Goal: Task Accomplishment & Management: Manage account settings

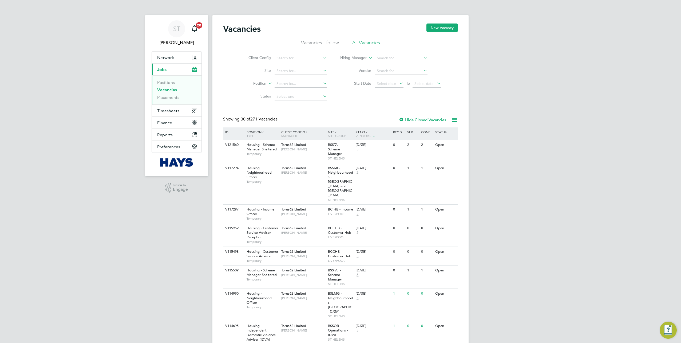
click at [161, 100] on ul "Positions Vacancies Placements" at bounding box center [177, 89] width 50 height 29
click at [163, 98] on link "Placements" at bounding box center [168, 97] width 22 height 5
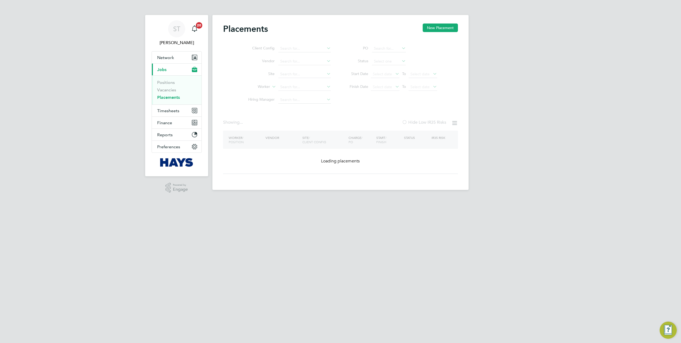
click at [289, 89] on ul "Client Config Vendor Site Worker Hiring Manager" at bounding box center [287, 74] width 100 height 64
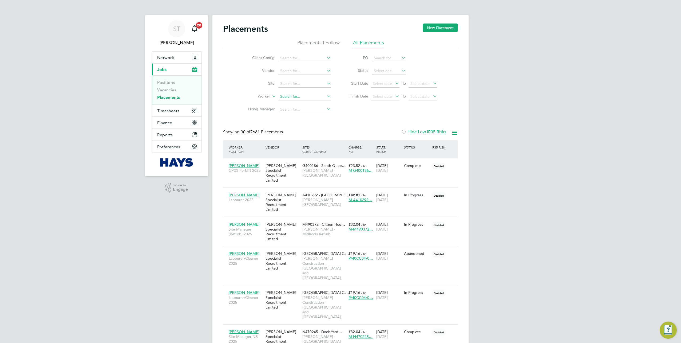
click at [282, 93] on input at bounding box center [304, 96] width 53 height 7
type input "Russell Richards"
click at [313, 102] on b "Richar" at bounding box center [318, 103] width 11 height 5
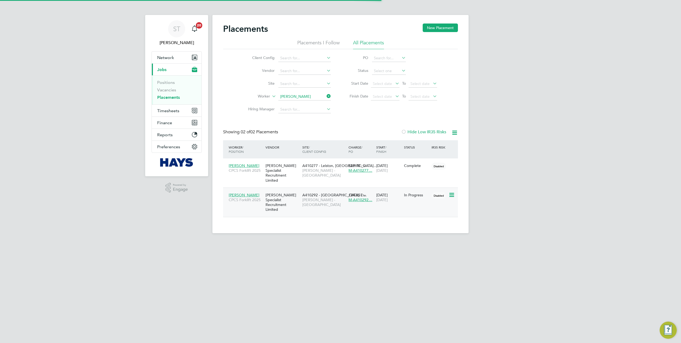
click at [275, 198] on div "Hays Specialist Recruitment Limited" at bounding box center [282, 202] width 37 height 25
click at [319, 96] on input at bounding box center [304, 96] width 53 height 7
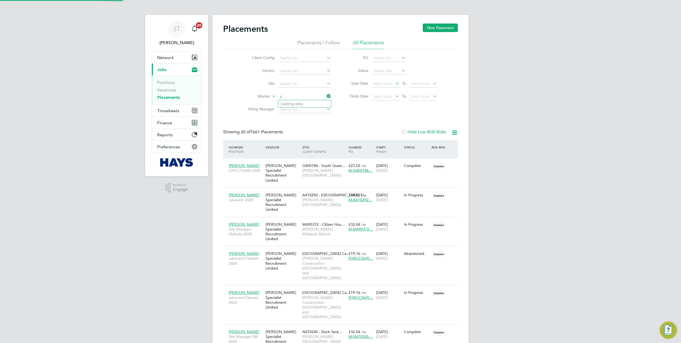
scroll to position [15, 46]
click at [300, 105] on li "Zac M ccallum" at bounding box center [304, 103] width 53 height 7
type input "Zac Mccallum"
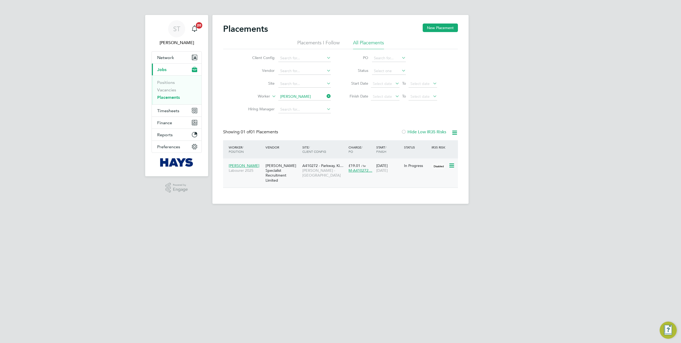
click at [268, 178] on div "Hays Specialist Recruitment Limited" at bounding box center [282, 172] width 37 height 25
click at [304, 95] on input at bounding box center [304, 96] width 53 height 7
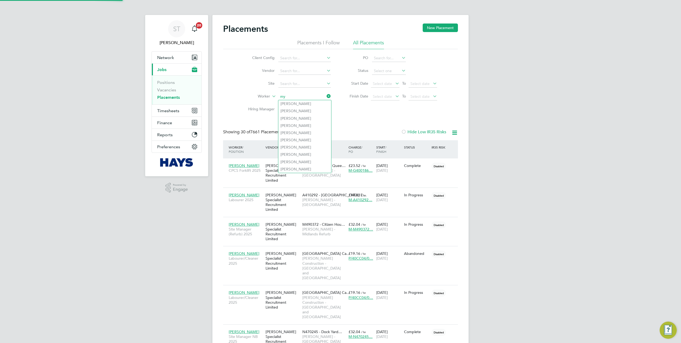
scroll to position [15, 46]
click at [294, 103] on b "Myhill" at bounding box center [297, 103] width 11 height 5
type input "Tristian Myhill"
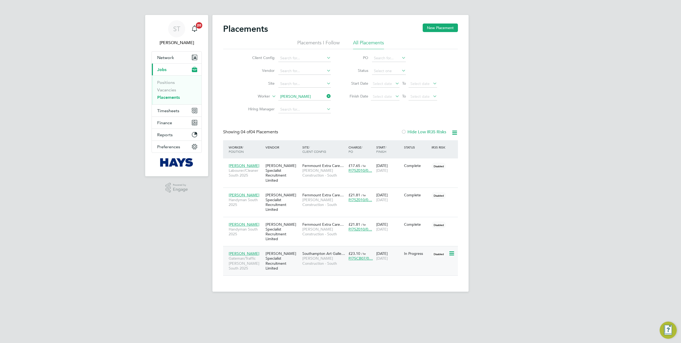
click at [297, 252] on div "Hays Specialist Recruitment Limited" at bounding box center [282, 260] width 37 height 25
click at [167, 114] on button "Timesheets" at bounding box center [177, 111] width 50 height 12
click at [161, 96] on link "Timesheets" at bounding box center [168, 94] width 22 height 5
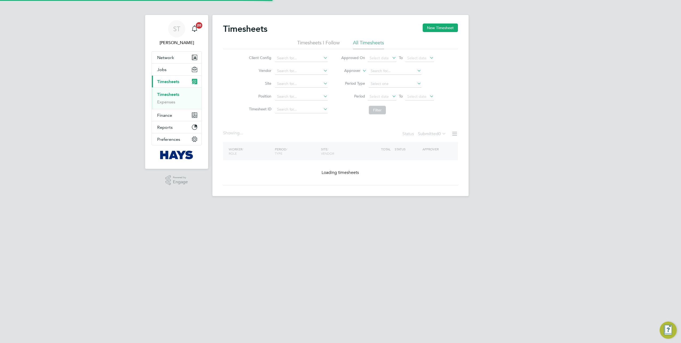
click at [361, 72] on icon at bounding box center [361, 69] width 0 height 5
click at [353, 77] on li "Worker" at bounding box center [347, 76] width 26 height 7
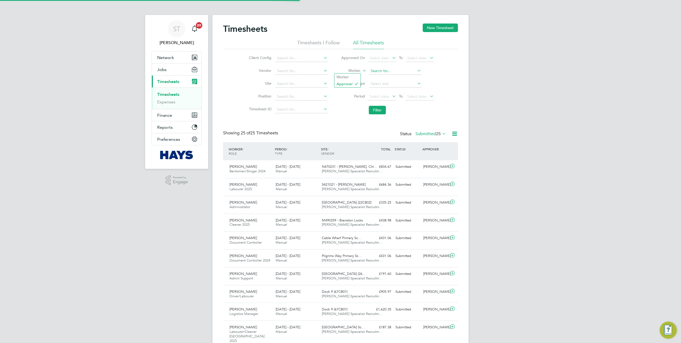
scroll to position [13, 46]
click at [371, 71] on input at bounding box center [395, 70] width 53 height 7
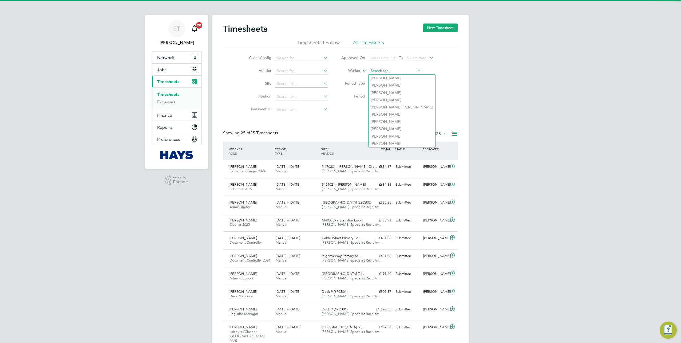
type input "I"
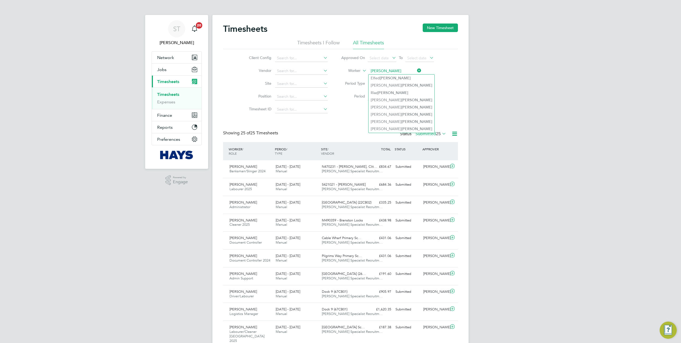
click at [370, 70] on input "Morgan" at bounding box center [395, 70] width 53 height 7
type input "[PERSON_NAME]"
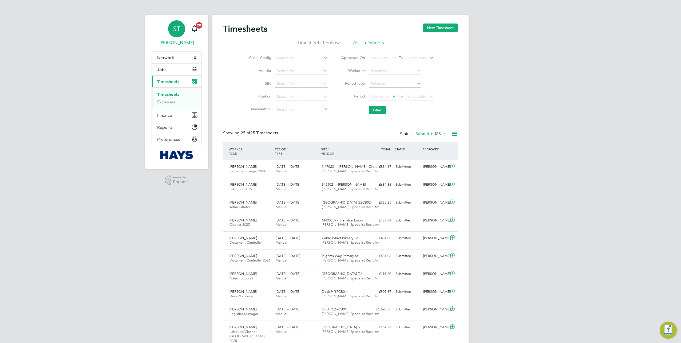
click at [178, 30] on span "ST" at bounding box center [176, 28] width 7 height 7
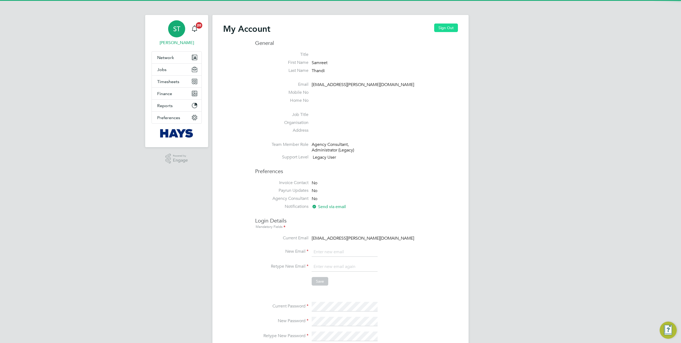
click at [448, 26] on button "Sign Out" at bounding box center [446, 27] width 24 height 9
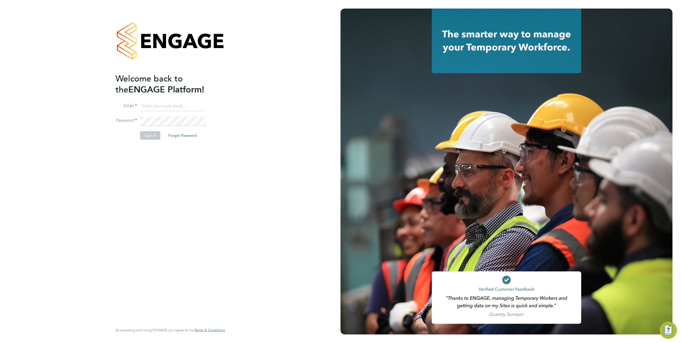
click at [179, 107] on input at bounding box center [173, 106] width 66 height 10
type input "s"
type input "K"
type input "Vendorkeyaccounts2@hays.com"
click at [151, 135] on button "Sign In" at bounding box center [150, 135] width 20 height 9
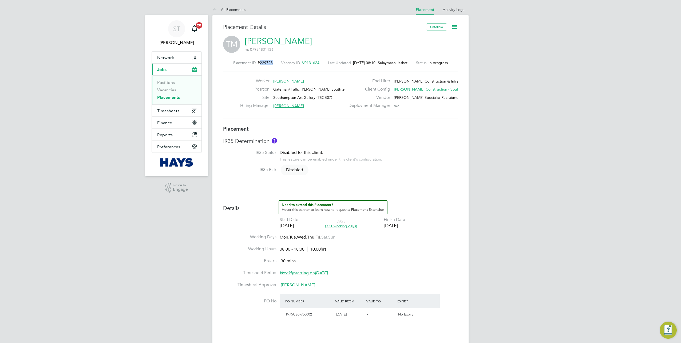
drag, startPoint x: 271, startPoint y: 63, endPoint x: 256, endPoint y: 65, distance: 15.1
click at [256, 65] on div "Placement ID P229728 Vacancy ID V0131624 Last Updated 03 Oct 2025, 08:10 - Sula…" at bounding box center [340, 62] width 235 height 5
copy span "229728"
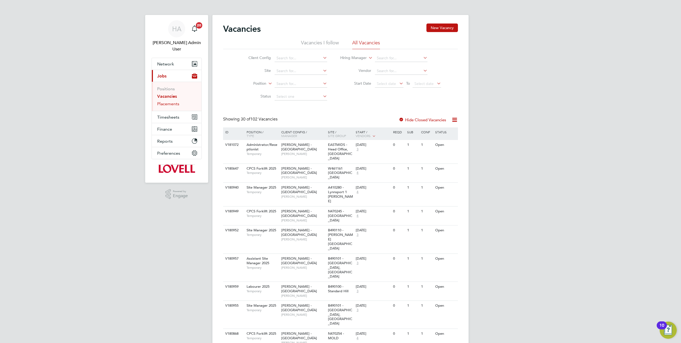
click at [171, 101] on link "Placements" at bounding box center [168, 103] width 22 height 5
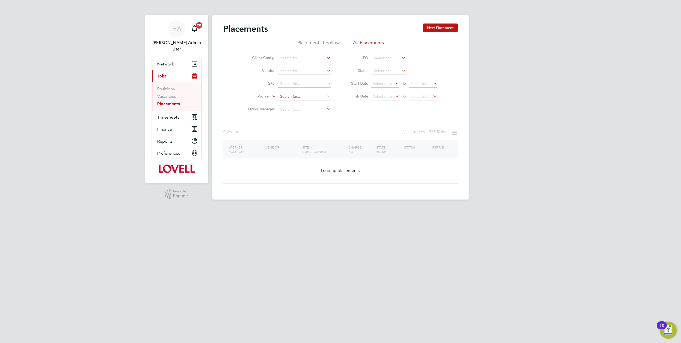
click at [288, 98] on input at bounding box center [304, 96] width 53 height 7
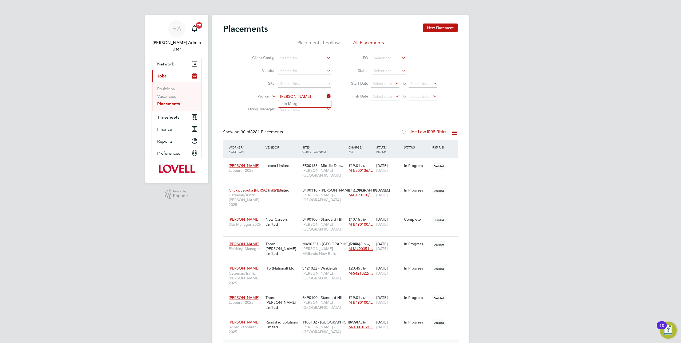
type input "iain morg"
click at [287, 97] on input "isin morg" at bounding box center [304, 96] width 53 height 7
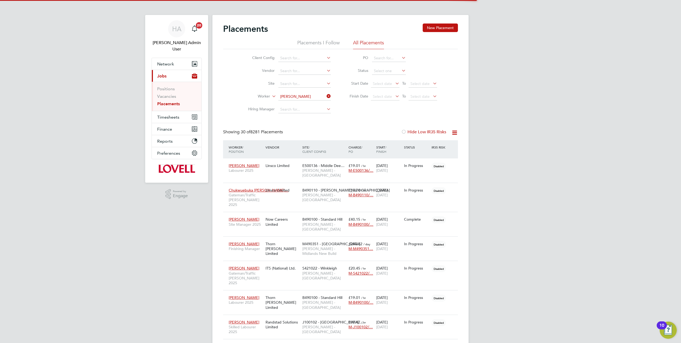
click at [296, 103] on b "Morg" at bounding box center [293, 103] width 10 height 5
type input "Iain Morgan"
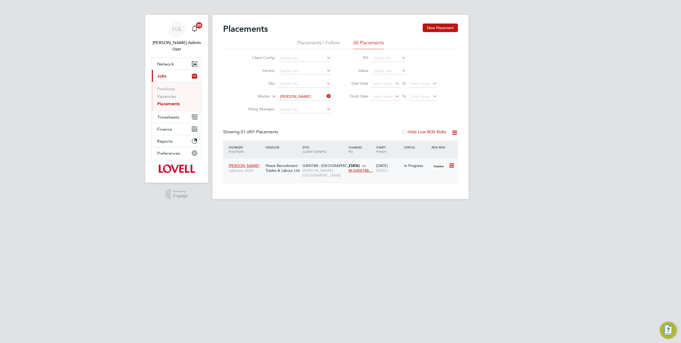
click at [297, 168] on div "Peace Recruitment - Trades & Labour Ltd" at bounding box center [282, 167] width 37 height 15
click at [274, 165] on div "Peace Recruitment - Trades & Labour Ltd" at bounding box center [282, 167] width 37 height 15
click at [275, 175] on div "Peace Recruitment - Trades & Labour Ltd" at bounding box center [282, 167] width 37 height 15
click at [271, 165] on div "Peace Recruitment - Trades & Labour Ltd" at bounding box center [282, 167] width 37 height 15
click at [319, 173] on div "G400188 - Winchburgh Lovell - Scotland" at bounding box center [324, 170] width 46 height 20
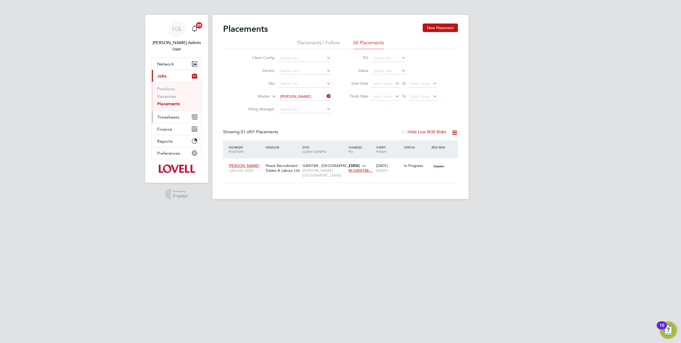
click at [164, 114] on span "Timesheets" at bounding box center [168, 116] width 22 height 5
click at [160, 98] on link "Timesheets" at bounding box center [168, 100] width 22 height 5
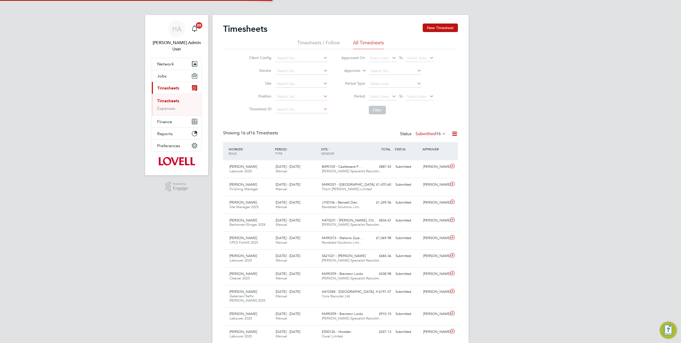
scroll to position [13, 46]
click at [358, 70] on label "Approver" at bounding box center [349, 70] width 24 height 5
click at [346, 78] on li "Worker" at bounding box center [347, 76] width 26 height 7
click at [383, 67] on li "Worker" at bounding box center [387, 71] width 106 height 13
click at [376, 72] on input at bounding box center [395, 70] width 53 height 7
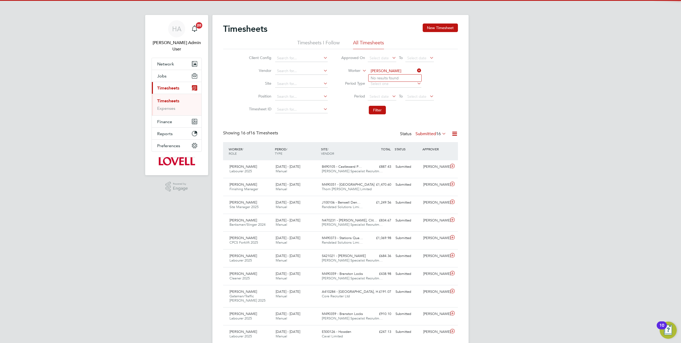
type input "Brian Thom"
click at [361, 70] on icon at bounding box center [361, 69] width 0 height 5
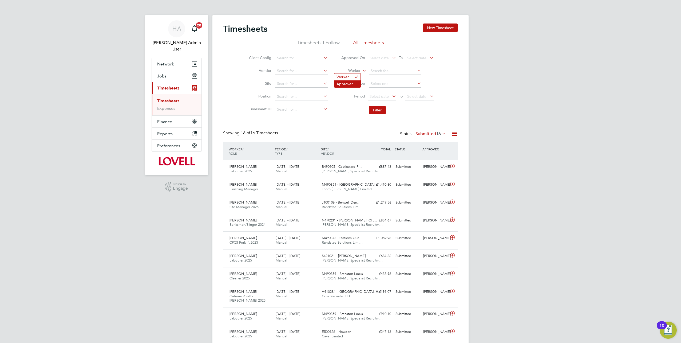
click at [344, 81] on li "Approver" at bounding box center [347, 83] width 26 height 7
click at [372, 69] on input at bounding box center [395, 70] width 53 height 7
type input "V"
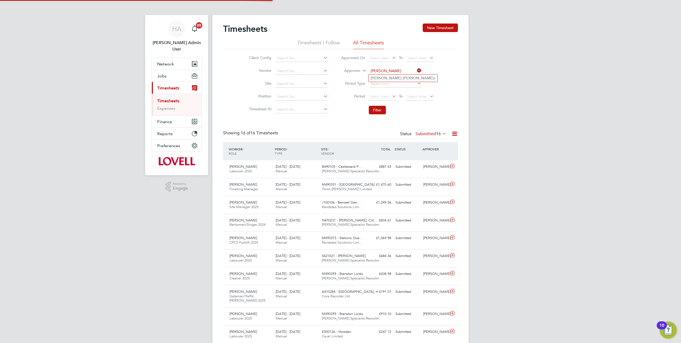
click at [403, 77] on b "Thoma" at bounding box center [418, 78] width 31 height 5
type input "Brian Thomas"
click at [376, 107] on button "Filter" at bounding box center [377, 110] width 17 height 9
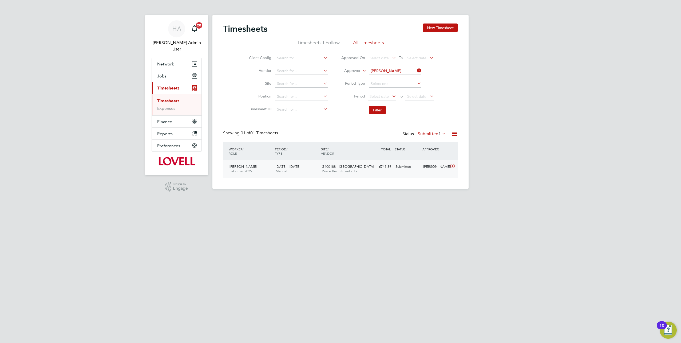
click at [311, 169] on div "20 - 26 Sep 2025 Manual" at bounding box center [297, 168] width 46 height 13
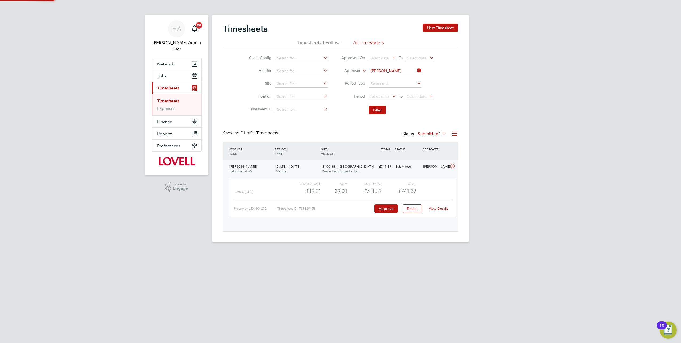
scroll to position [9, 52]
click at [442, 208] on link "View Details" at bounding box center [438, 208] width 19 height 5
click at [163, 73] on button "Jobs" at bounding box center [177, 76] width 50 height 12
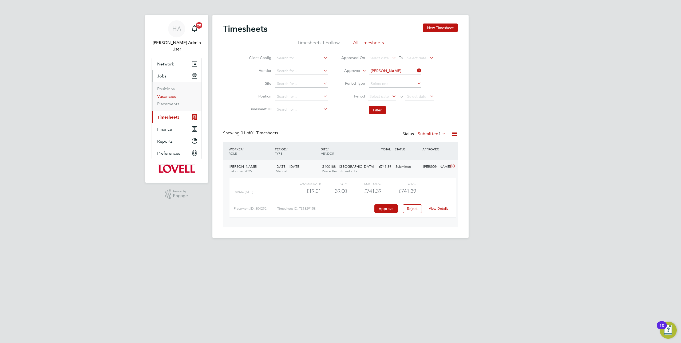
drag, startPoint x: 163, startPoint y: 89, endPoint x: 175, endPoint y: 85, distance: 12.4
click at [163, 94] on link "Vacancies" at bounding box center [166, 96] width 19 height 5
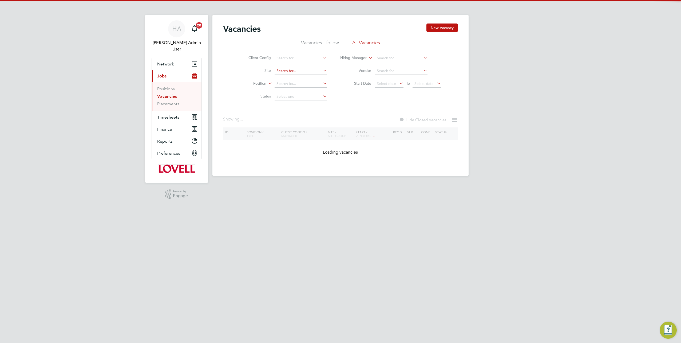
click at [289, 71] on input at bounding box center [301, 70] width 53 height 7
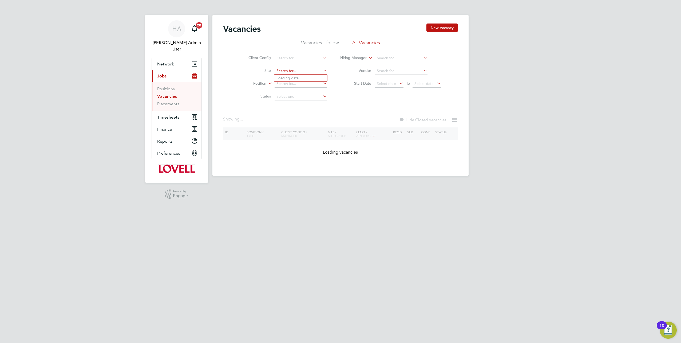
paste input "B490100"
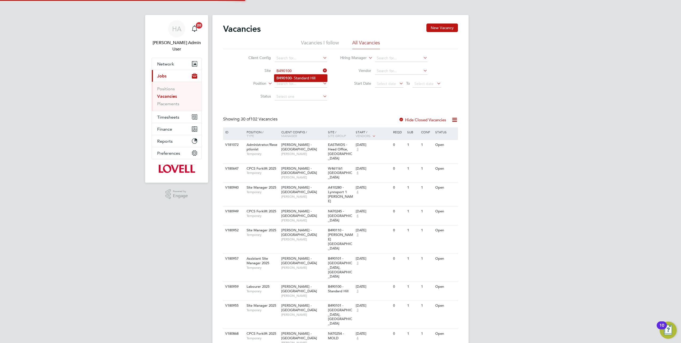
click at [296, 77] on li "B490100 - Standard Hill" at bounding box center [300, 77] width 53 height 7
type input "B490100 - Standard Hill"
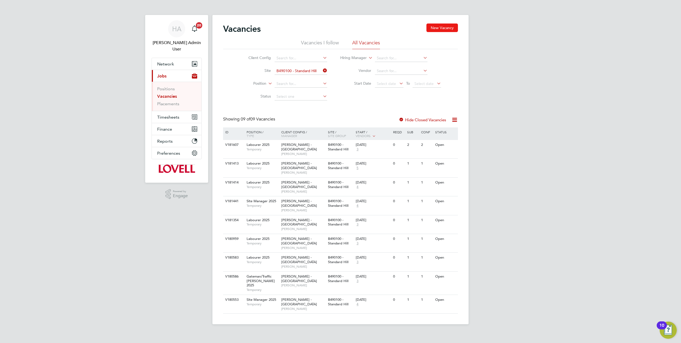
click at [446, 30] on button "New Vacancy" at bounding box center [441, 27] width 31 height 9
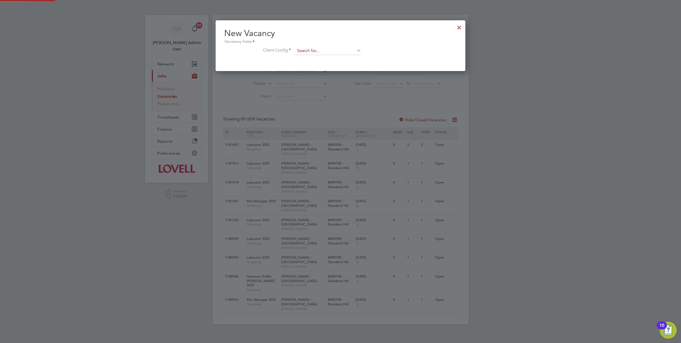
scroll to position [50, 250]
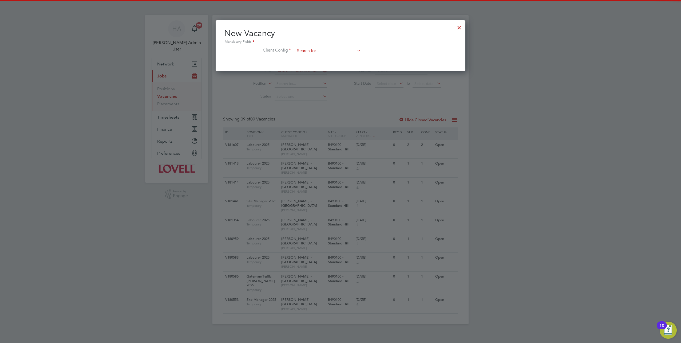
click at [323, 52] on input at bounding box center [328, 51] width 66 height 8
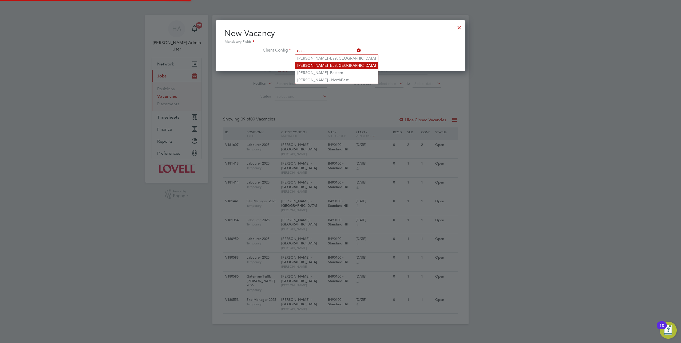
click at [318, 64] on li "Lovell - East Midlands" at bounding box center [336, 65] width 83 height 7
type input "Lovell - East Midlands"
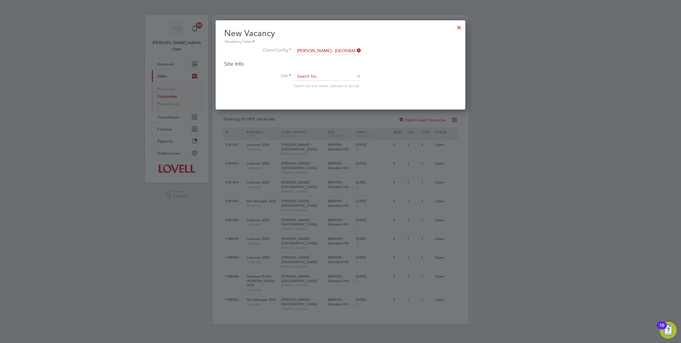
click at [310, 76] on input at bounding box center [328, 77] width 66 height 8
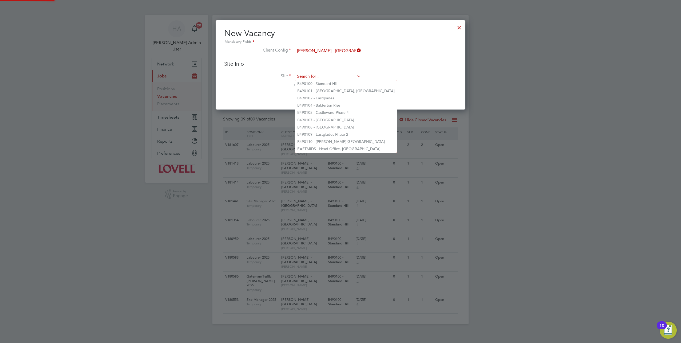
paste input "B490100"
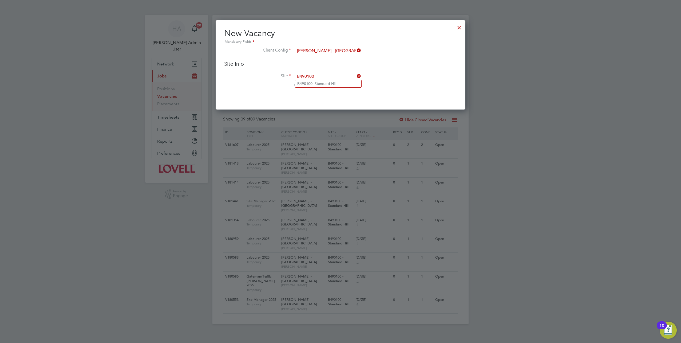
click at [314, 83] on li "B490100 - Standard Hill" at bounding box center [328, 83] width 66 height 7
type input "B490100 - Standard Hill"
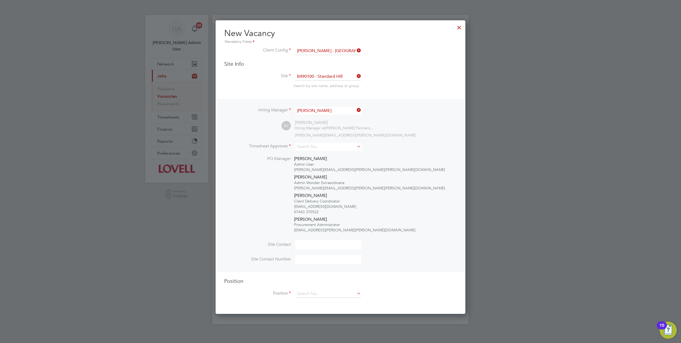
drag, startPoint x: 310, startPoint y: 147, endPoint x: 310, endPoint y: 139, distance: 8.0
click at [310, 147] on input at bounding box center [328, 147] width 66 height 8
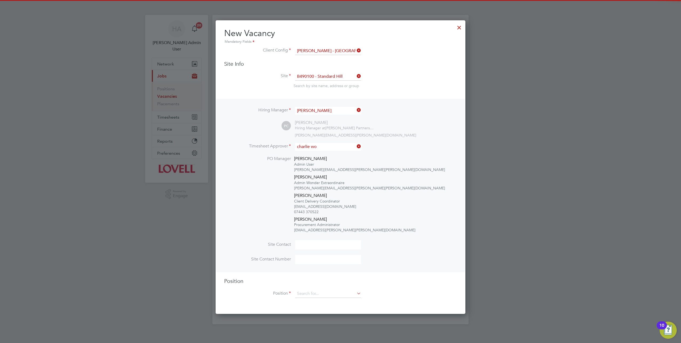
click at [309, 150] on li "Charlie Wo rkman" at bounding box center [328, 153] width 66 height 7
type input "Charlie Workman"
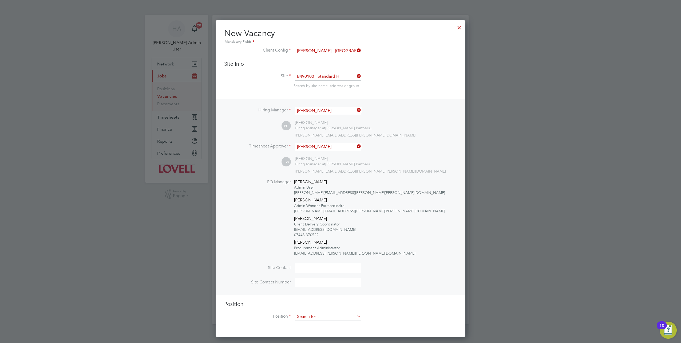
click at [317, 317] on input at bounding box center [328, 317] width 66 height 8
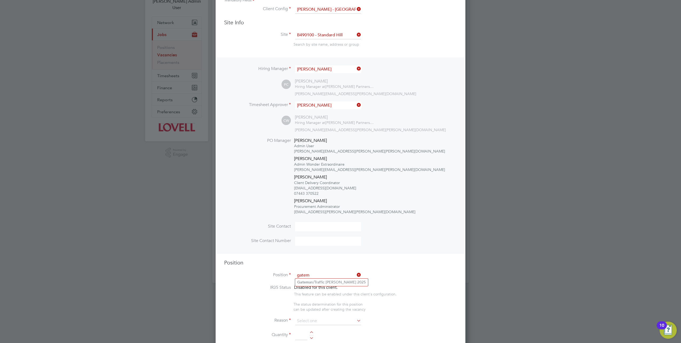
scroll to position [53, 0]
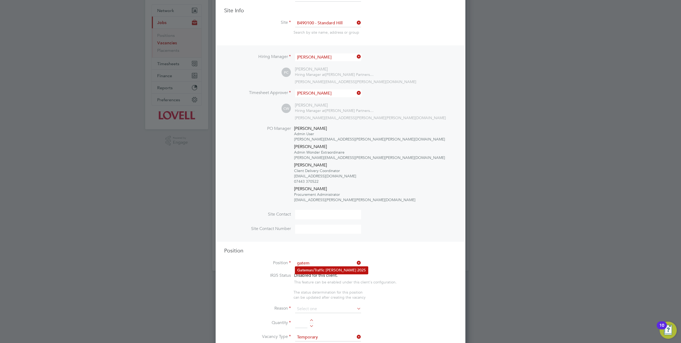
click at [315, 270] on li "Gatem an/Traffic Marshall 2025" at bounding box center [331, 269] width 73 height 7
type input "Gateman/Traffic Marshall 2025"
type textarea "Duties as general labourer, but will control access to site and sign vehicles i…"
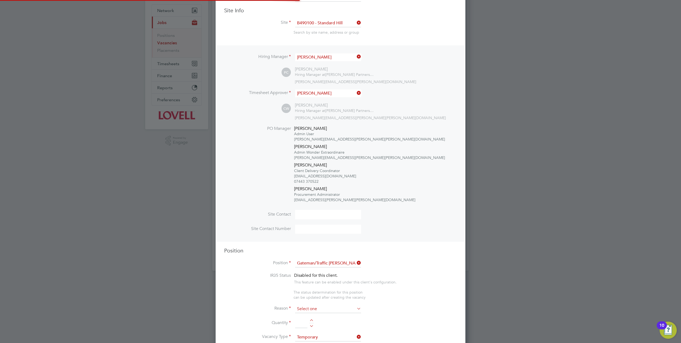
scroll to position [1017, 250]
click at [337, 308] on input at bounding box center [328, 309] width 66 height 8
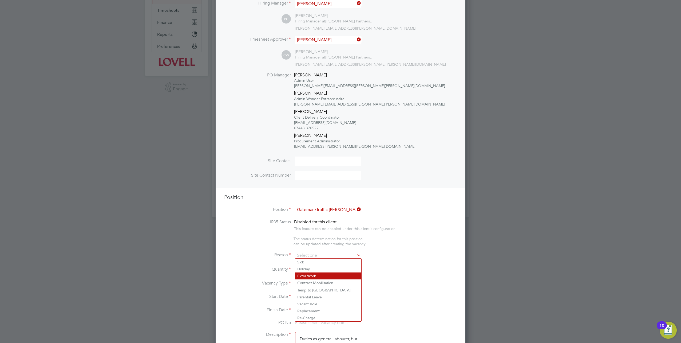
click at [317, 276] on li "Extra Work" at bounding box center [328, 275] width 66 height 7
type input "Extra Work"
click at [299, 271] on input at bounding box center [301, 270] width 12 height 10
type input "1"
click at [314, 293] on input at bounding box center [314, 297] width 38 height 8
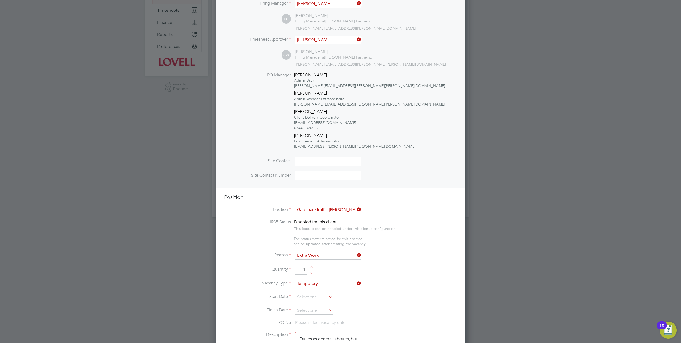
scroll to position [149, 0]
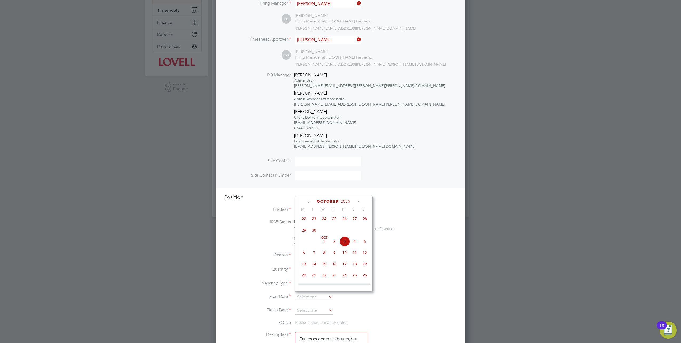
click at [341, 243] on span "3" at bounding box center [344, 241] width 10 height 10
type input "[DATE]"
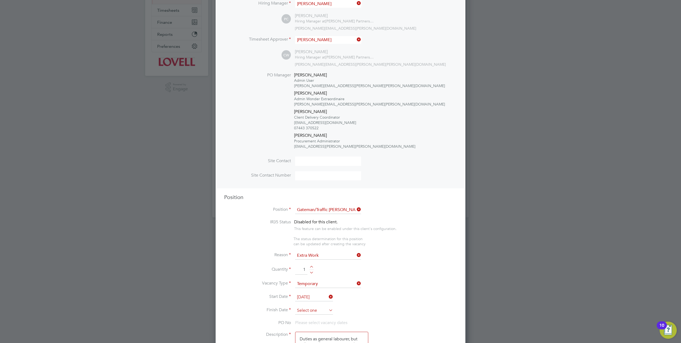
click at [311, 306] on input at bounding box center [314, 310] width 38 height 8
click at [344, 258] on span "3" at bounding box center [344, 254] width 10 height 10
type input "[DATE]"
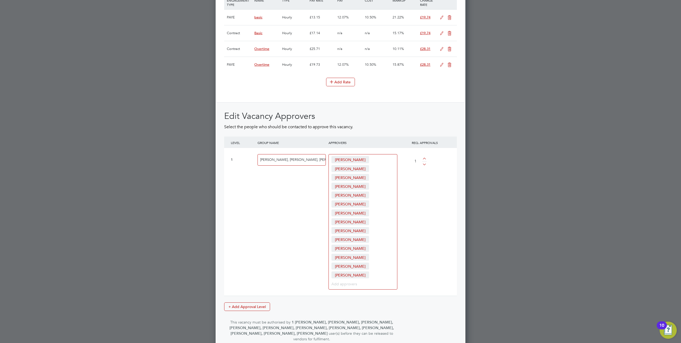
scroll to position [740, 0]
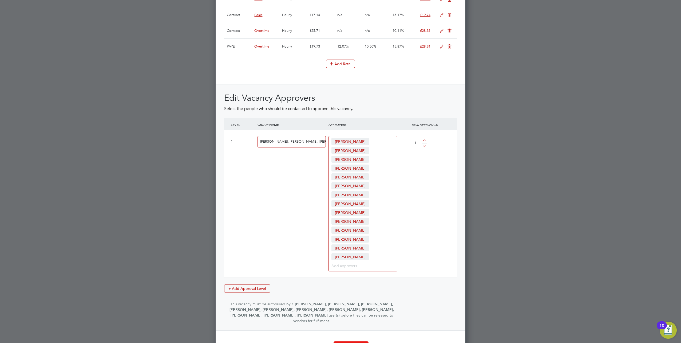
click at [350, 341] on button "Create Vacancy" at bounding box center [351, 345] width 35 height 9
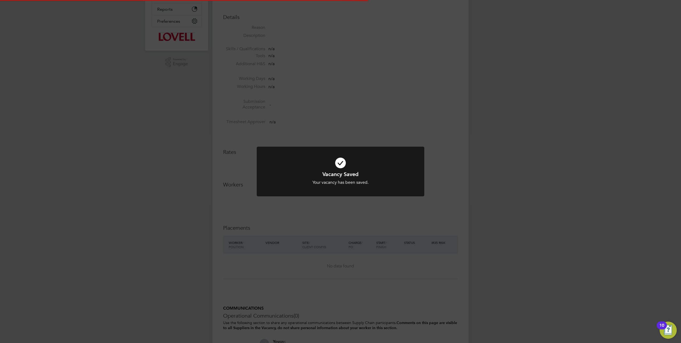
scroll to position [8, 105]
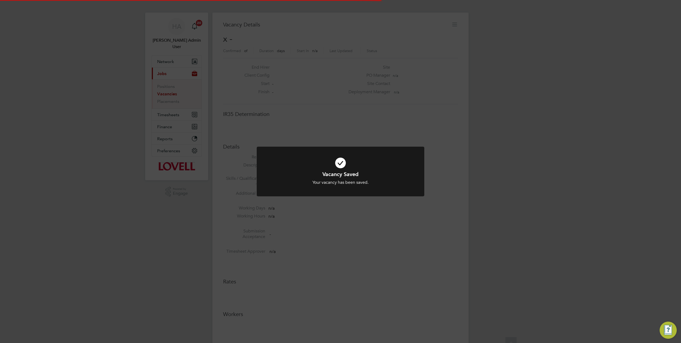
click at [472, 102] on div "Vacancy Saved Your vacancy has been saved. Cancel Okay" at bounding box center [340, 171] width 681 height 343
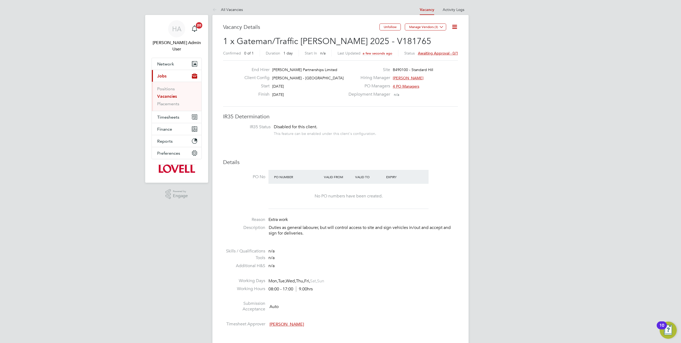
click at [430, 54] on span "Awaiting approval - 0/1" at bounding box center [438, 53] width 40 height 5
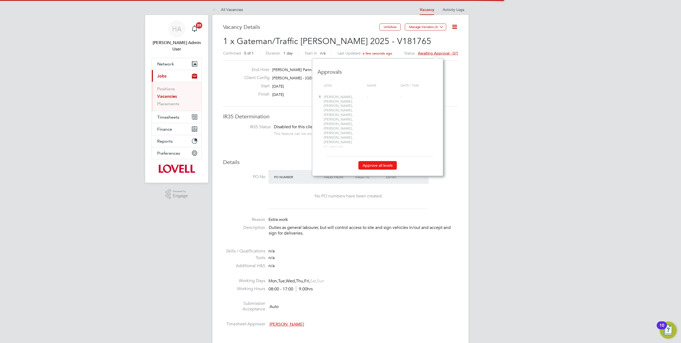
click at [376, 161] on button "Approve all levels" at bounding box center [377, 165] width 38 height 9
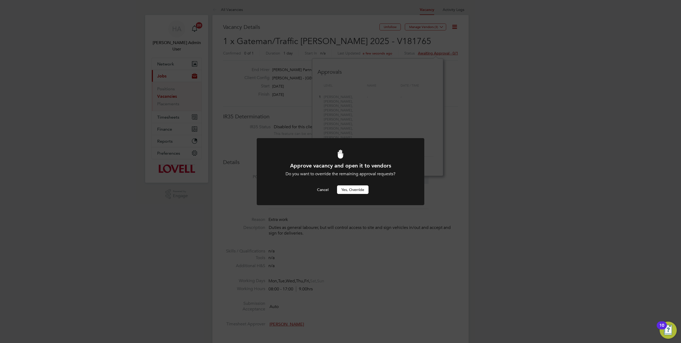
click at [348, 190] on button "Yes, Override" at bounding box center [352, 189] width 31 height 9
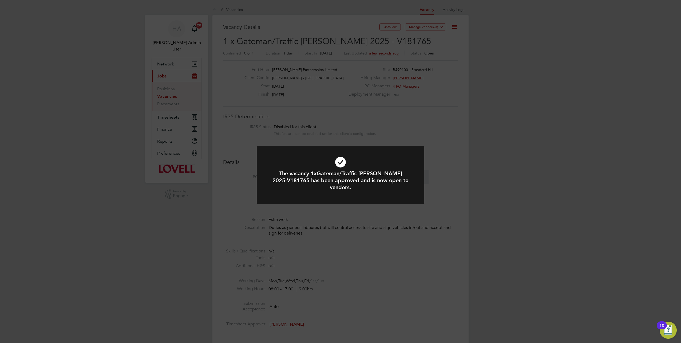
click at [448, 116] on div "The vacancy 1xGateman/Traffic Marshall 2025-V181765 has been approved and is no…" at bounding box center [340, 171] width 681 height 343
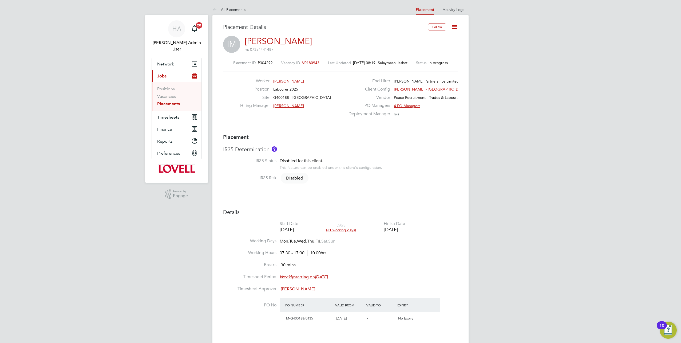
click at [455, 26] on icon at bounding box center [454, 26] width 7 height 7
click at [411, 38] on li "Edit Placement e" at bounding box center [429, 39] width 55 height 7
type input "[PERSON_NAME]"
type input "[DATE]"
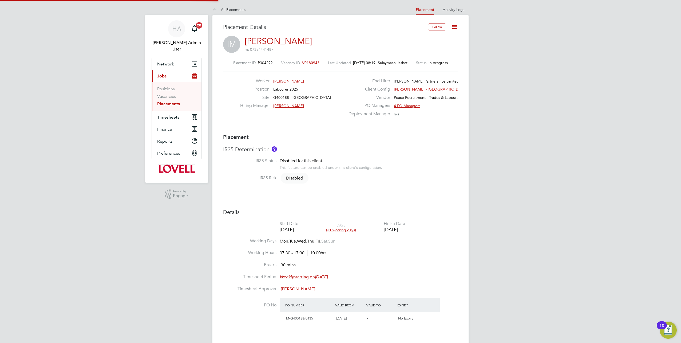
type input "[DATE]"
type input "07:30"
type input "17:30"
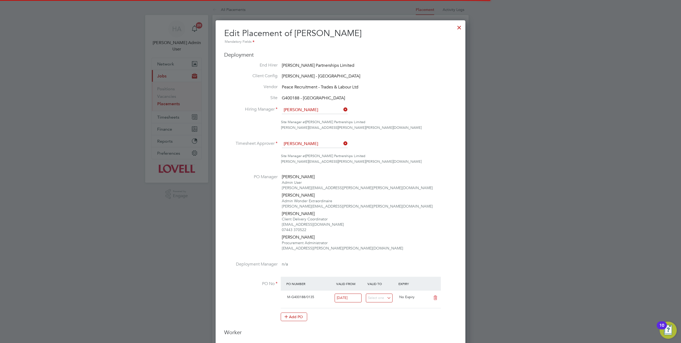
click at [462, 27] on div at bounding box center [460, 26] width 10 height 10
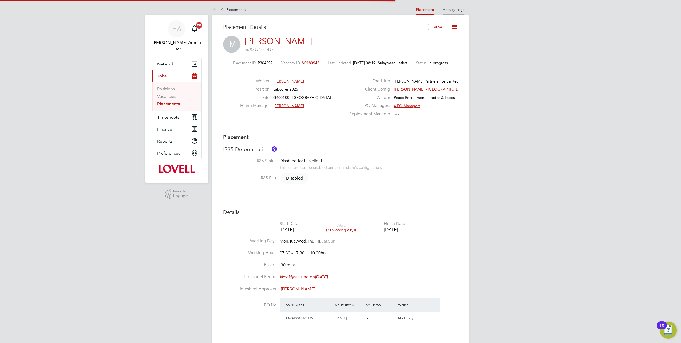
click at [452, 12] on li "Activity Logs" at bounding box center [454, 9] width 22 height 11
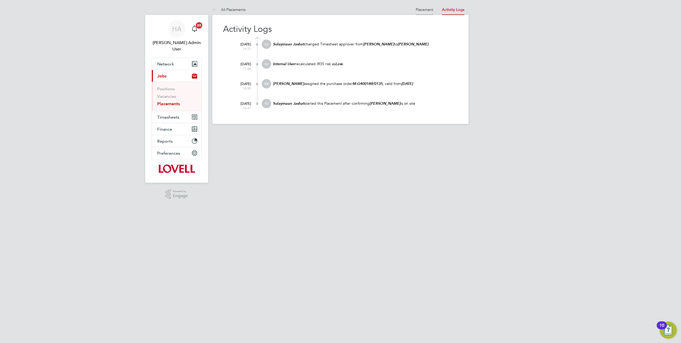
click at [422, 12] on li "Placement" at bounding box center [425, 9] width 18 height 11
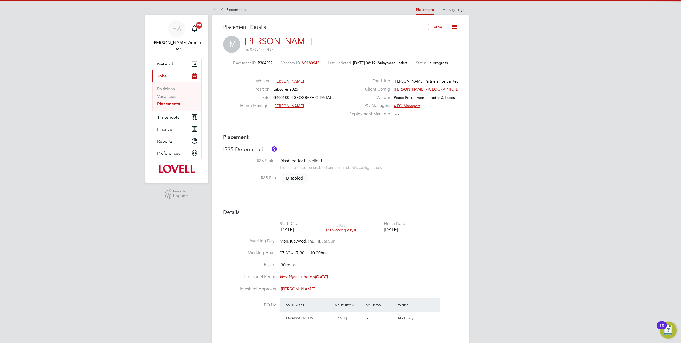
click at [455, 27] on icon at bounding box center [454, 26] width 7 height 7
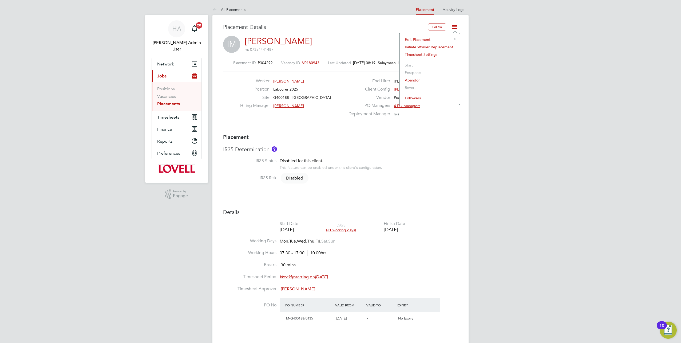
click at [422, 39] on li "Edit Placement e" at bounding box center [429, 39] width 55 height 7
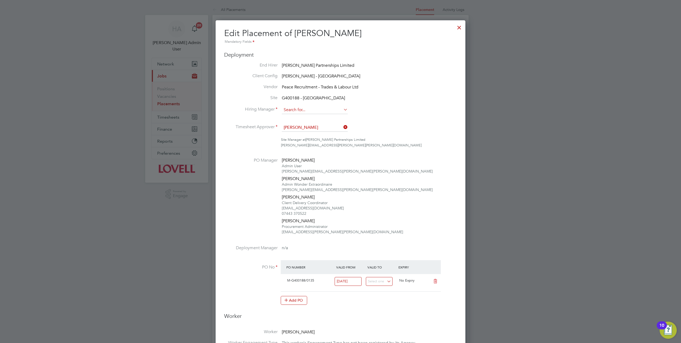
click at [323, 112] on input at bounding box center [315, 110] width 66 height 8
type input "[PERSON_NAME]"
click at [342, 108] on icon at bounding box center [342, 109] width 0 height 7
click at [459, 28] on div at bounding box center [460, 26] width 10 height 10
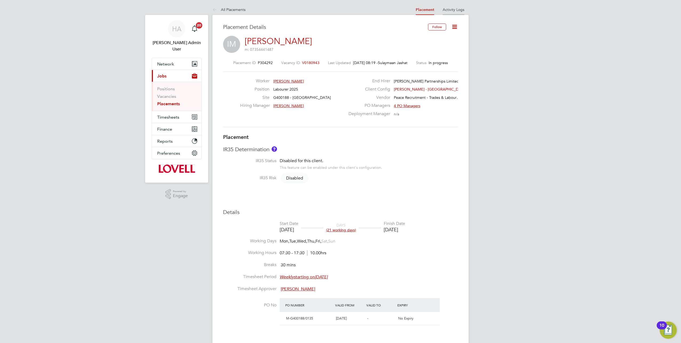
click at [449, 6] on li "Activity Logs" at bounding box center [454, 9] width 22 height 11
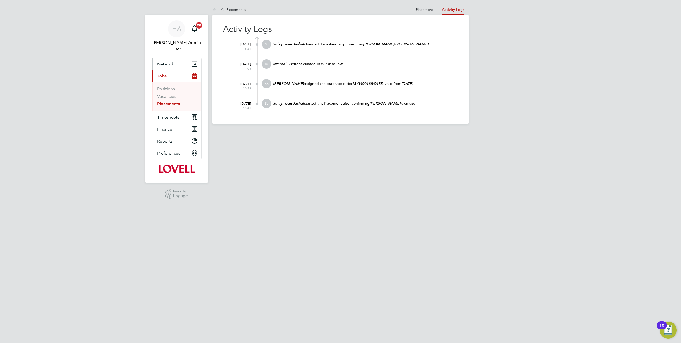
click at [161, 61] on span "Network" at bounding box center [165, 63] width 17 height 5
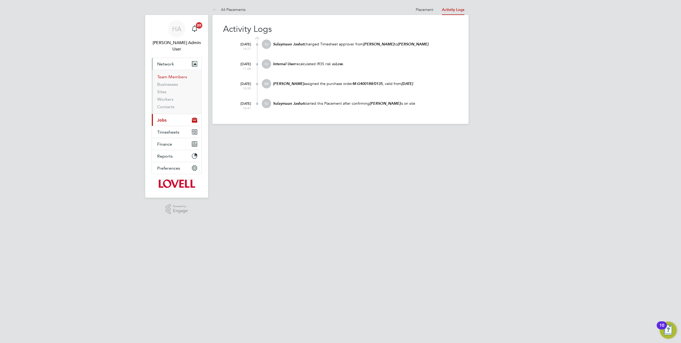
click at [165, 74] on link "Team Members" at bounding box center [172, 76] width 30 height 5
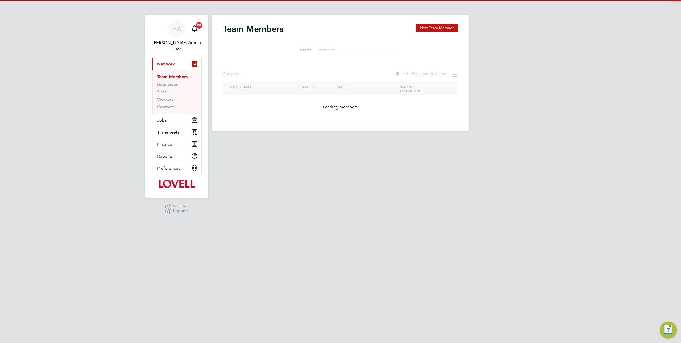
click at [320, 51] on input at bounding box center [354, 50] width 78 height 10
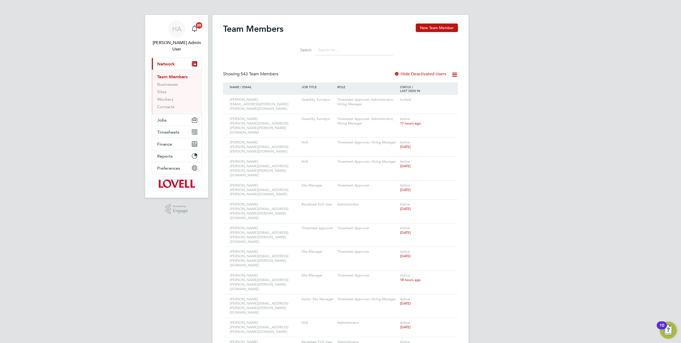
click at [346, 52] on input at bounding box center [354, 50] width 78 height 10
type input "thomas"
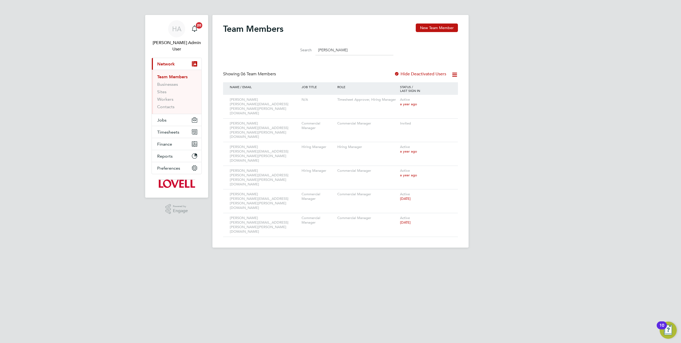
drag, startPoint x: 345, startPoint y: 51, endPoint x: 254, endPoint y: 51, distance: 91.0
click at [254, 51] on div "Search thomas" at bounding box center [340, 49] width 235 height 18
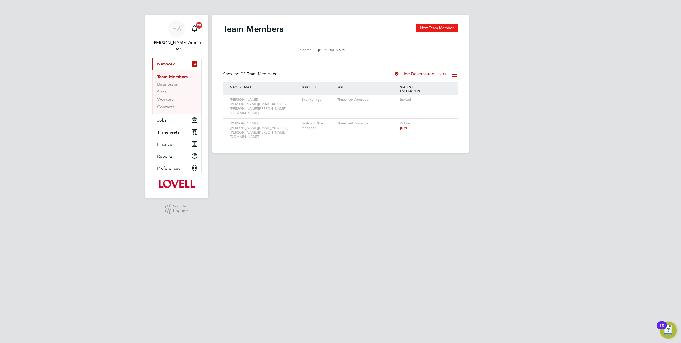
type input "[PERSON_NAME]"
click at [442, 30] on button "New Team Member" at bounding box center [437, 27] width 42 height 9
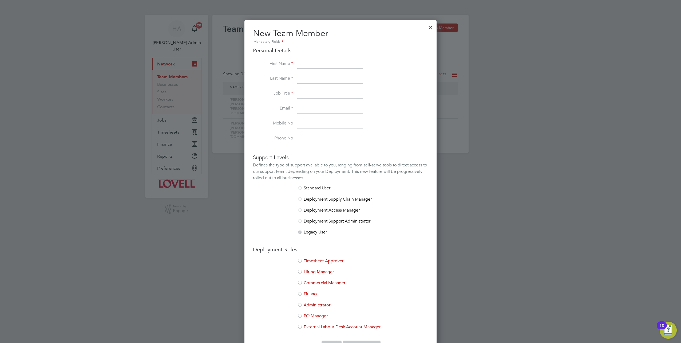
click at [308, 58] on div "Personal Details First Name Last Name Job Title Email Mobile No Phone No" at bounding box center [340, 95] width 175 height 96
click at [307, 62] on input at bounding box center [330, 64] width 66 height 10
type input "[PERSON_NAME]"
click at [327, 76] on input at bounding box center [330, 79] width 66 height 10
type input "Thomas"
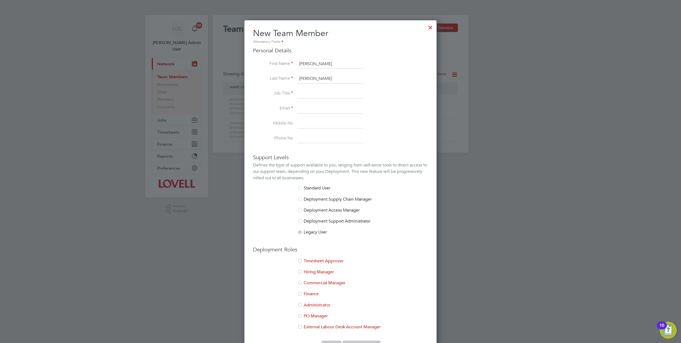
click at [305, 97] on input at bounding box center [330, 94] width 66 height 10
type input "Senior Site Manager"
click at [309, 96] on input "Senior Site Manager" at bounding box center [330, 94] width 66 height 10
click at [307, 109] on input at bounding box center [330, 109] width 66 height 10
paste input "Brian.Thomas@lovell.co.uk"
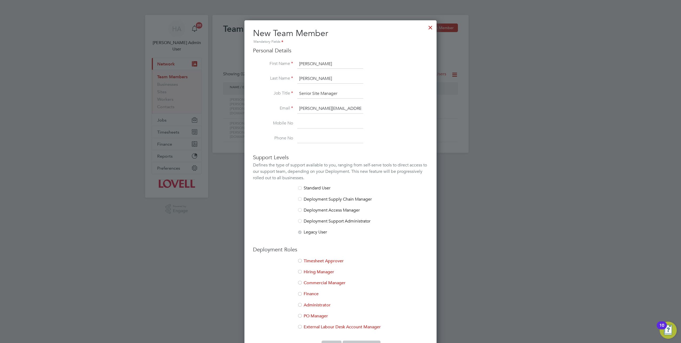
type input "Brian.Thomas@lovell.co.uk"
click at [355, 156] on h3 "Support Levels" at bounding box center [340, 157] width 175 height 7
click at [328, 259] on li "Timesheet Approver" at bounding box center [340, 263] width 175 height 11
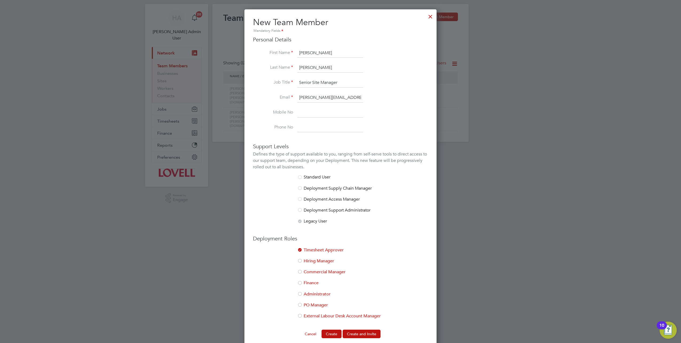
scroll to position [17, 0]
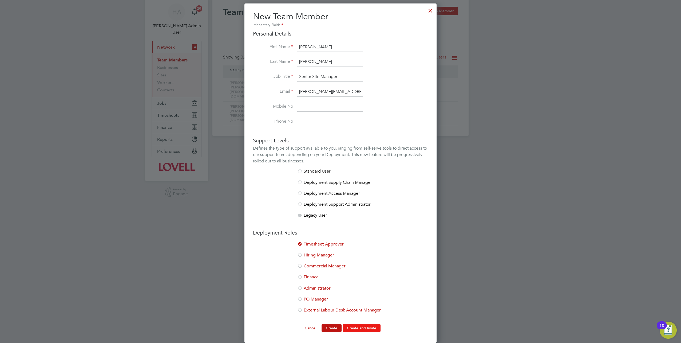
click at [358, 325] on button "Create and Invite" at bounding box center [362, 327] width 38 height 9
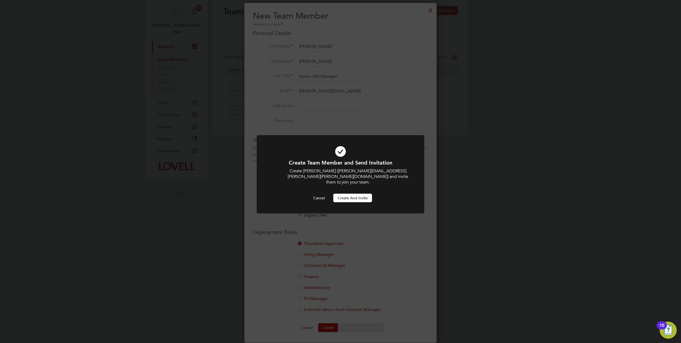
click at [358, 193] on button "Create and invite" at bounding box center [352, 197] width 39 height 9
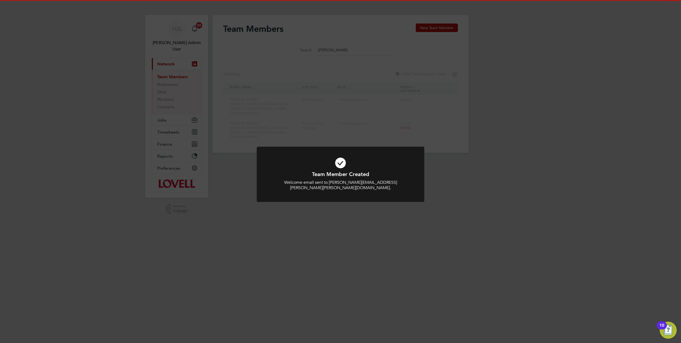
click at [217, 147] on div "Team Member Created Welcome email sent to Brian.Thomas@lovell.co.uk. Cancel Okay" at bounding box center [340, 171] width 681 height 343
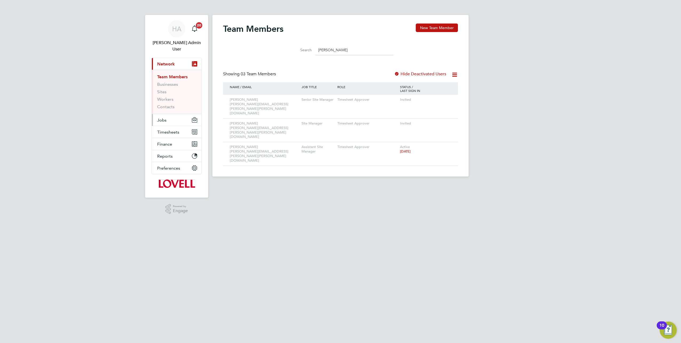
click at [163, 114] on button "Jobs" at bounding box center [177, 120] width 50 height 12
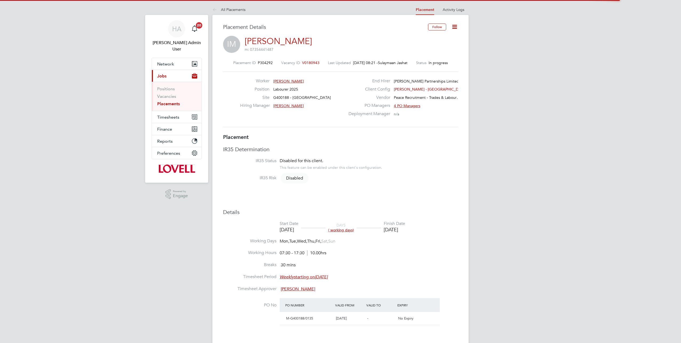
click at [454, 27] on icon at bounding box center [454, 26] width 7 height 7
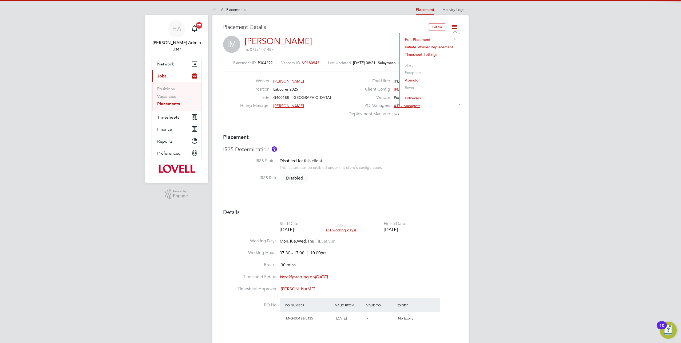
click at [420, 40] on li "Edit Placement e" at bounding box center [429, 39] width 55 height 7
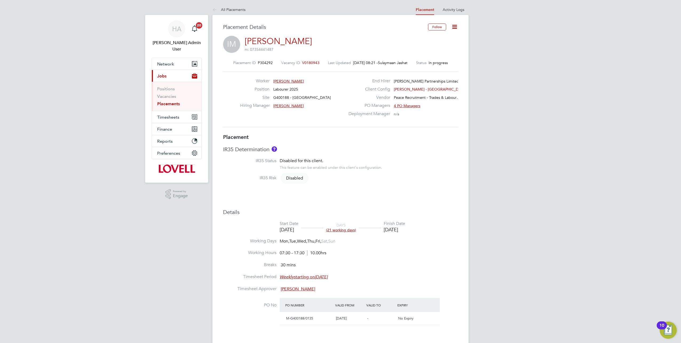
type input "[PERSON_NAME]"
type input "22 Sep 2025"
type input "20 Oct 2025"
type input "07:30"
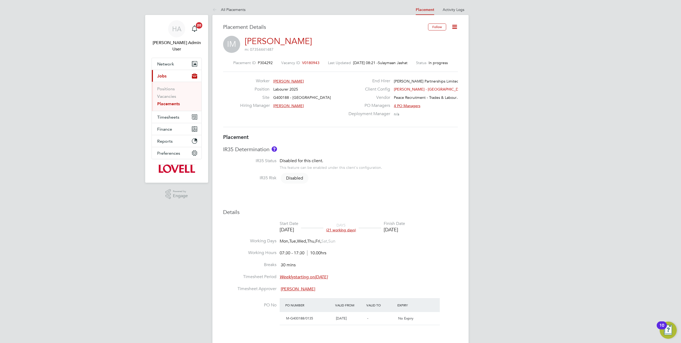
type input "17:30"
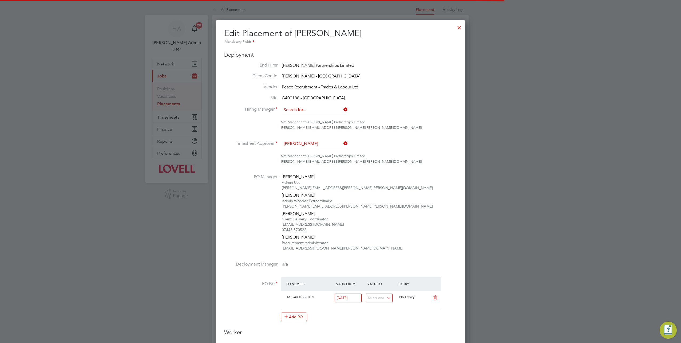
click at [327, 108] on input at bounding box center [315, 110] width 66 height 8
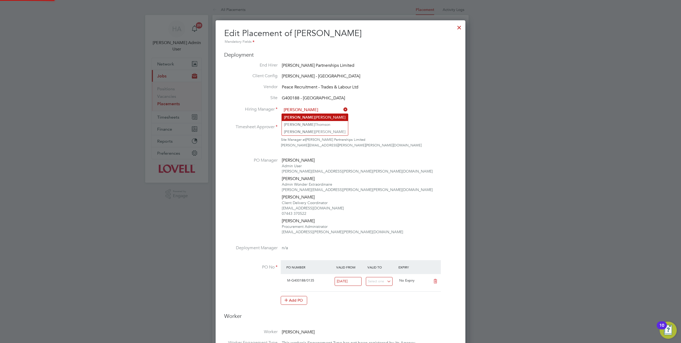
click at [315, 115] on li "Brian Thomas" at bounding box center [315, 117] width 66 height 7
type input "[PERSON_NAME]"
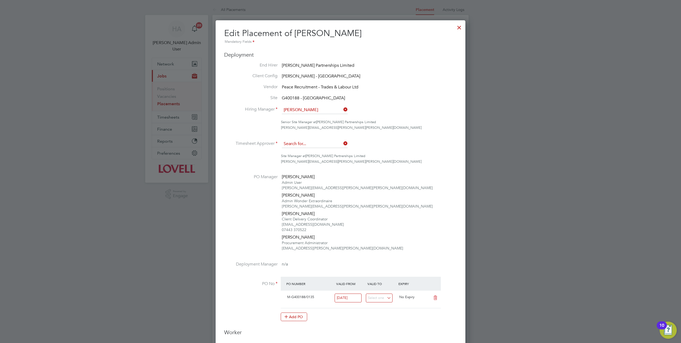
click at [303, 143] on input at bounding box center [315, 144] width 66 height 8
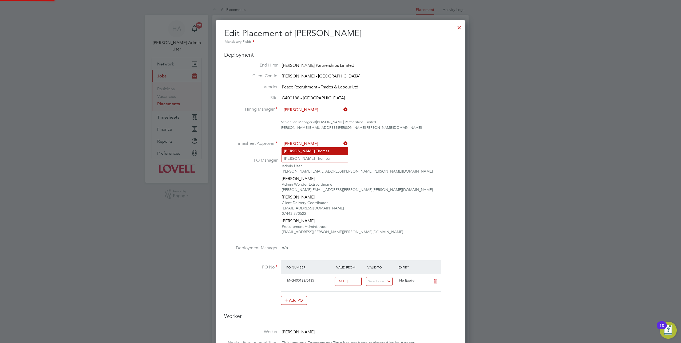
click at [302, 149] on li "Brian T homas" at bounding box center [315, 150] width 66 height 7
type input "[PERSON_NAME]"
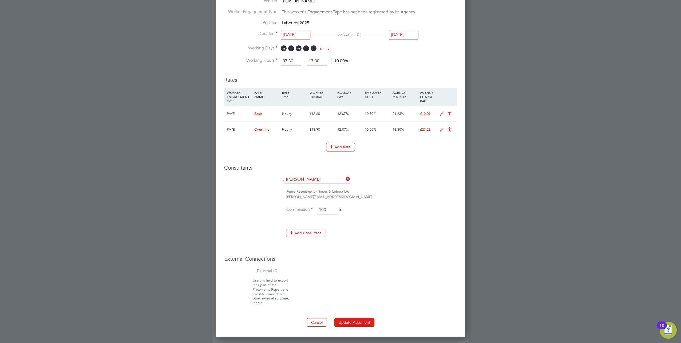
click at [350, 318] on button "Update Placement" at bounding box center [354, 322] width 40 height 9
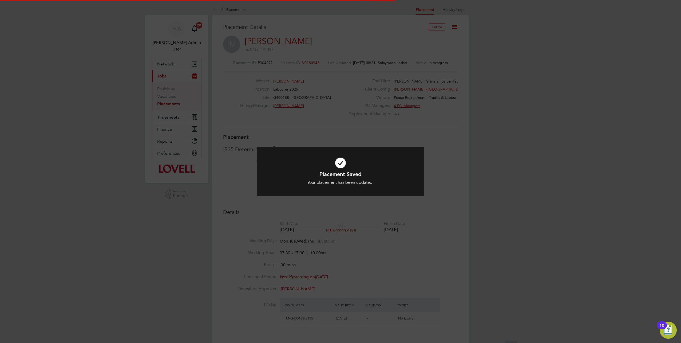
click at [167, 166] on div "Placement Saved Your placement has been updated. Cancel Okay" at bounding box center [340, 171] width 681 height 343
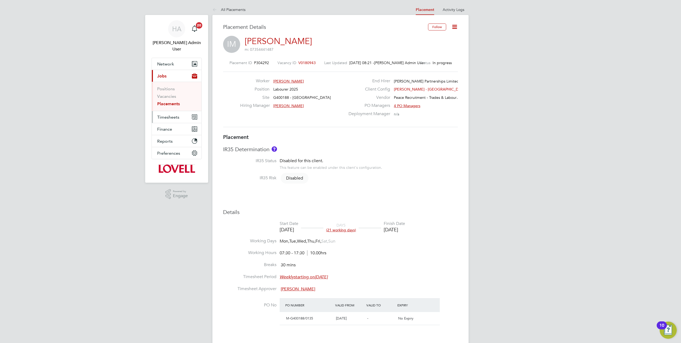
click at [169, 114] on span "Timesheets" at bounding box center [168, 116] width 22 height 5
click at [167, 98] on link "Timesheets" at bounding box center [168, 100] width 22 height 5
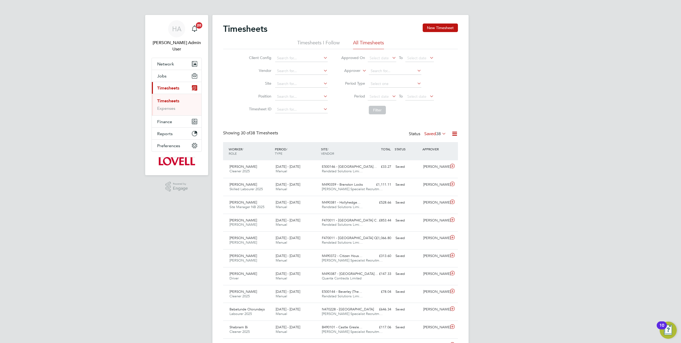
click at [354, 74] on li "Approver" at bounding box center [387, 71] width 106 height 13
click at [358, 71] on label "Approver" at bounding box center [349, 70] width 24 height 5
click at [349, 78] on li "Worker" at bounding box center [347, 76] width 26 height 7
click at [378, 69] on input at bounding box center [395, 70] width 53 height 7
type input "B"
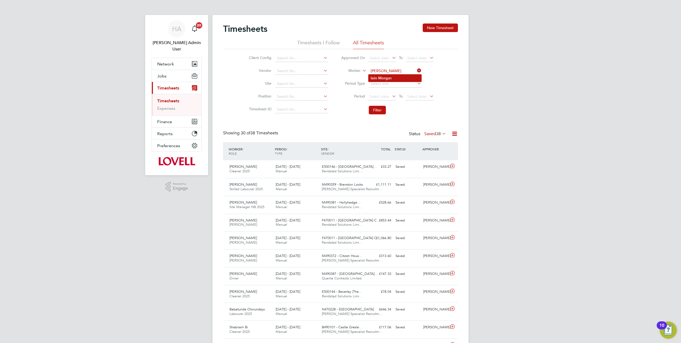
click at [378, 78] on b "Morg" at bounding box center [383, 78] width 10 height 5
type input "Iain Morgan"
click at [374, 108] on button "Filter" at bounding box center [377, 110] width 17 height 9
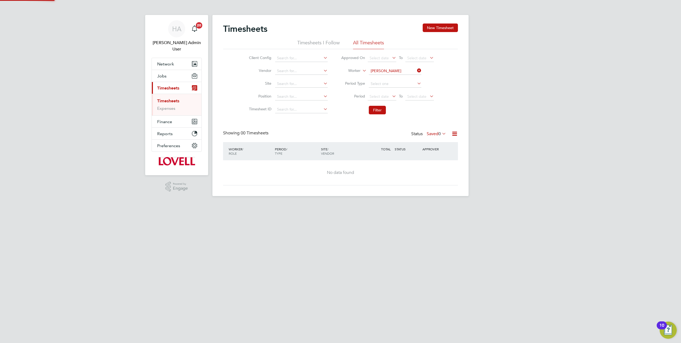
click at [432, 134] on label "Saved 0" at bounding box center [436, 133] width 19 height 5
click at [432, 156] on li "Submitted" at bounding box center [436, 157] width 25 height 7
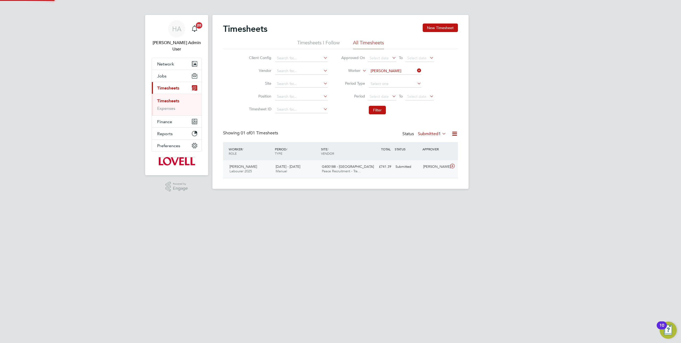
click at [428, 170] on div "Brian Thomson" at bounding box center [435, 166] width 28 height 9
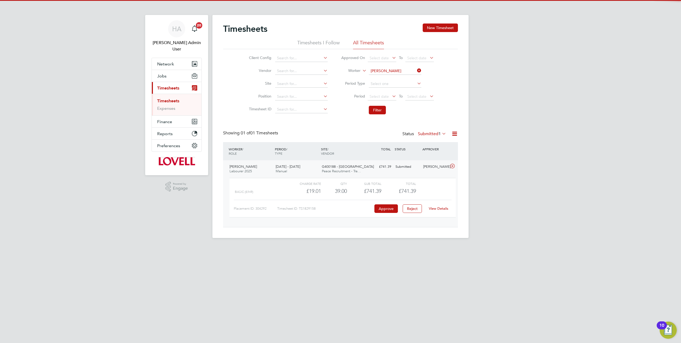
click at [436, 210] on link "View Details" at bounding box center [438, 208] width 19 height 5
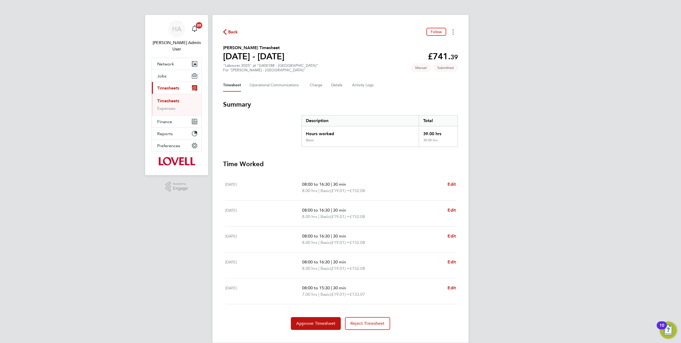
click at [453, 35] on button "Timesheets Menu" at bounding box center [453, 32] width 10 height 8
click at [405, 33] on div "Back Follow [PERSON_NAME] as absent Download timesheet" at bounding box center [340, 32] width 235 height 8
click at [361, 86] on Logs-tab "Activity Logs" at bounding box center [363, 85] width 22 height 13
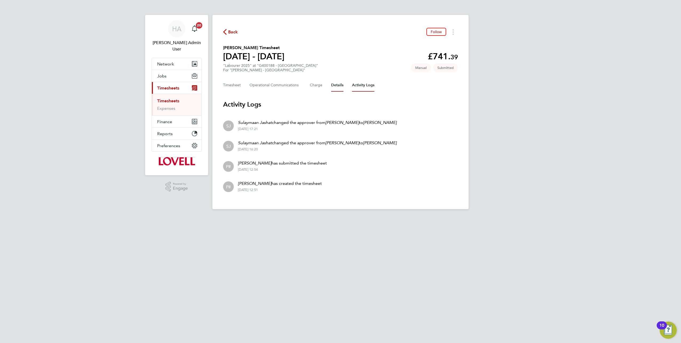
click at [334, 87] on button "Details" at bounding box center [337, 85] width 12 height 13
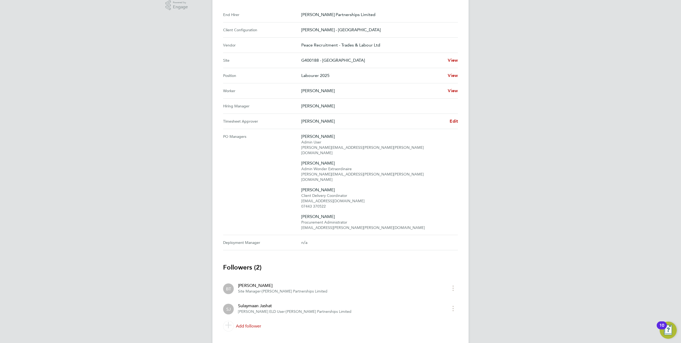
scroll to position [155, 0]
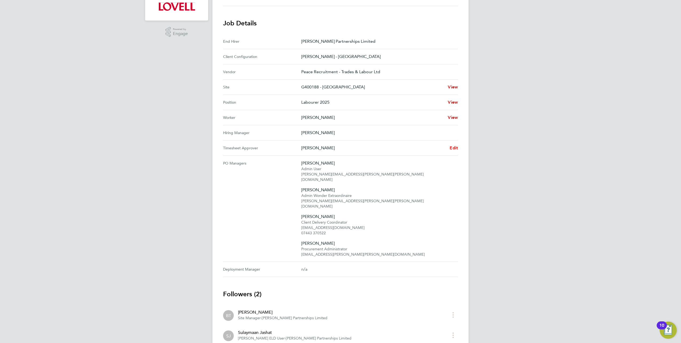
click at [451, 146] on span "Edit" at bounding box center [454, 147] width 8 height 5
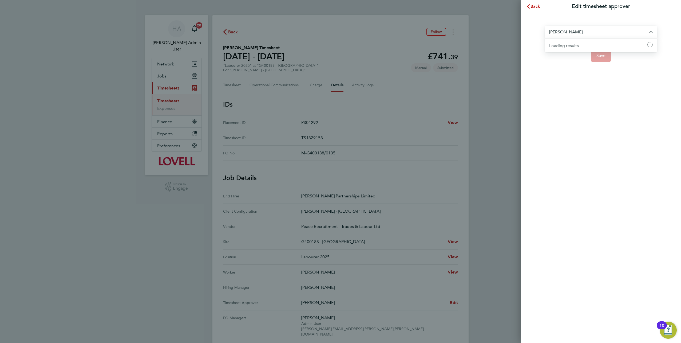
click at [599, 31] on input "[PERSON_NAME]" at bounding box center [601, 32] width 112 height 13
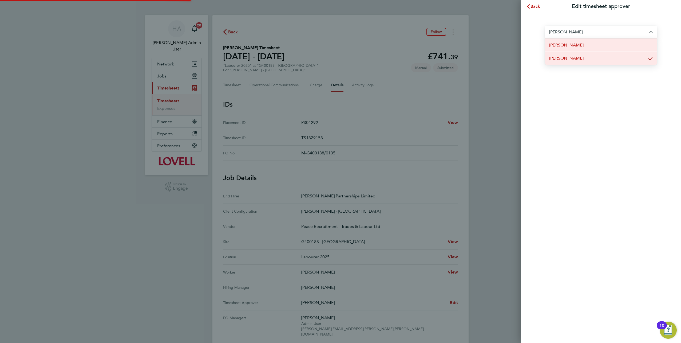
click at [580, 46] on li "[PERSON_NAME]" at bounding box center [601, 44] width 112 height 13
type input "[PERSON_NAME]"
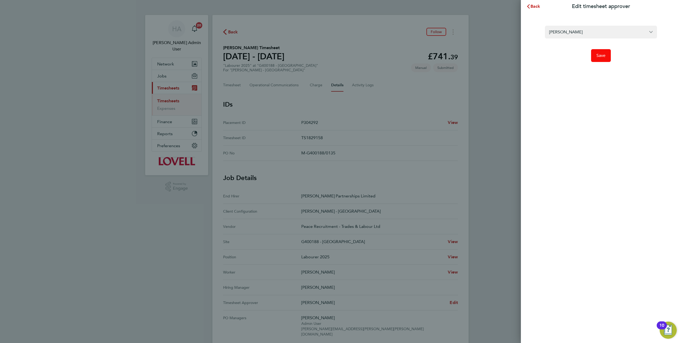
click at [599, 57] on span "Save" at bounding box center [601, 55] width 9 height 5
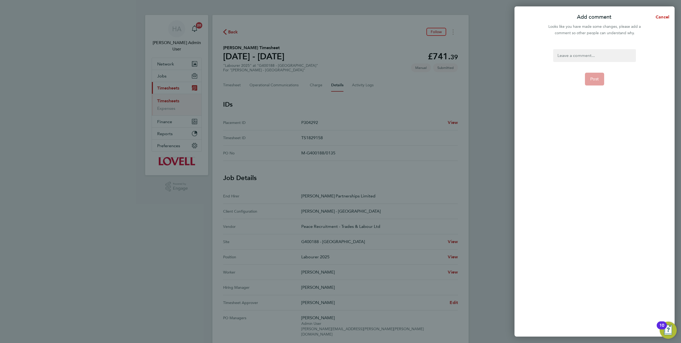
click at [582, 58] on div at bounding box center [594, 55] width 82 height 13
click at [594, 84] on span "Post" at bounding box center [594, 85] width 9 height 5
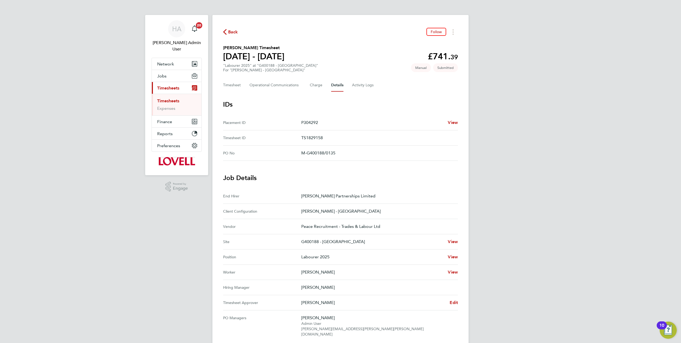
click at [465, 200] on div "Back Follow [PERSON_NAME] Timesheet [DATE] - [DATE] £741. 39 "Labourer 2025" at…" at bounding box center [340, 271] width 256 height 512
click at [233, 82] on button "Timesheet" at bounding box center [232, 85] width 18 height 13
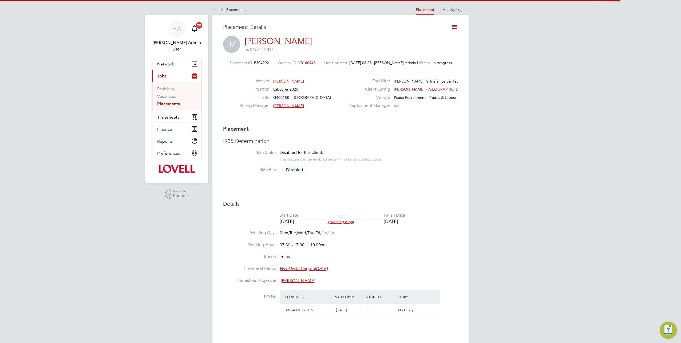
click at [457, 27] on icon at bounding box center [454, 26] width 7 height 7
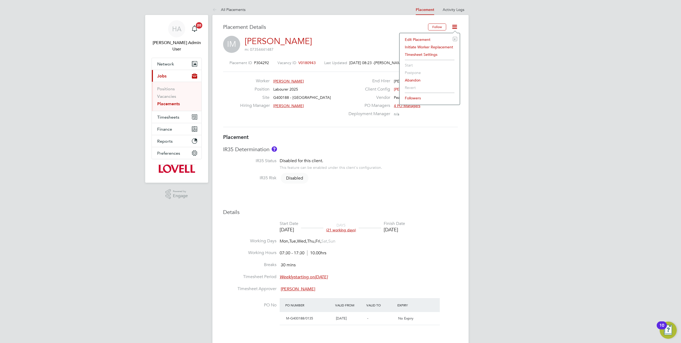
click at [423, 37] on li "Edit Placement e" at bounding box center [429, 39] width 55 height 7
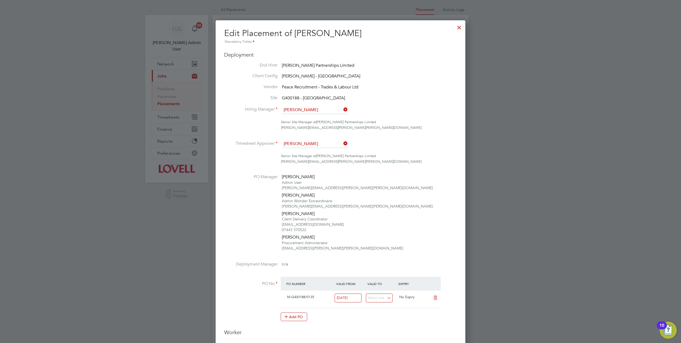
click at [459, 30] on div at bounding box center [460, 26] width 10 height 10
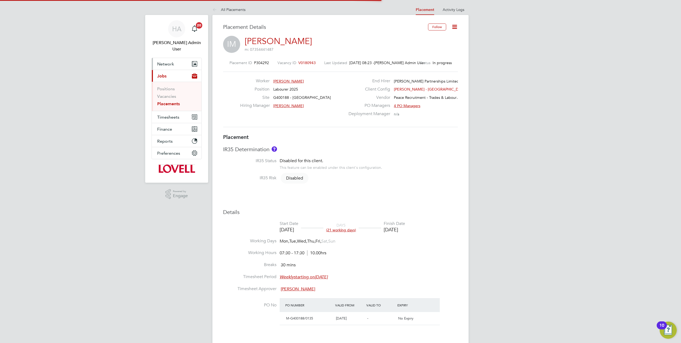
scroll to position [16, 37]
click at [165, 61] on span "Network" at bounding box center [165, 63] width 17 height 5
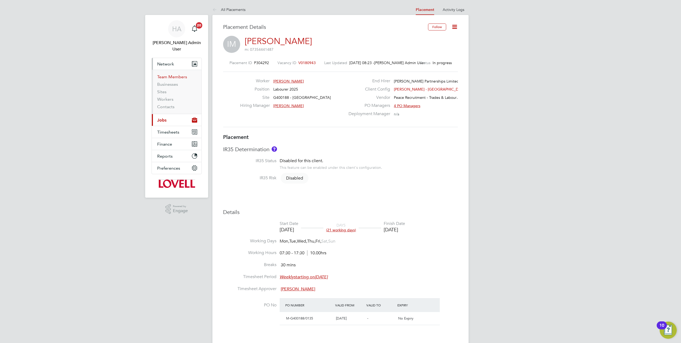
click at [170, 74] on link "Team Members" at bounding box center [172, 76] width 30 height 5
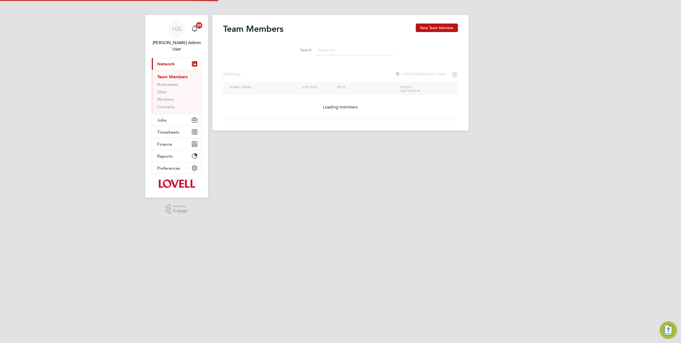
click at [330, 58] on div "Team Members New Team Member Search Showing ... Hide Deactivated Users NAME / E…" at bounding box center [340, 71] width 235 height 96
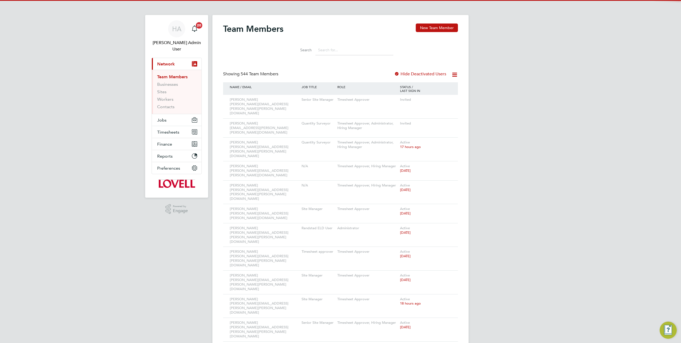
click at [338, 50] on input at bounding box center [354, 50] width 78 height 10
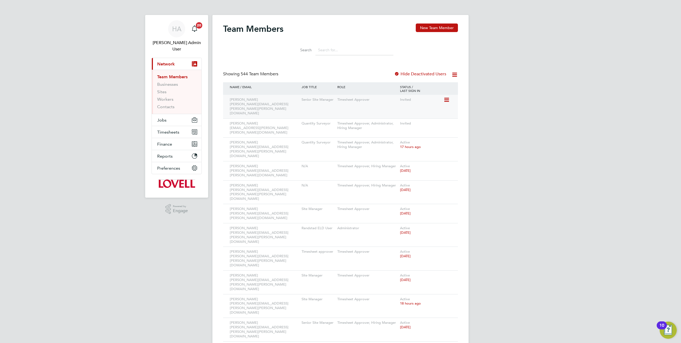
click at [447, 99] on icon at bounding box center [446, 100] width 5 height 6
click at [397, 110] on li "Edit User" at bounding box center [417, 111] width 64 height 7
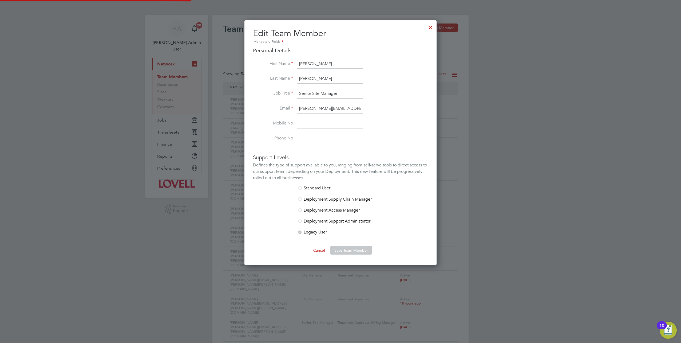
scroll to position [340, 192]
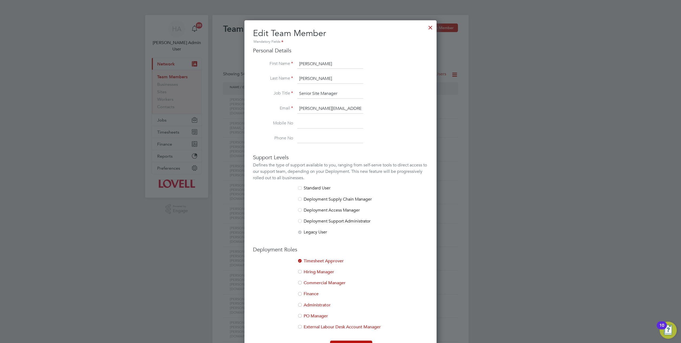
click at [314, 274] on li "Hiring Manager" at bounding box center [340, 274] width 175 height 11
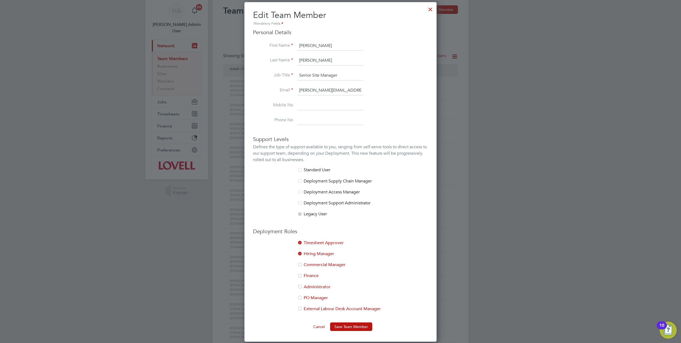
scroll to position [27, 0]
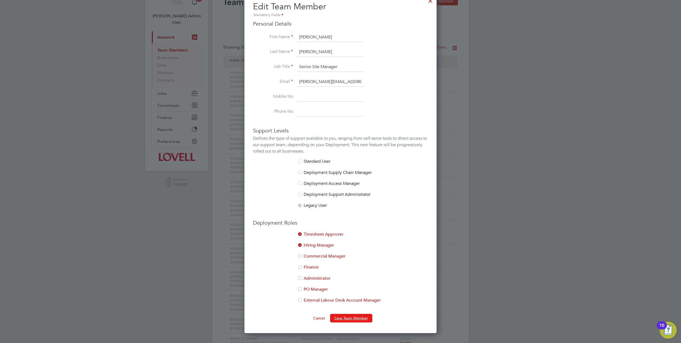
click at [352, 317] on button "Save Team Member" at bounding box center [351, 318] width 42 height 9
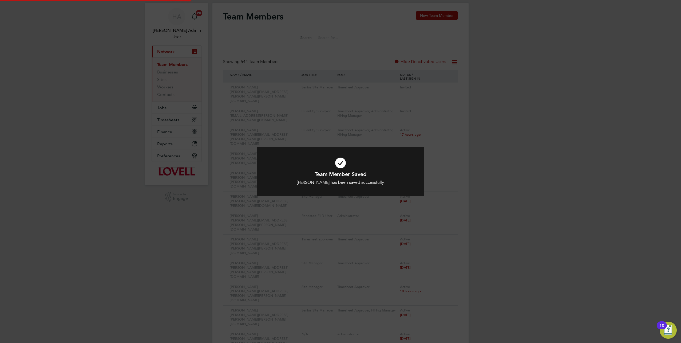
scroll to position [0, 0]
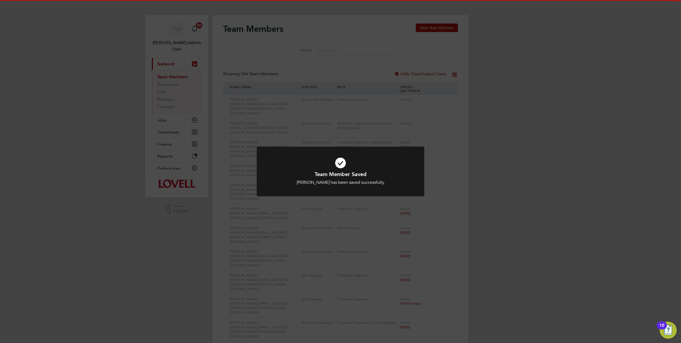
click at [503, 198] on div "Team Member Saved Brian Thomas has been saved successfully. Cancel Okay" at bounding box center [340, 171] width 681 height 343
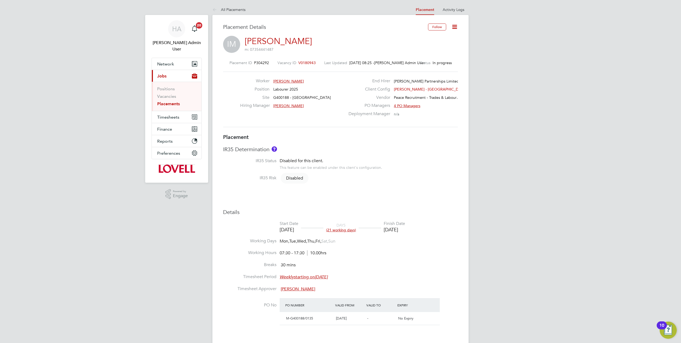
click at [454, 25] on icon at bounding box center [454, 26] width 7 height 7
click at [452, 6] on li "Activity Logs" at bounding box center [454, 9] width 22 height 11
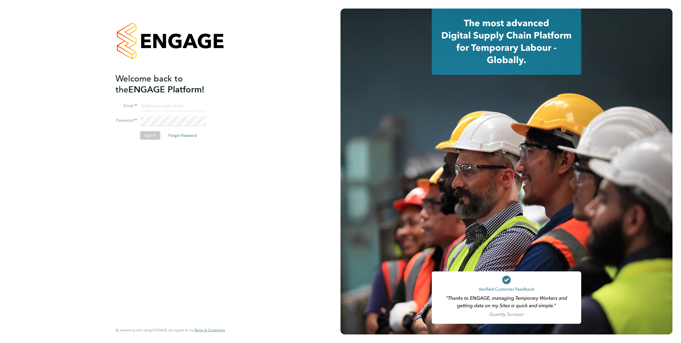
click at [177, 105] on input at bounding box center [173, 106] width 66 height 10
type input "[EMAIL_ADDRESS][PERSON_NAME][DOMAIN_NAME]"
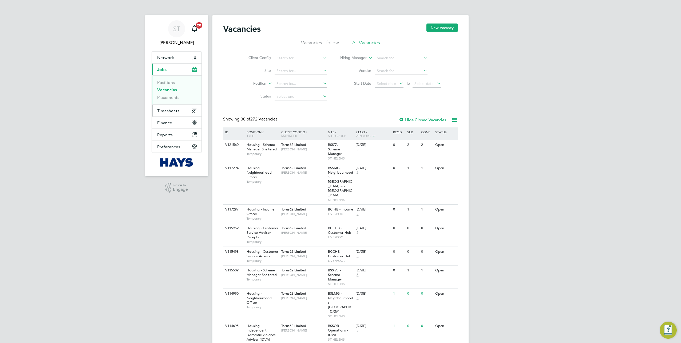
click at [165, 113] on button "Timesheets" at bounding box center [177, 111] width 50 height 12
click at [165, 68] on span "Jobs" at bounding box center [161, 69] width 9 height 5
click at [164, 91] on link "Vacancies" at bounding box center [167, 89] width 20 height 5
click at [162, 90] on link "Vacancies" at bounding box center [167, 89] width 20 height 5
click at [302, 72] on input at bounding box center [301, 70] width 53 height 7
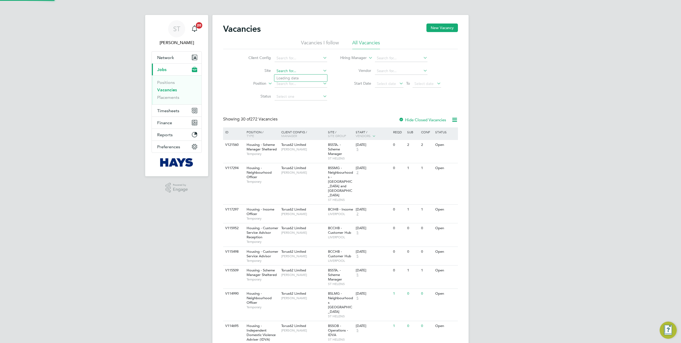
paste input "181765"
type input "181765"
click at [237, 151] on div "V121560 Housing - Scheme Manager Sheltered Temporary Torus62 Limited [PERSON_NA…" at bounding box center [340, 151] width 235 height 23
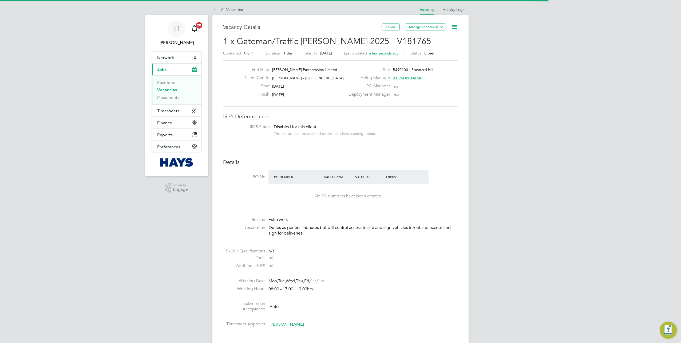
scroll to position [16, 37]
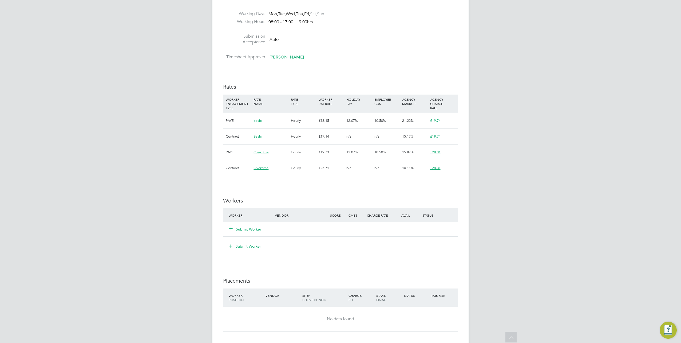
click at [232, 230] on icon at bounding box center [231, 228] width 4 height 4
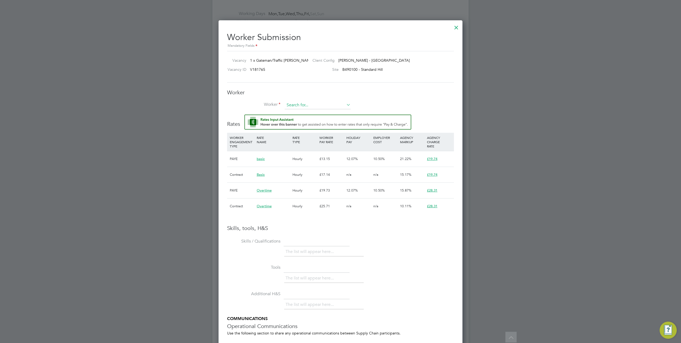
click at [301, 105] on input at bounding box center [318, 105] width 66 height 8
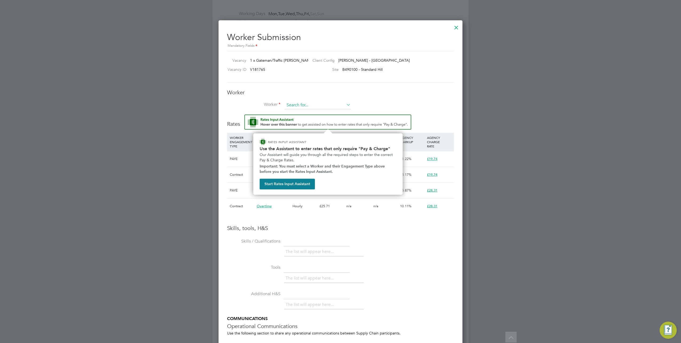
click at [301, 105] on input at bounding box center [318, 105] width 66 height 8
click at [304, 112] on b "Sah" at bounding box center [303, 112] width 6 height 5
type input "Raman Sahota (4396647)"
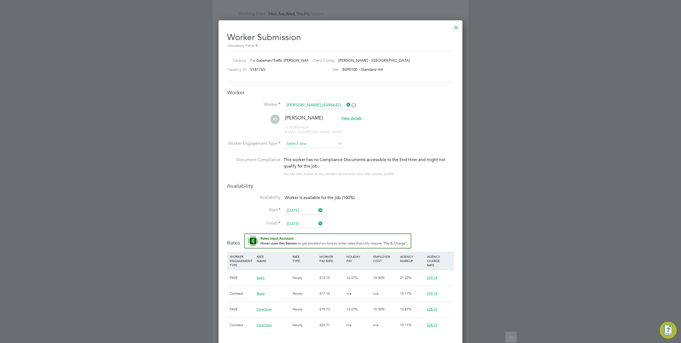
click at [299, 144] on input at bounding box center [314, 144] width 58 height 8
click at [300, 153] on li "Contract" at bounding box center [314, 150] width 58 height 7
type input "Contract"
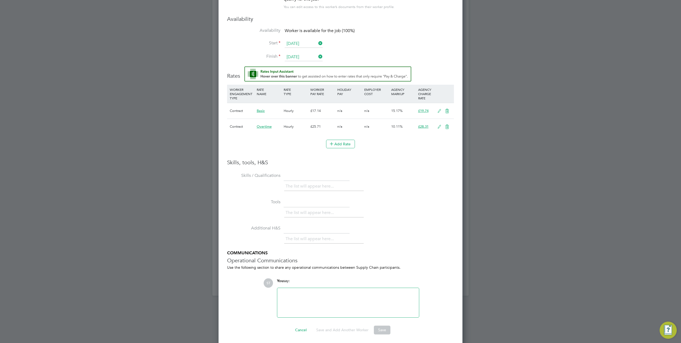
click at [441, 110] on icon at bounding box center [439, 111] width 7 height 4
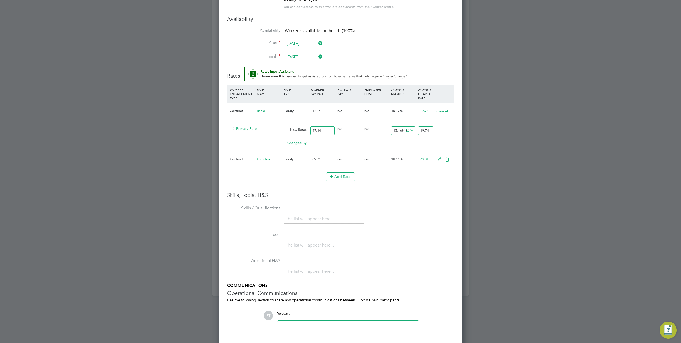
click at [237, 127] on span "Primary Rate" at bounding box center [243, 128] width 27 height 5
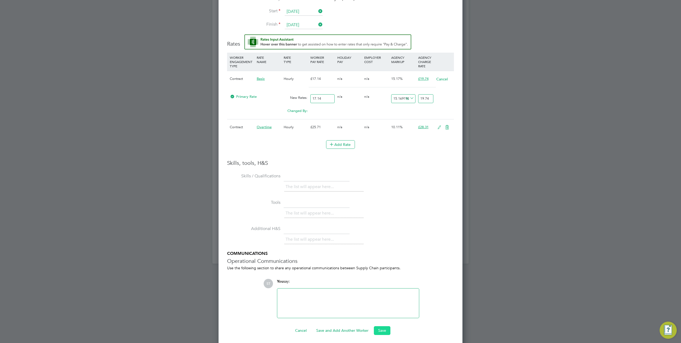
click at [381, 329] on button "Save" at bounding box center [382, 330] width 17 height 9
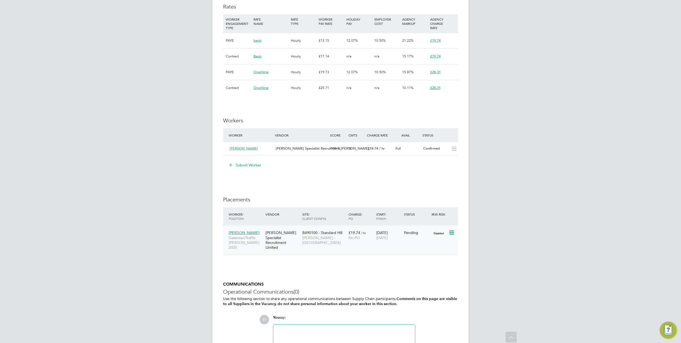
drag, startPoint x: 453, startPoint y: 231, endPoint x: 449, endPoint y: 235, distance: 5.5
click at [453, 231] on icon at bounding box center [451, 232] width 5 height 6
click at [408, 266] on li "Start" at bounding box center [427, 265] width 55 height 7
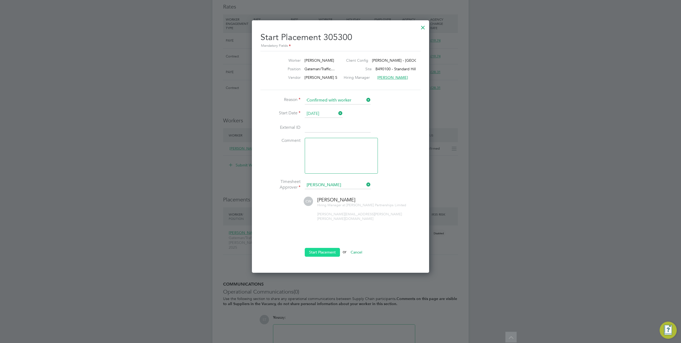
click at [316, 248] on button "Start Placement" at bounding box center [322, 252] width 35 height 9
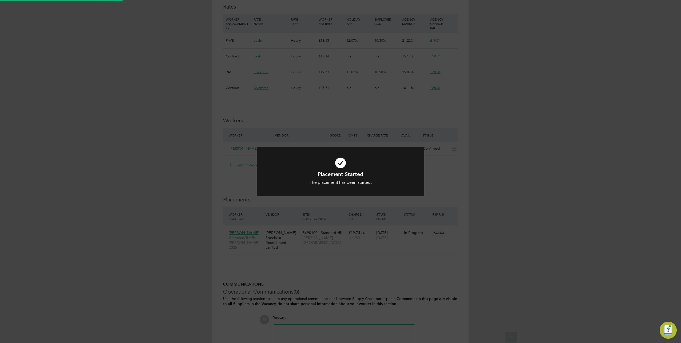
click at [243, 256] on div "Placement Started The placement has been started. Cancel Okay" at bounding box center [340, 171] width 681 height 343
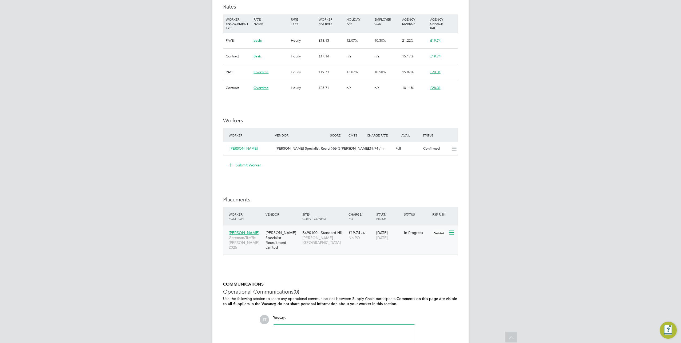
click at [248, 233] on span "Raman Sahota" at bounding box center [244, 232] width 31 height 5
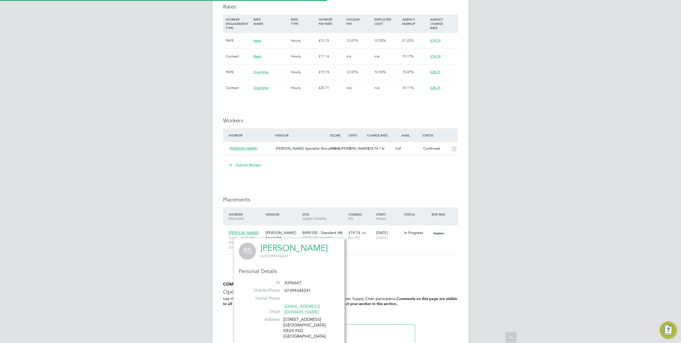
click at [270, 247] on link "Raman Sahota" at bounding box center [293, 248] width 67 height 10
click at [275, 235] on div "[PERSON_NAME] Specialist Recruitment Limited" at bounding box center [282, 239] width 37 height 25
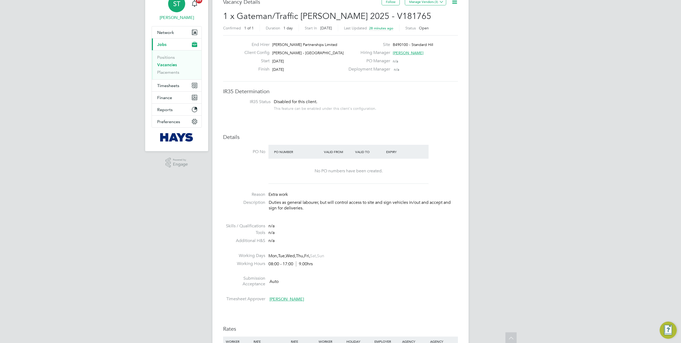
scroll to position [0, 0]
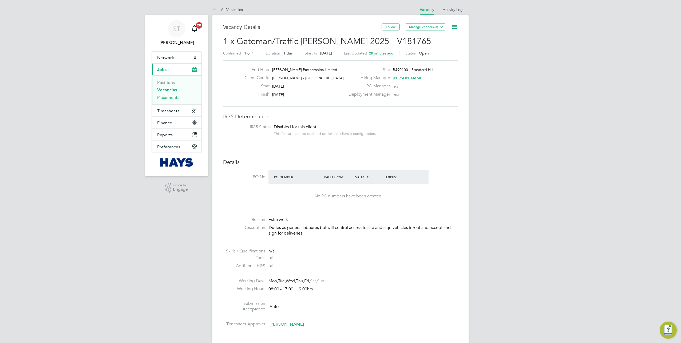
click at [166, 97] on link "Placements" at bounding box center [168, 97] width 22 height 5
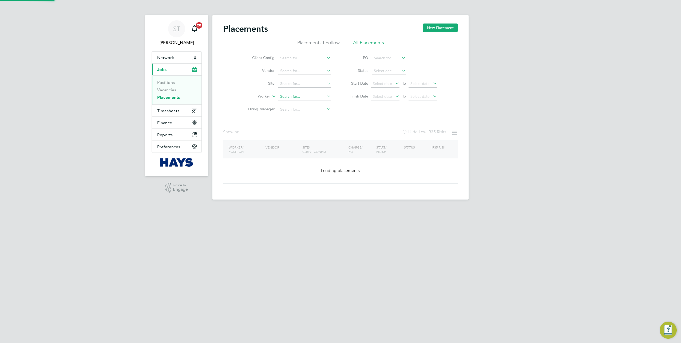
click at [291, 94] on input at bounding box center [304, 96] width 53 height 7
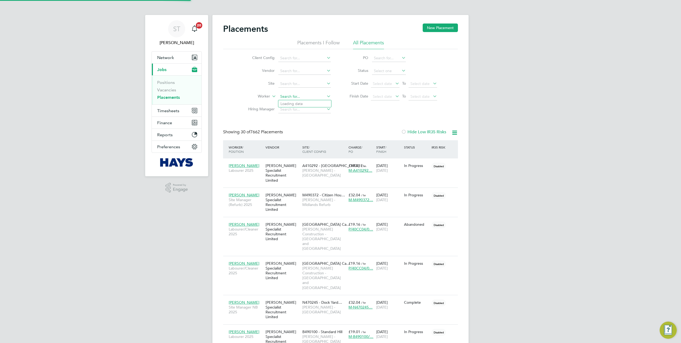
scroll to position [15, 46]
click at [294, 103] on li "Alieu Touray" at bounding box center [311, 103] width 66 height 7
type input "[PERSON_NAME]"
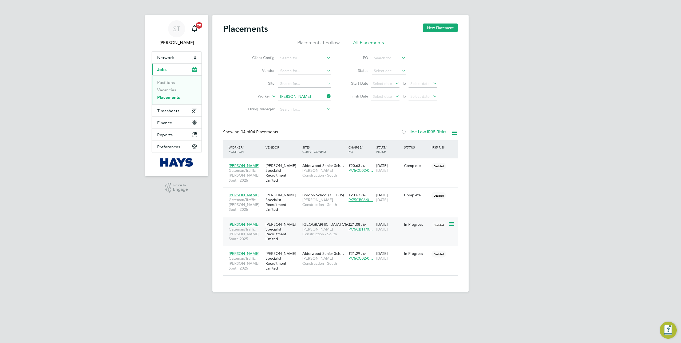
click at [321, 233] on span "[PERSON_NAME] Construction - South" at bounding box center [324, 232] width 44 height 10
click at [167, 90] on link "Vacancies" at bounding box center [166, 89] width 19 height 5
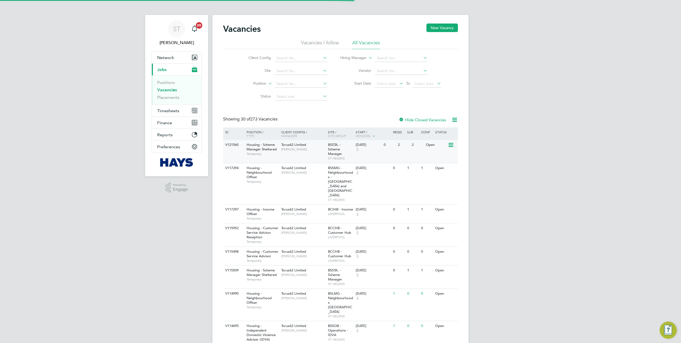
click at [231, 148] on div "V121560 Housing - Scheme Manager Sheltered Temporary Torus62 Limited Steve Pres…" at bounding box center [340, 151] width 235 height 23
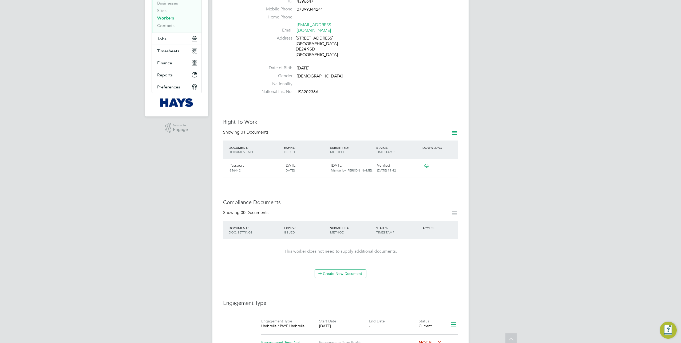
scroll to position [80, 0]
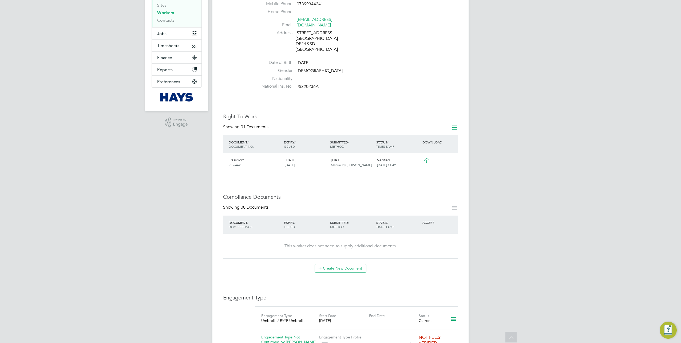
click at [426, 158] on icon at bounding box center [426, 160] width 7 height 4
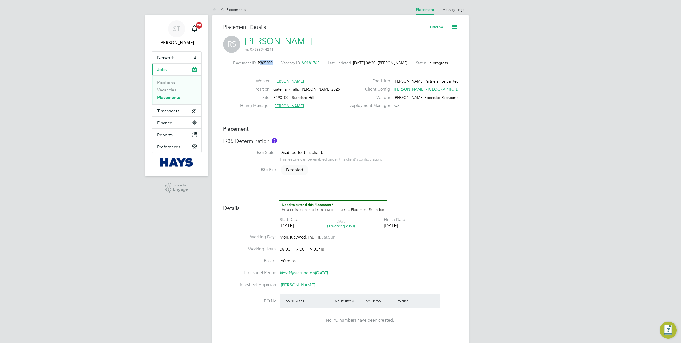
drag, startPoint x: 276, startPoint y: 64, endPoint x: 257, endPoint y: 64, distance: 19.0
click at [257, 64] on div "Placement ID P305300 Vacancy ID V0181765 Last Updated [DATE] 08:30 - [PERSON_NA…" at bounding box center [340, 62] width 235 height 5
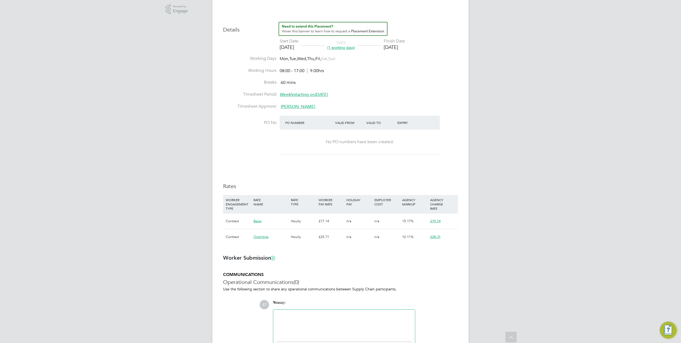
scroll to position [187, 0]
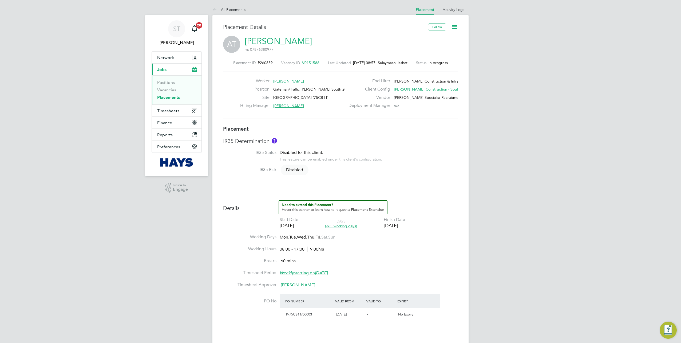
click at [457, 28] on icon at bounding box center [454, 26] width 7 height 7
click at [423, 39] on li "Edit Placement e" at bounding box center [429, 39] width 55 height 7
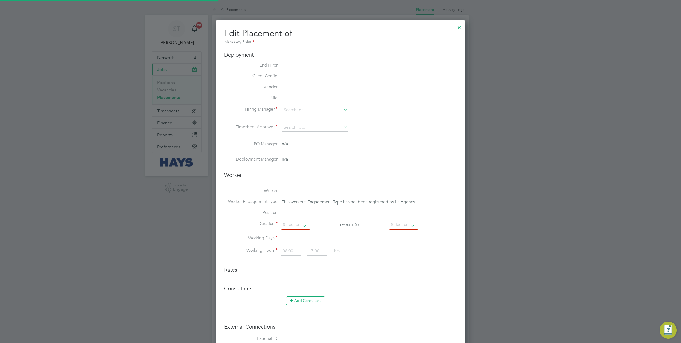
type input "[PERSON_NAME]"
type input "[DATE]"
type input "08:00"
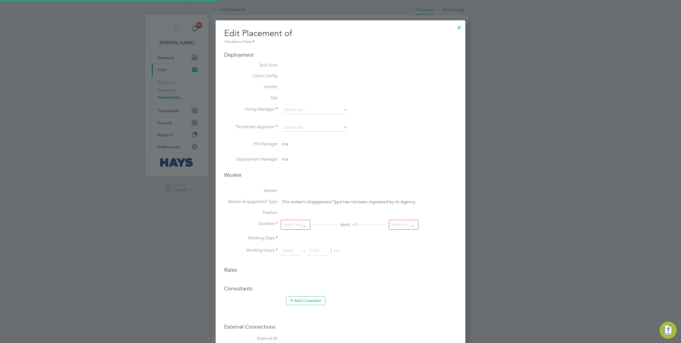
type input "17:00"
type input "30553393"
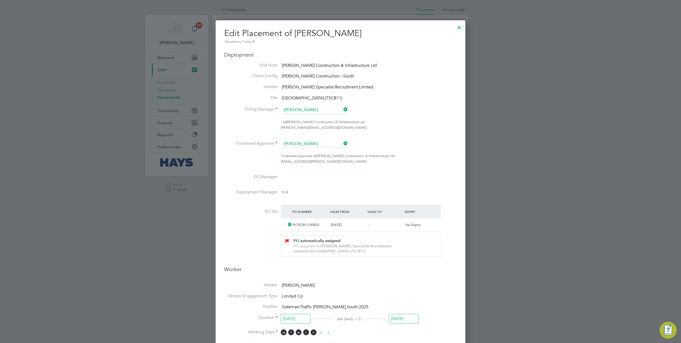
click at [457, 29] on div at bounding box center [460, 26] width 10 height 10
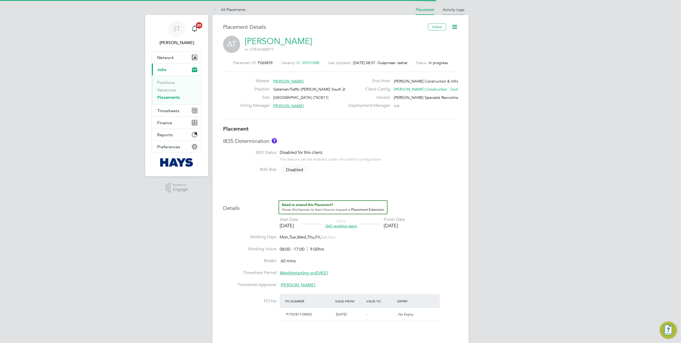
click at [451, 13] on li "Activity Logs" at bounding box center [454, 9] width 22 height 11
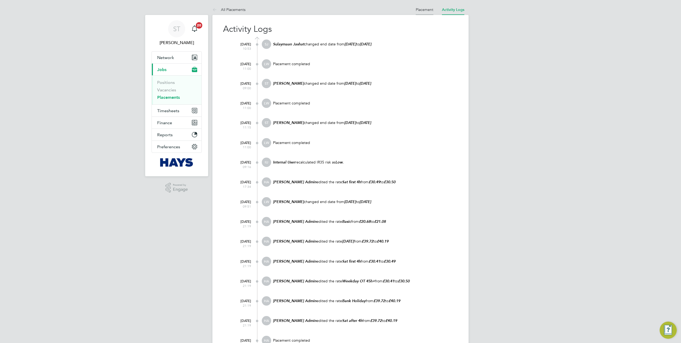
click at [429, 7] on link "Placement" at bounding box center [425, 9] width 18 height 5
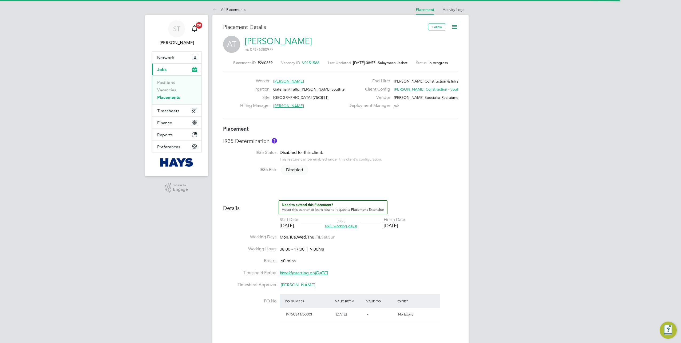
click at [455, 27] on icon at bounding box center [454, 26] width 7 height 7
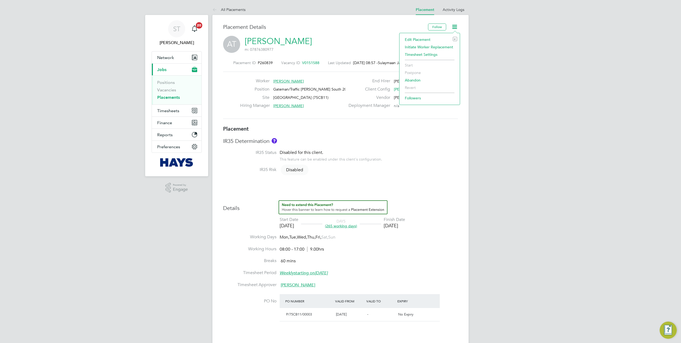
click at [426, 54] on li "Timesheet Settings" at bounding box center [429, 54] width 55 height 7
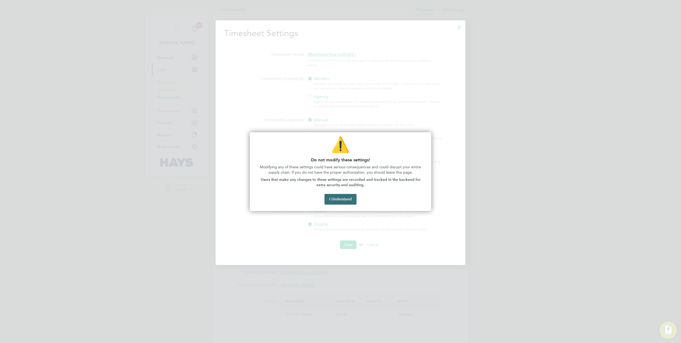
click at [346, 197] on button "I Understand" at bounding box center [341, 199] width 32 height 11
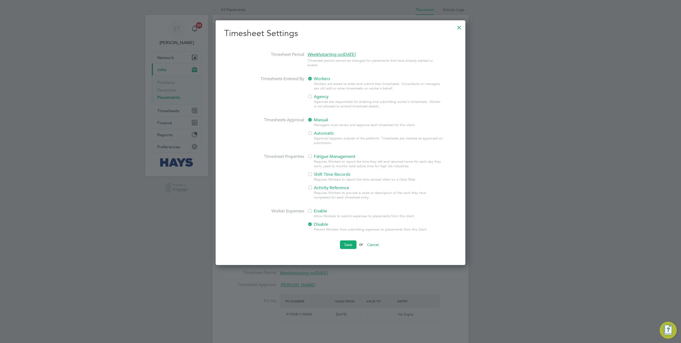
click at [460, 30] on div at bounding box center [460, 26] width 10 height 10
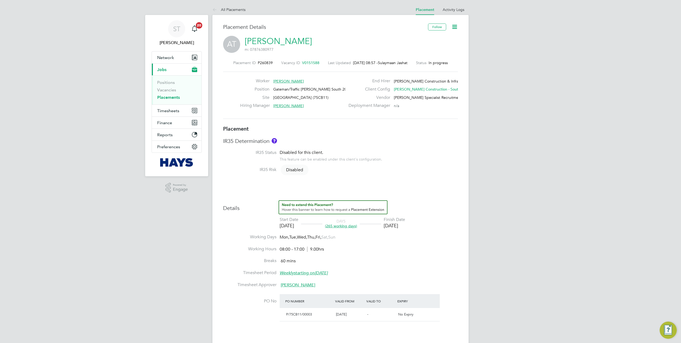
click at [354, 159] on div "This feature can be enabled under this client's configuration." at bounding box center [331, 158] width 102 height 6
click at [456, 28] on icon at bounding box center [454, 26] width 7 height 7
click at [413, 172] on div "IR35 Risk Disabled" at bounding box center [340, 170] width 235 height 7
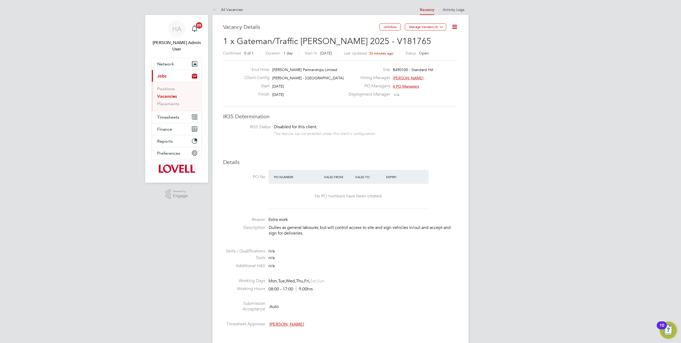
click at [166, 94] on link "Vacancies" at bounding box center [167, 96] width 20 height 5
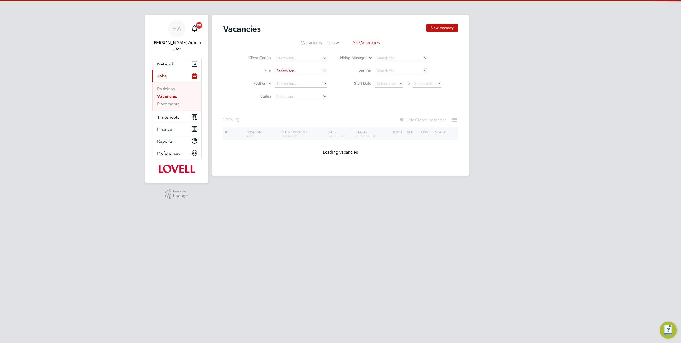
click at [301, 74] on input at bounding box center [301, 70] width 53 height 7
paste input "W461135"
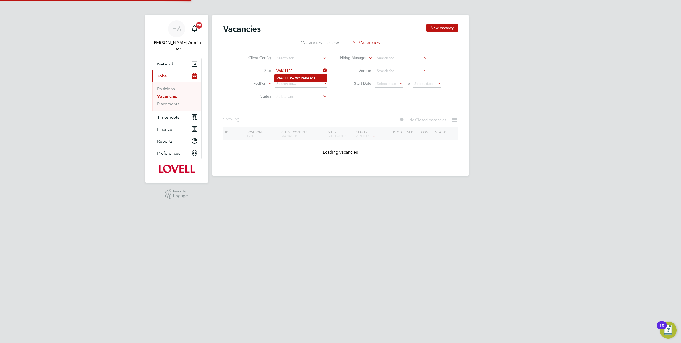
click at [297, 78] on li "W461135 - Whiteheads" at bounding box center [300, 77] width 53 height 7
type input "W461135 - Whiteheads"
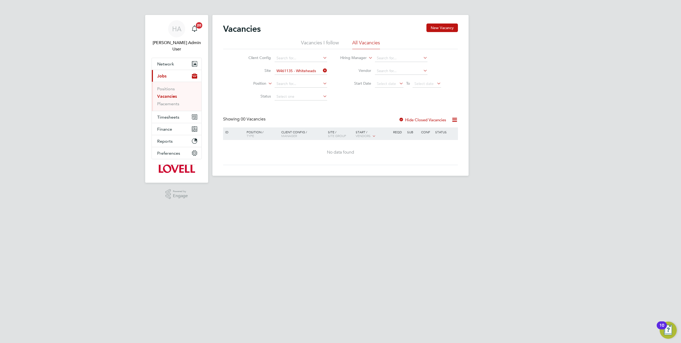
click at [399, 119] on div at bounding box center [401, 119] width 5 height 5
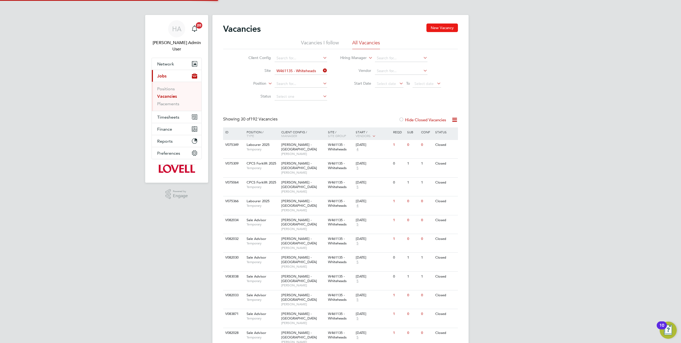
click at [437, 29] on button "New Vacancy" at bounding box center [441, 27] width 31 height 9
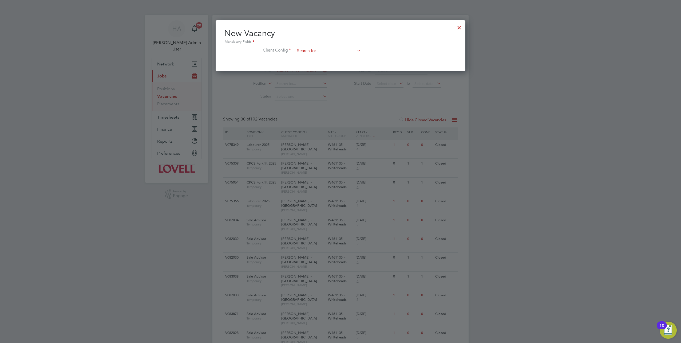
scroll to position [50, 250]
click at [345, 52] on input at bounding box center [328, 51] width 66 height 8
click at [338, 58] on li "[PERSON_NAME] - South W ales & West" at bounding box center [331, 58] width 72 height 7
type input "[PERSON_NAME] - [GEOGRAPHIC_DATA]"
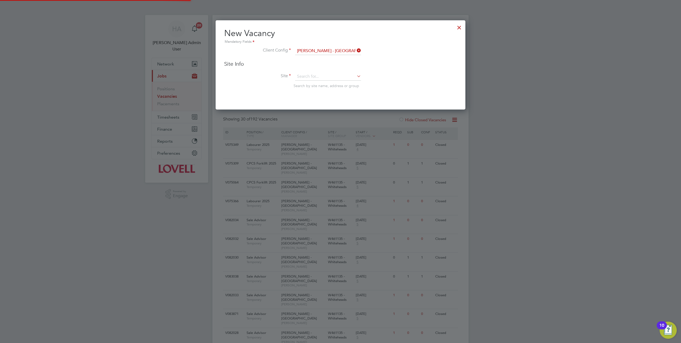
scroll to position [89, 250]
click at [306, 74] on input at bounding box center [328, 77] width 66 height 8
paste input "W461135"
click at [309, 84] on b "W461135" at bounding box center [305, 83] width 17 height 5
type input "W461135 - Whiteheads"
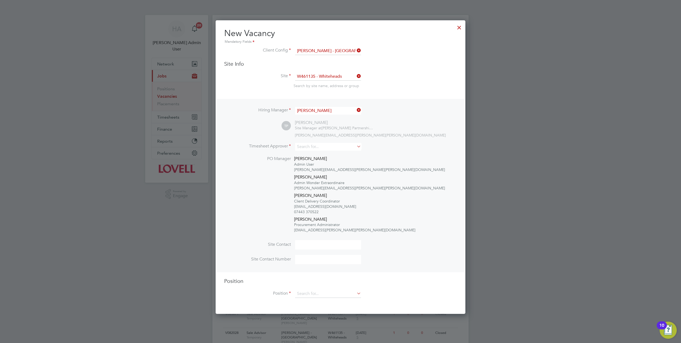
scroll to position [293, 250]
click at [317, 147] on input at bounding box center [328, 147] width 66 height 8
click at [307, 166] on li "Tayl or Preece" at bounding box center [328, 167] width 66 height 7
type input "[PERSON_NAME]"
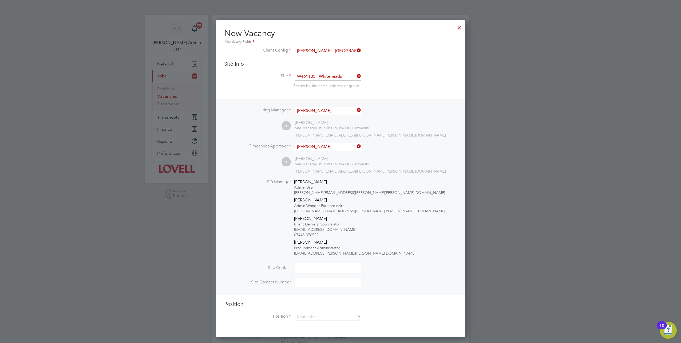
scroll to position [316, 250]
click at [309, 317] on input at bounding box center [328, 317] width 66 height 8
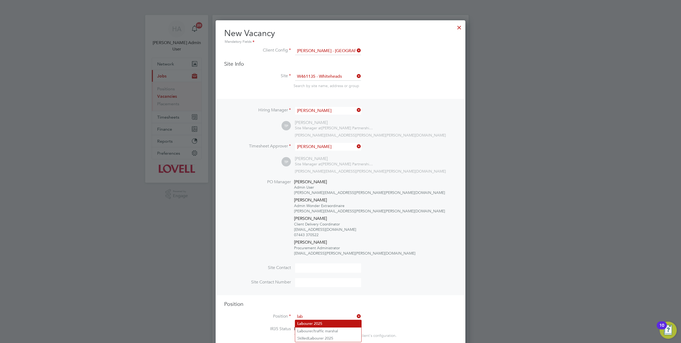
click at [312, 322] on li "Lab ourer 2025" at bounding box center [328, 323] width 66 height 7
type input "Labourer 2025"
type textarea "Sweeping site, removing rubbish, unloading and transporting material, equipment…"
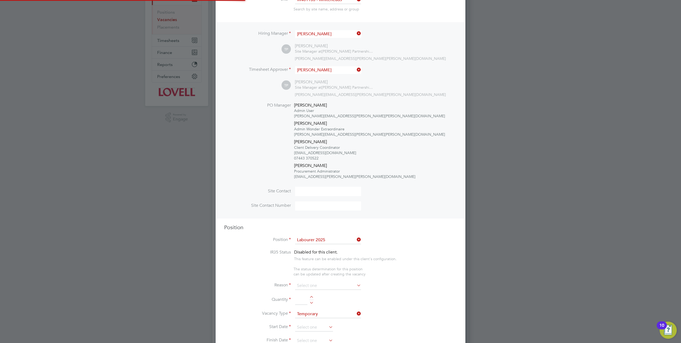
scroll to position [133, 0]
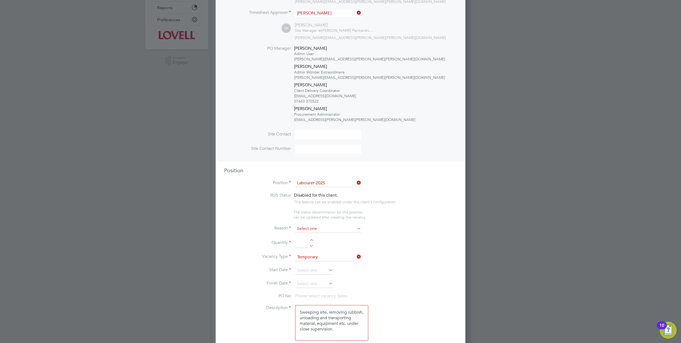
click at [323, 228] on input at bounding box center [328, 229] width 66 height 8
click at [315, 249] on li "Extra Work" at bounding box center [328, 249] width 66 height 7
type input "Extra Work"
click at [298, 238] on input at bounding box center [301, 243] width 12 height 10
type input "1"
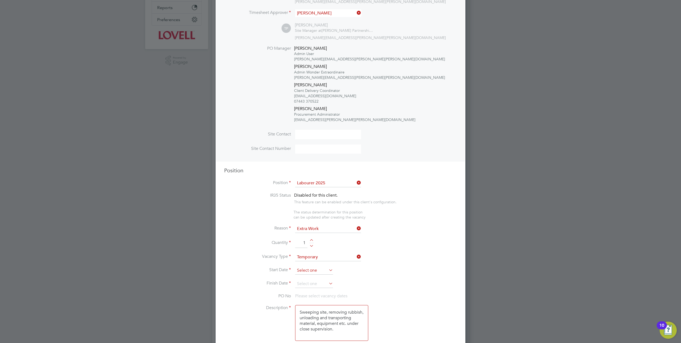
click at [313, 266] on input at bounding box center [314, 270] width 38 height 8
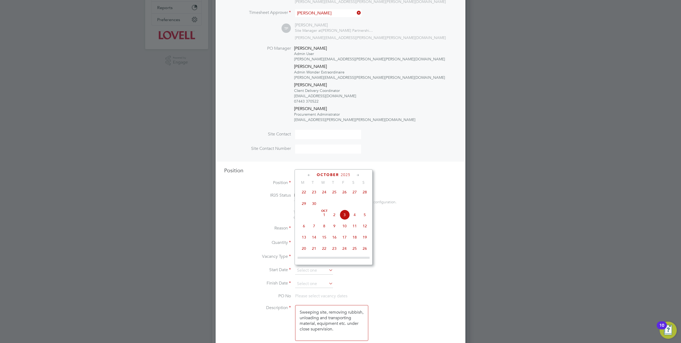
click at [345, 217] on span "3" at bounding box center [344, 215] width 10 height 10
type input "[DATE]"
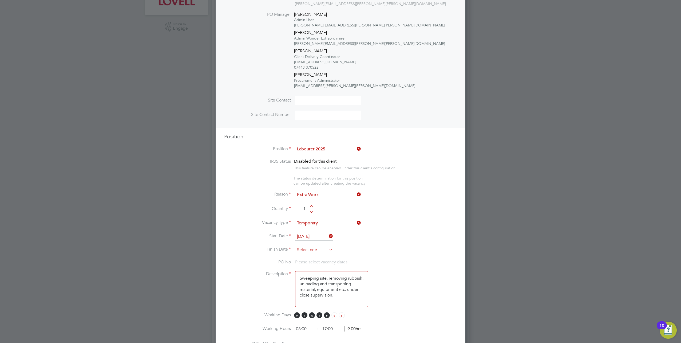
scroll to position [187, 0]
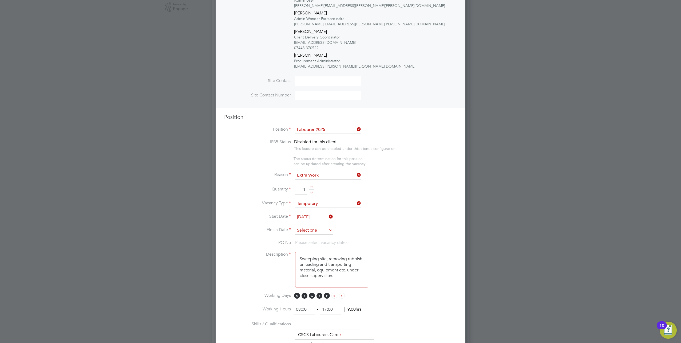
click at [313, 231] on input at bounding box center [314, 230] width 38 height 8
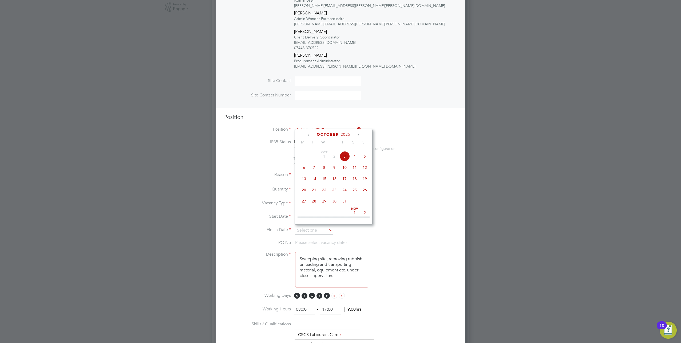
scroll to position [176, 0]
click at [344, 193] on span "31" at bounding box center [344, 192] width 10 height 10
type input "[DATE]"
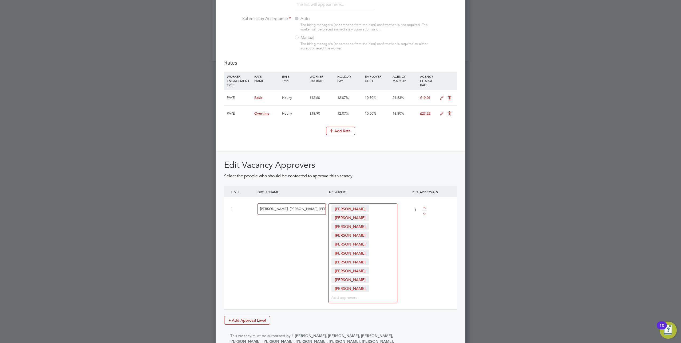
scroll to position [700, 0]
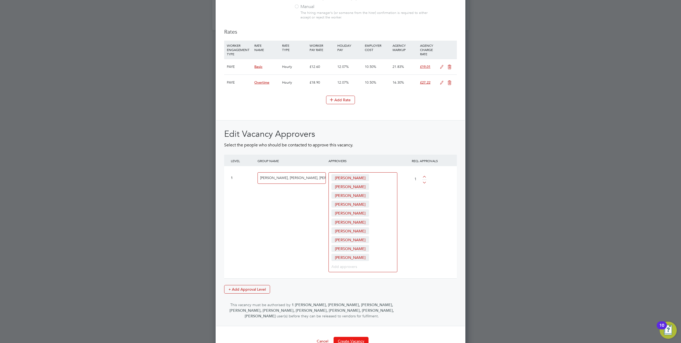
click at [363, 337] on button "Create Vacancy" at bounding box center [351, 341] width 35 height 9
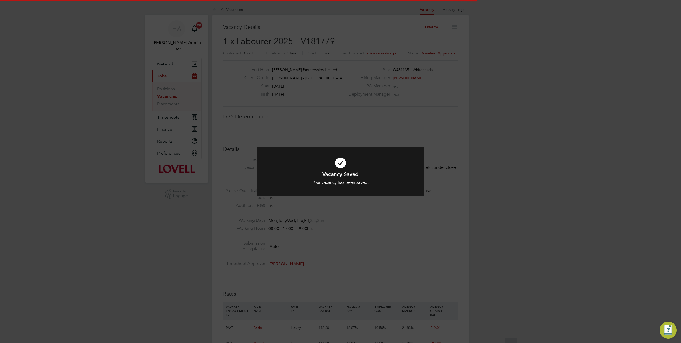
click at [489, 99] on div "Vacancy Saved Your vacancy has been saved. Cancel Okay" at bounding box center [340, 171] width 681 height 343
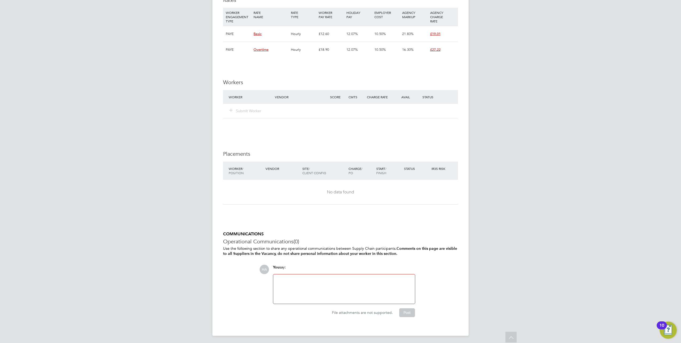
click at [306, 295] on div at bounding box center [344, 288] width 135 height 23
drag, startPoint x: 403, startPoint y: 292, endPoint x: 329, endPoint y: 279, distance: 75.2
click at [329, 279] on div "Vacancy for Lewis Morgan (BW) Myles Pike (BW - Took other work) Jay Taak (Hays …" at bounding box center [344, 288] width 135 height 23
click at [409, 309] on button "Post" at bounding box center [407, 312] width 16 height 9
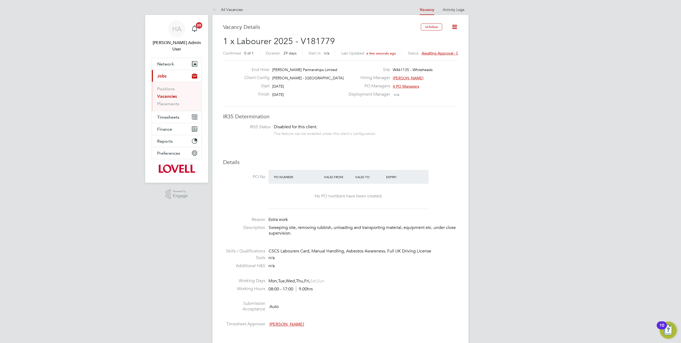
click at [451, 52] on span "Awaiting approval - 0/1" at bounding box center [442, 53] width 40 height 5
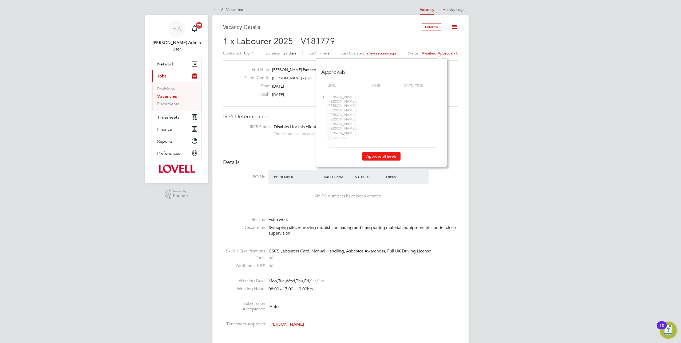
click at [388, 152] on button "Approve all levels" at bounding box center [381, 156] width 38 height 9
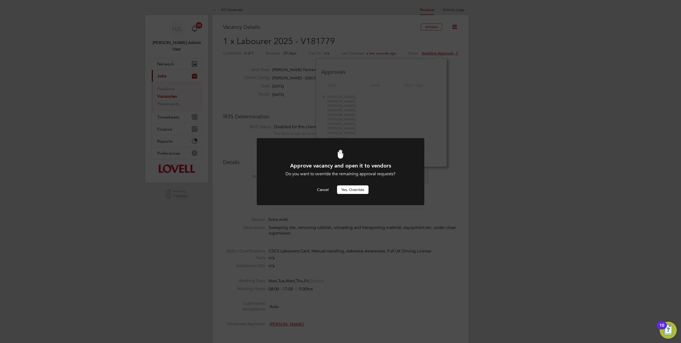
click at [355, 187] on button "Yes, Override" at bounding box center [352, 189] width 31 height 9
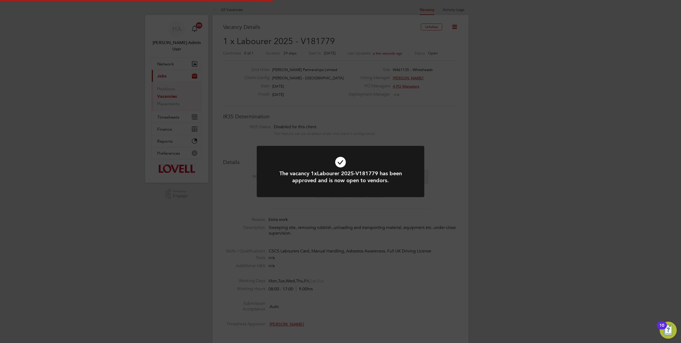
click at [363, 40] on div "The vacancy 1xLabourer 2025-V181779 has been approved and is now open to vendor…" at bounding box center [340, 171] width 681 height 343
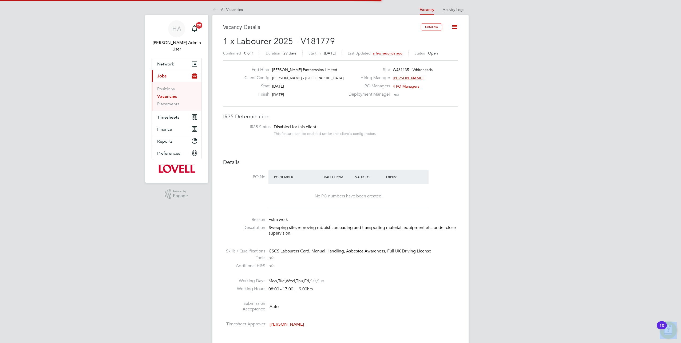
drag, startPoint x: 363, startPoint y: 40, endPoint x: 344, endPoint y: 39, distance: 19.0
click at [361, 40] on div "The vacancy 1xLabourer 2025-V181779 has been approved and is now open to vendor…" at bounding box center [340, 171] width 681 height 343
drag, startPoint x: 344, startPoint y: 39, endPoint x: 304, endPoint y: 43, distance: 40.7
click at [304, 43] on h2 "1 x Labourer 2025 - V181779 Confirmed 0 of 1 Duration 29 days Start In Today La…" at bounding box center [340, 47] width 235 height 22
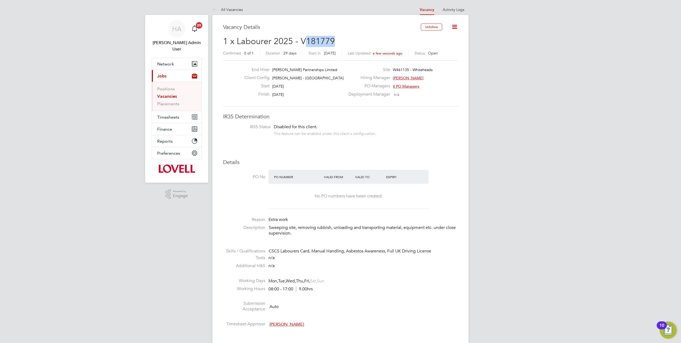
copy span "181779"
drag, startPoint x: 162, startPoint y: 96, endPoint x: 166, endPoint y: 96, distance: 3.7
click at [162, 101] on link "Placements" at bounding box center [168, 103] width 22 height 5
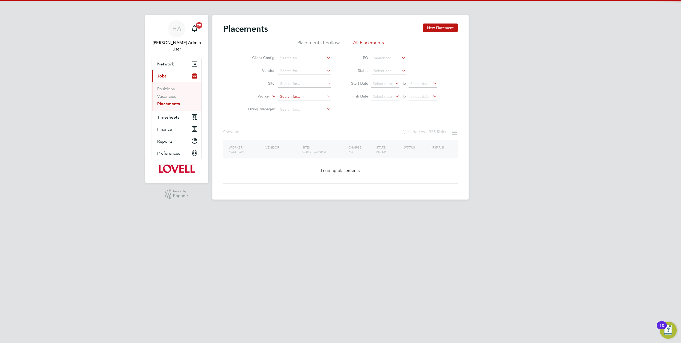
click at [287, 99] on input at bounding box center [304, 96] width 53 height 7
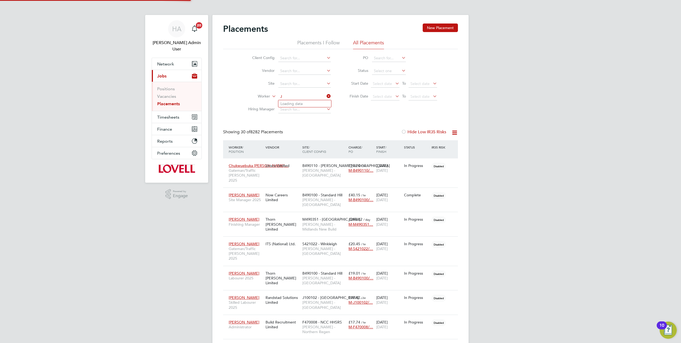
scroll to position [15, 46]
type input "John Mova"
drag, startPoint x: 303, startPoint y: 98, endPoint x: 248, endPoint y: 108, distance: 55.6
click at [248, 108] on ul "Client Config Vendor Site Worker John Mova Hiring Manager" at bounding box center [287, 84] width 100 height 64
click at [311, 104] on b "[PERSON_NAME]" at bounding box center [326, 103] width 31 height 5
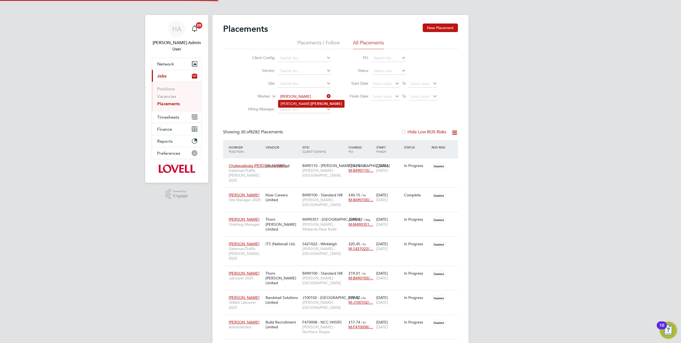
type input "[PERSON_NAME]"
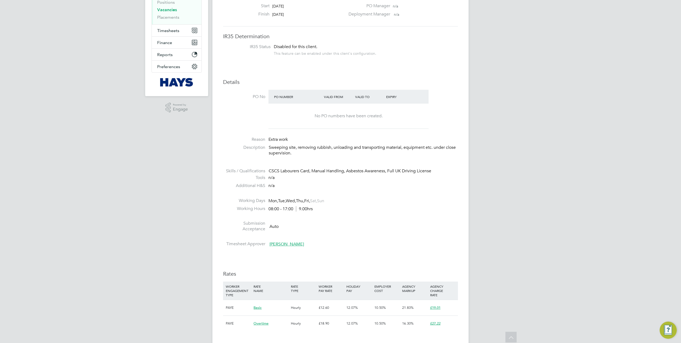
scroll to position [8, 0]
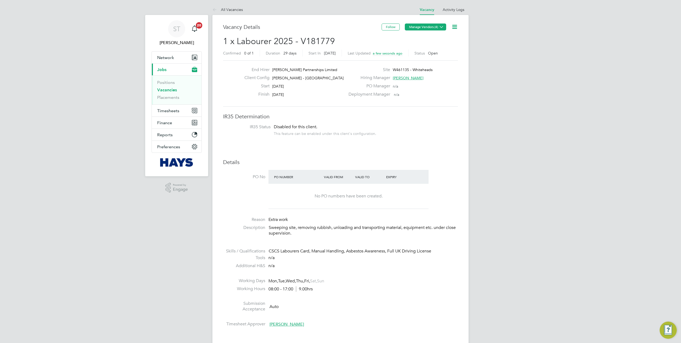
click at [434, 26] on button "Manage Vendors (4)" at bounding box center [425, 26] width 41 height 7
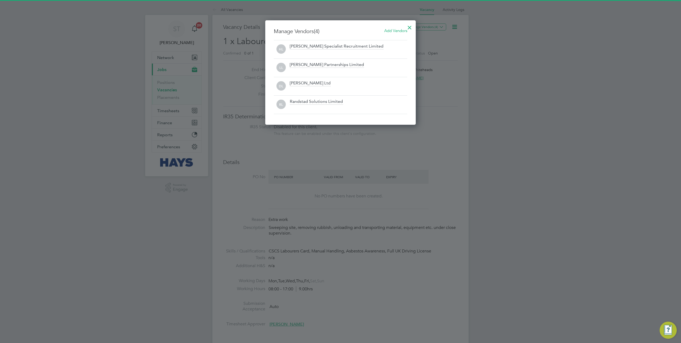
click at [408, 27] on div at bounding box center [410, 26] width 10 height 10
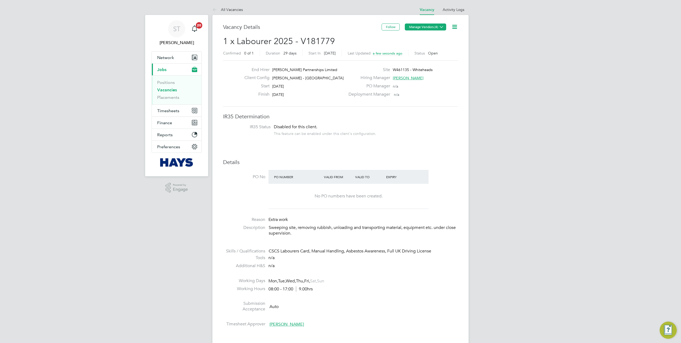
click at [426, 28] on button "Manage Vendors (4)" at bounding box center [425, 26] width 41 height 7
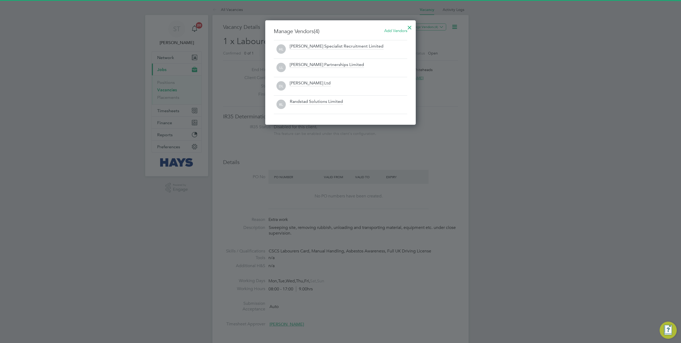
click at [395, 32] on span "Add Vendors" at bounding box center [395, 30] width 23 height 5
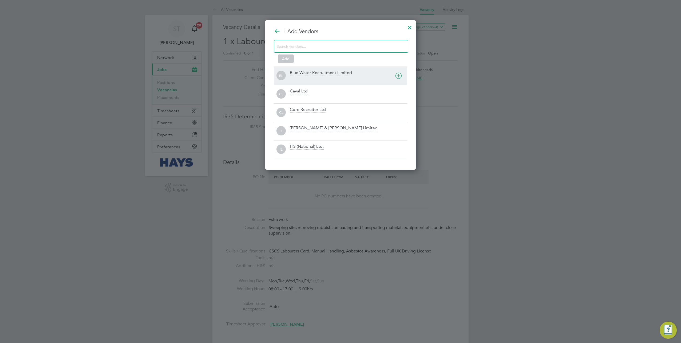
click at [313, 70] on div "Blue Water Recruitment Limited" at bounding box center [321, 73] width 62 height 6
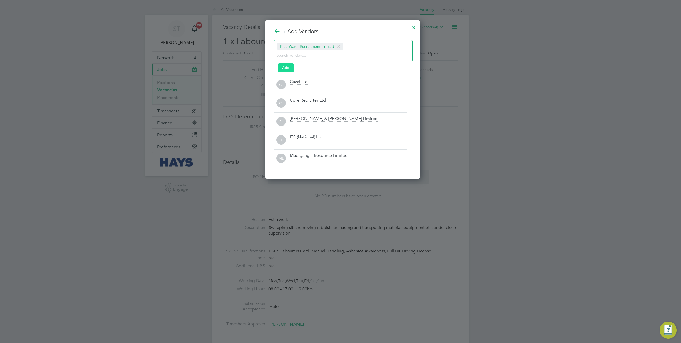
click at [286, 65] on button "Add" at bounding box center [286, 67] width 16 height 9
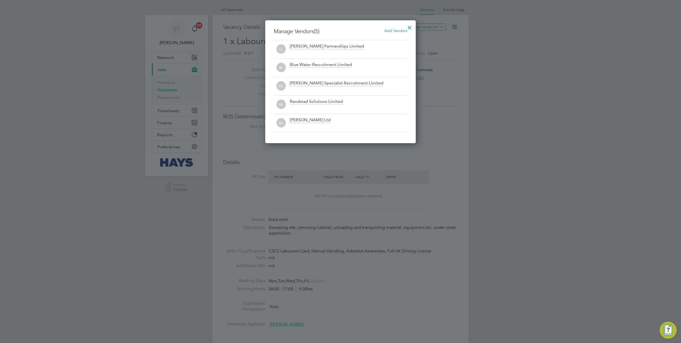
drag, startPoint x: 411, startPoint y: 28, endPoint x: 411, endPoint y: 35, distance: 7.2
click at [411, 28] on div at bounding box center [410, 26] width 10 height 10
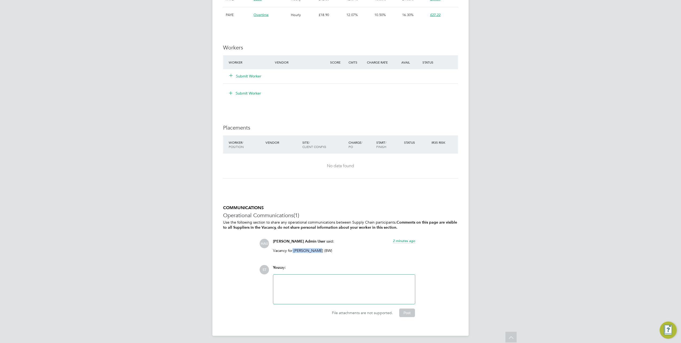
drag, startPoint x: 316, startPoint y: 249, endPoint x: 292, endPoint y: 250, distance: 24.0
click at [292, 250] on p "Vacancy for Lewis Morgan (BW)" at bounding box center [344, 250] width 142 height 5
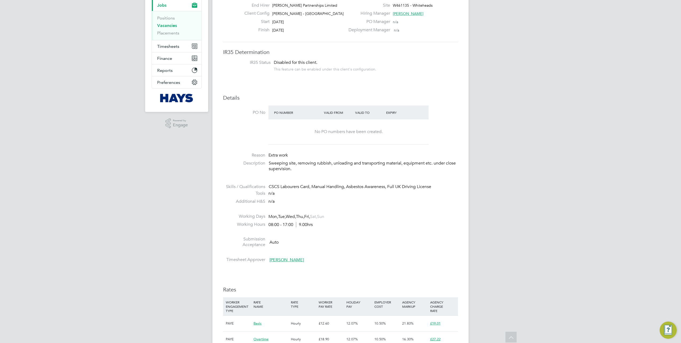
scroll to position [41, 0]
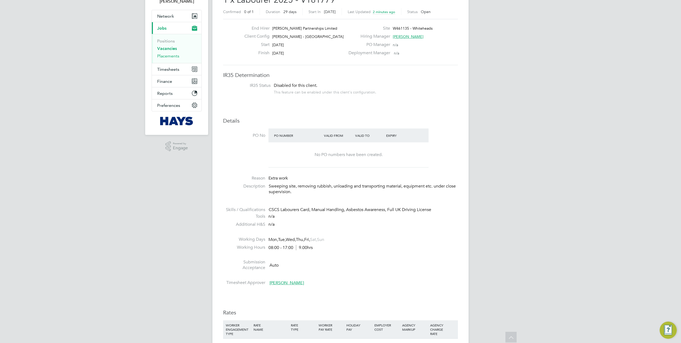
click at [164, 56] on link "Placements" at bounding box center [168, 55] width 22 height 5
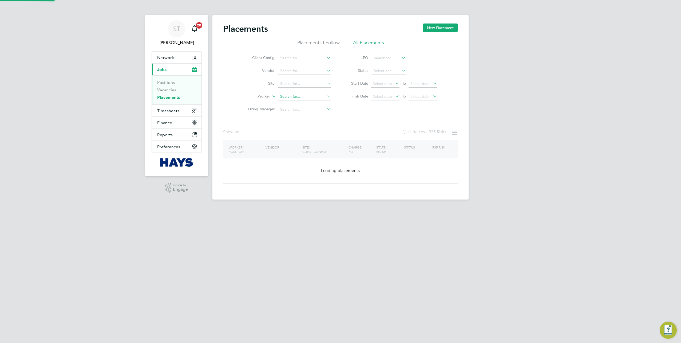
click at [292, 97] on input at bounding box center [304, 96] width 53 height 7
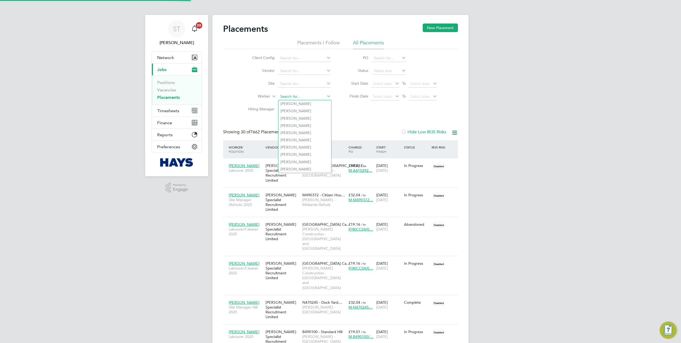
scroll to position [15, 46]
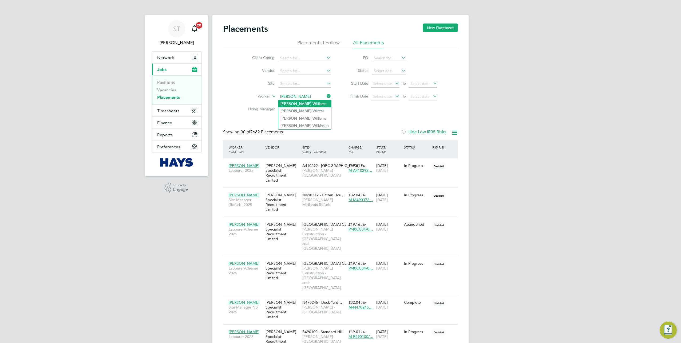
click at [300, 105] on li "Michael Wi lliams" at bounding box center [304, 103] width 53 height 7
type input "Michael Williams"
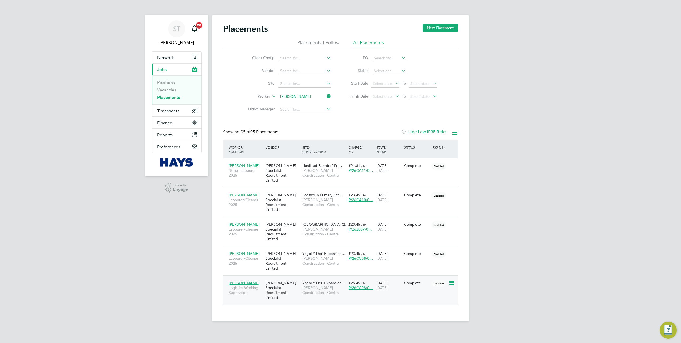
click at [335, 285] on span "Morgan Sindall Construction - Central" at bounding box center [324, 290] width 44 height 10
click at [301, 97] on input at bounding box center [304, 96] width 53 height 7
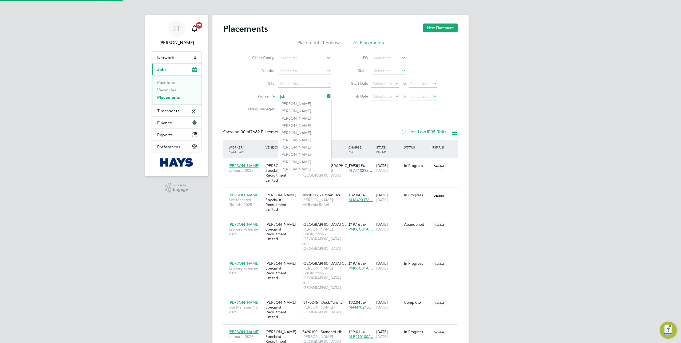
scroll to position [15, 46]
type input "john mov"
click at [301, 99] on input at bounding box center [304, 96] width 53 height 7
type input "j"
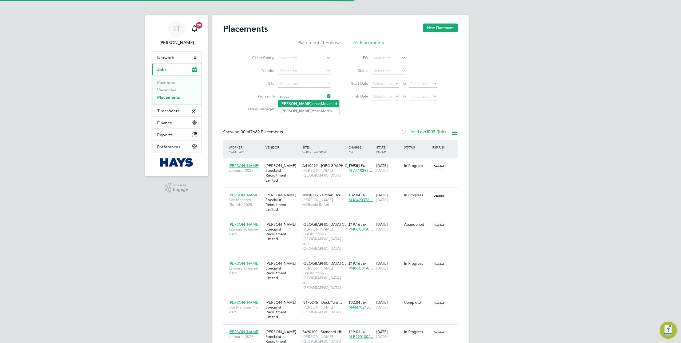
click at [297, 105] on li "Jon athan Mo vahed" at bounding box center [308, 103] width 61 height 7
type input "Jonathan Movahed"
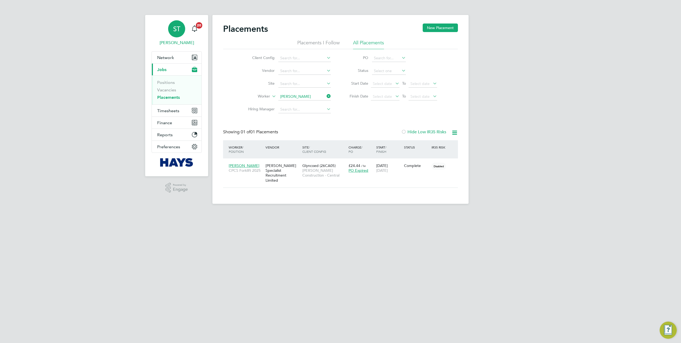
click at [174, 31] on span "ST" at bounding box center [176, 28] width 7 height 7
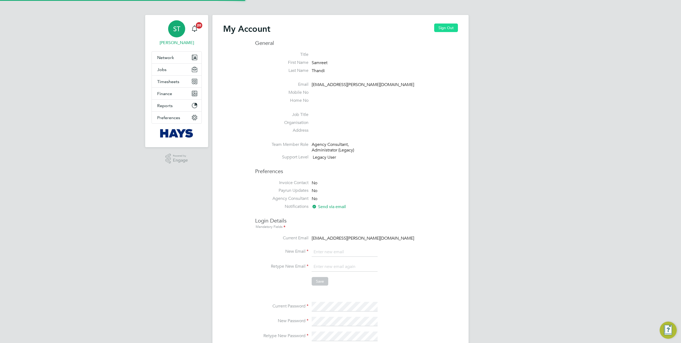
click at [443, 27] on button "Sign Out" at bounding box center [446, 27] width 24 height 9
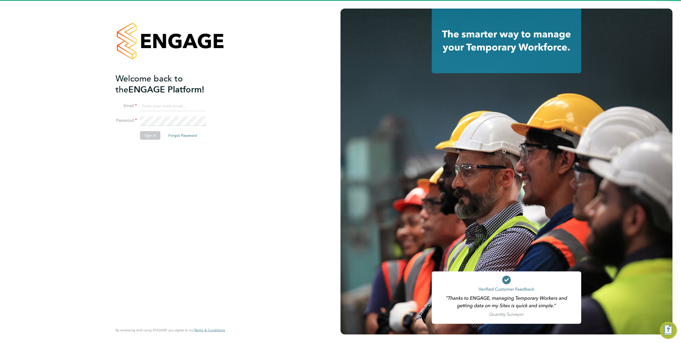
drag, startPoint x: 191, startPoint y: 105, endPoint x: 188, endPoint y: 105, distance: 2.9
click at [188, 105] on input at bounding box center [173, 106] width 66 height 10
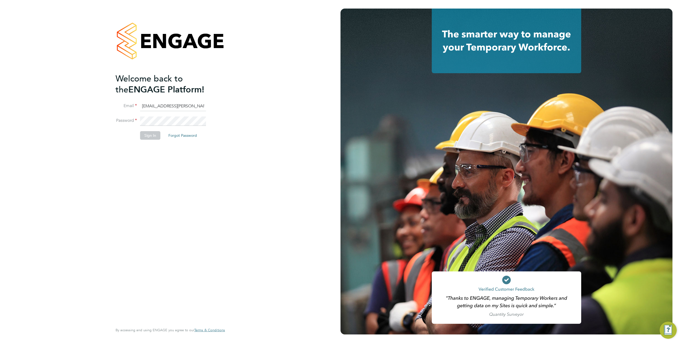
type input "engagemasterlogins@hays.com"
click at [177, 126] on li "Password" at bounding box center [168, 123] width 104 height 15
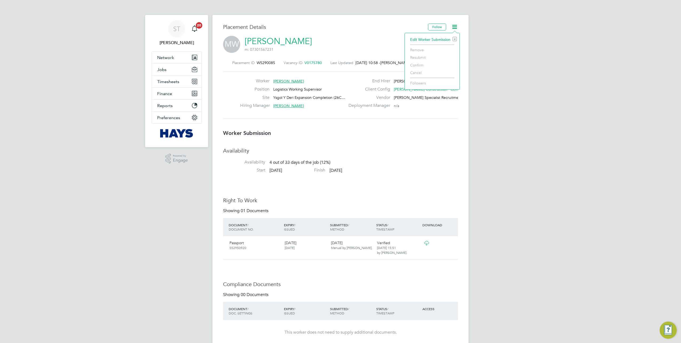
click at [376, 44] on div "MW Michael Williams m: 07301567231" at bounding box center [340, 45] width 235 height 18
click at [453, 27] on icon at bounding box center [454, 26] width 7 height 7
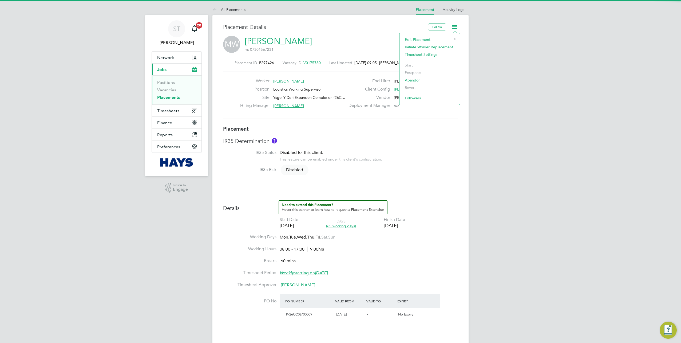
click at [409, 39] on li "Edit Placement e" at bounding box center [429, 39] width 55 height 7
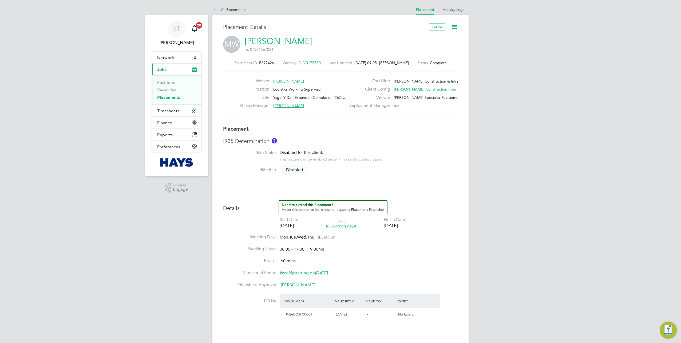
type input "Nigel Stone"
type input "[DATE]"
type input "08:00"
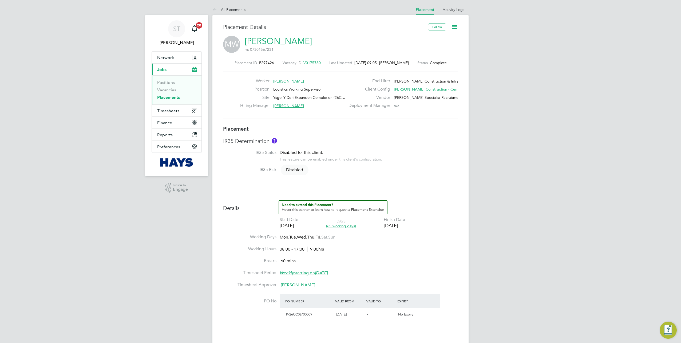
type input "17:00"
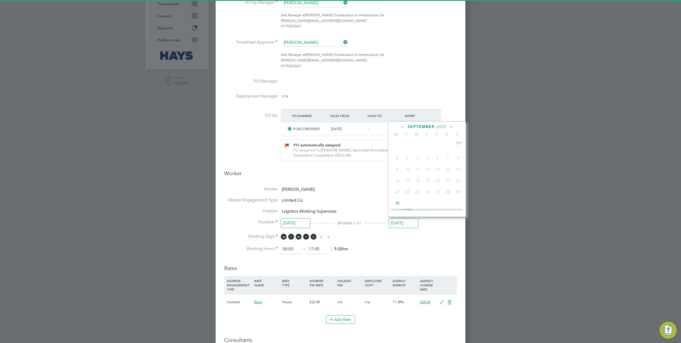
click at [400, 221] on input "[DATE]" at bounding box center [404, 223] width 30 height 10
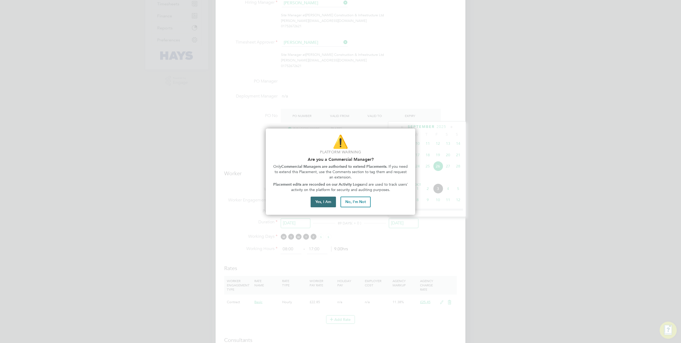
click at [319, 197] on button "Yes, I Am" at bounding box center [323, 201] width 25 height 11
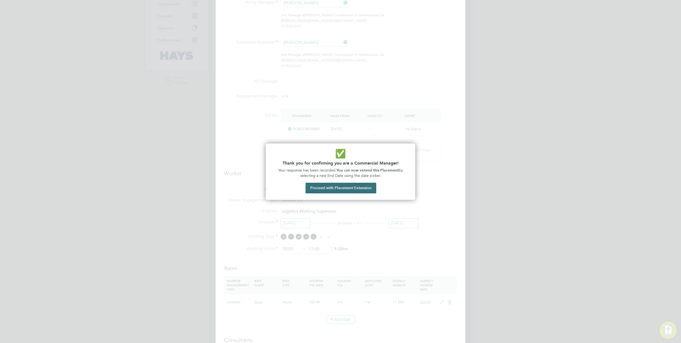
click at [333, 188] on button "Proceed with Placement Extension" at bounding box center [341, 188] width 71 height 11
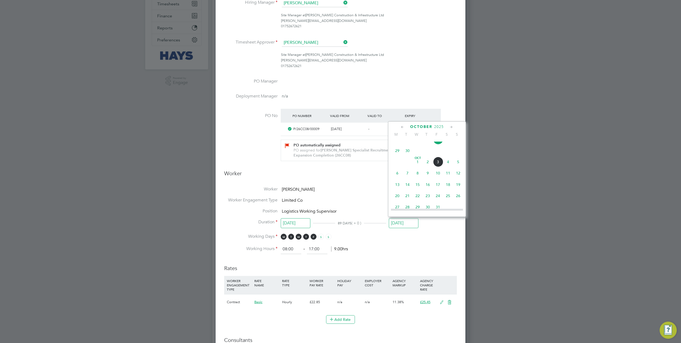
click at [437, 201] on span "24" at bounding box center [438, 196] width 10 height 10
type input "[DATE]"
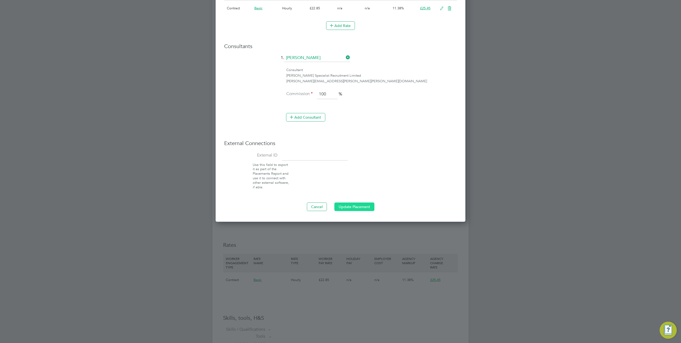
click at [355, 207] on button "Update Placement" at bounding box center [354, 206] width 40 height 9
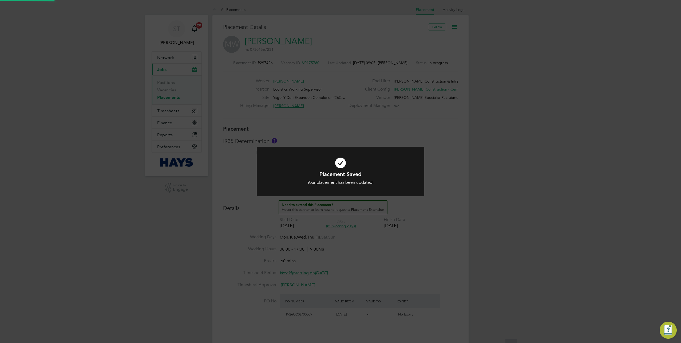
click at [491, 208] on div "Placement Saved Your placement has been updated. Cancel Okay" at bounding box center [340, 171] width 681 height 343
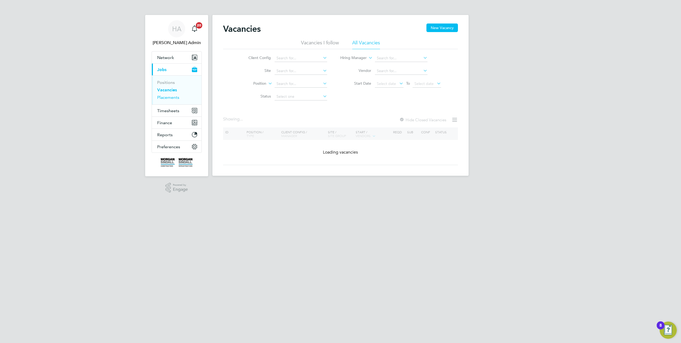
drag, startPoint x: 173, startPoint y: 98, endPoint x: 178, endPoint y: 97, distance: 5.2
click at [173, 98] on link "Placements" at bounding box center [168, 97] width 22 height 5
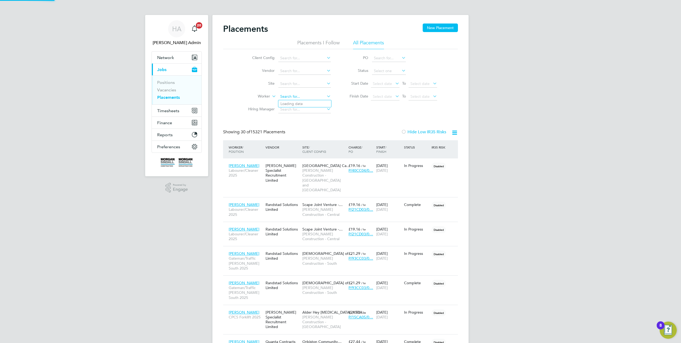
click at [294, 100] on input at bounding box center [304, 96] width 53 height 7
type input "[PERSON_NAME]"
drag, startPoint x: 304, startPoint y: 97, endPoint x: 258, endPoint y: 97, distance: 45.6
click at [259, 98] on li "Worker [PERSON_NAME]" at bounding box center [287, 96] width 100 height 13
type input "Movahead"
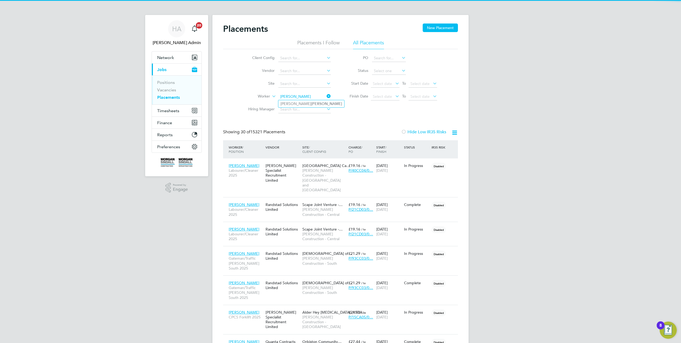
click at [311, 103] on b "[PERSON_NAME]" at bounding box center [326, 103] width 31 height 5
type input "[PERSON_NAME]"
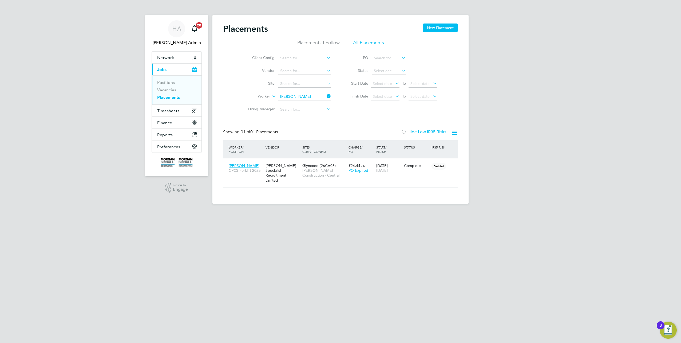
drag, startPoint x: 175, startPoint y: 39, endPoint x: 211, endPoint y: 32, distance: 37.2
click at [175, 39] on link "[PERSON_NAME] Admin" at bounding box center [177, 33] width 50 height 26
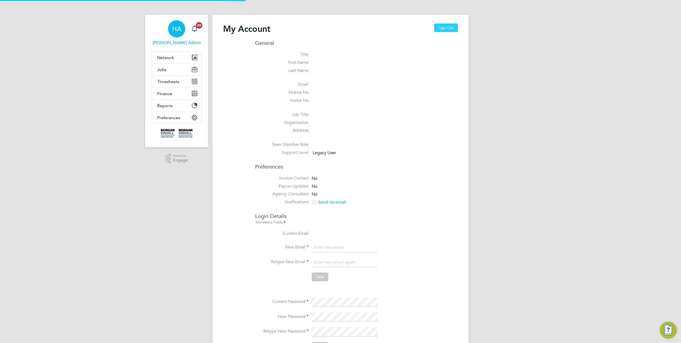
drag, startPoint x: 446, startPoint y: 26, endPoint x: 440, endPoint y: 28, distance: 6.8
click at [446, 27] on button "Sign Out" at bounding box center [446, 27] width 24 height 9
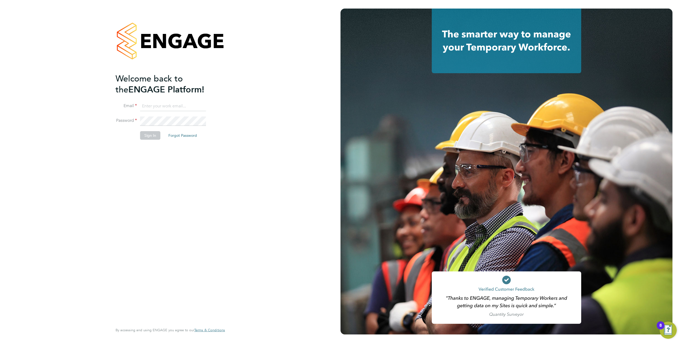
click at [193, 105] on input at bounding box center [173, 106] width 66 height 10
type input "samreet.thandi@hays.com"
click at [167, 106] on input at bounding box center [173, 110] width 66 height 10
type input "[EMAIL_ADDRESS][PERSON_NAME][DOMAIN_NAME]"
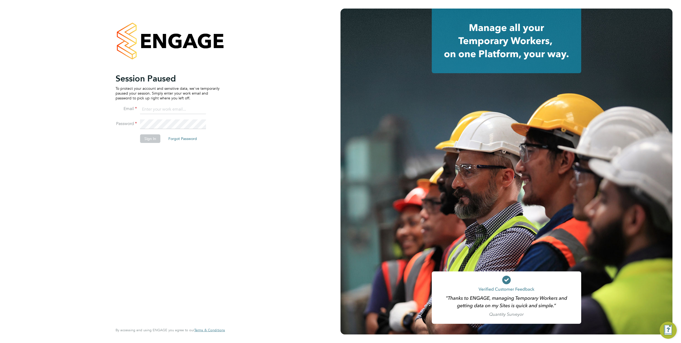
click at [167, 113] on input at bounding box center [173, 110] width 66 height 10
type input "[EMAIL_ADDRESS][PERSON_NAME][DOMAIN_NAME]"
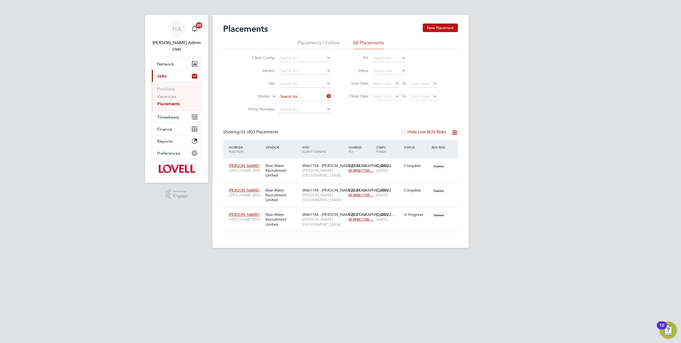
click at [309, 97] on input at bounding box center [304, 96] width 53 height 7
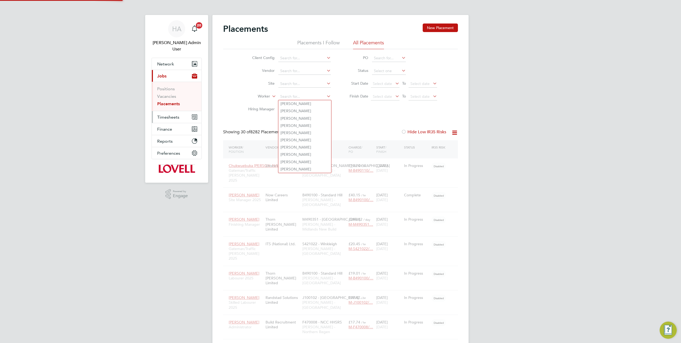
click at [160, 114] on span "Timesheets" at bounding box center [168, 116] width 22 height 5
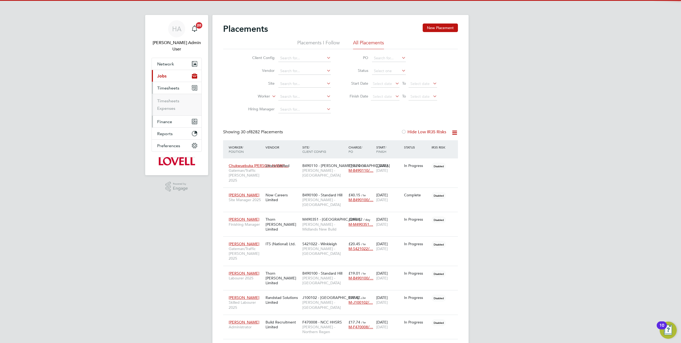
scroll to position [15, 46]
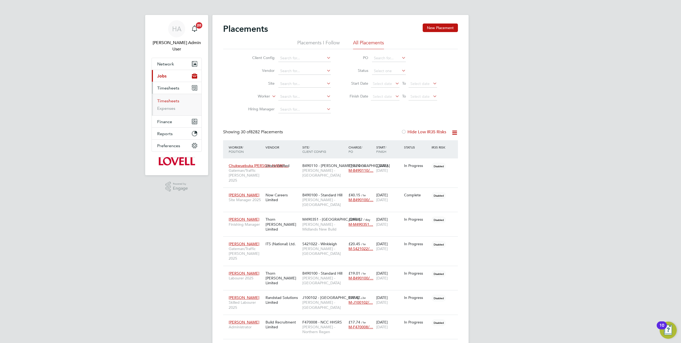
click at [169, 98] on link "Timesheets" at bounding box center [168, 100] width 22 height 5
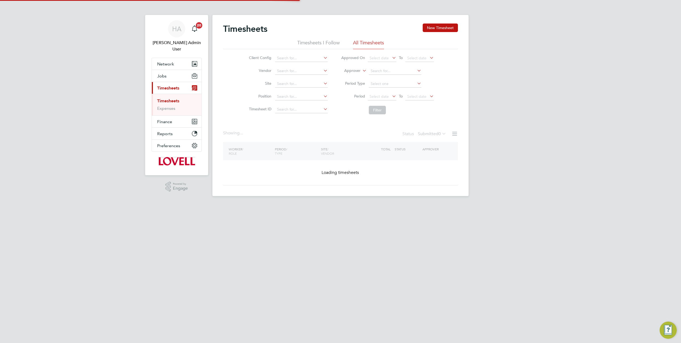
click at [361, 71] on icon at bounding box center [361, 69] width 0 height 5
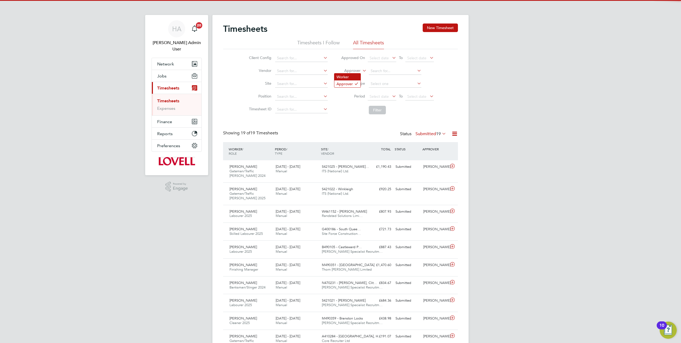
click at [353, 78] on li "Worker" at bounding box center [347, 76] width 26 height 7
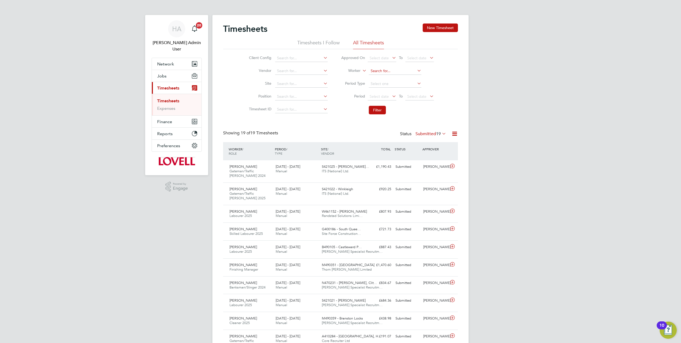
click at [378, 70] on input at bounding box center [395, 70] width 53 height 7
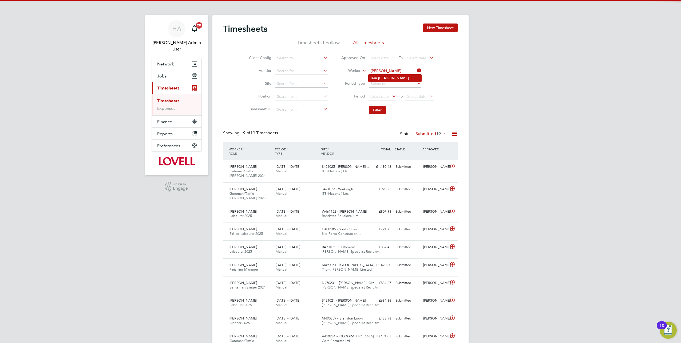
type input "Iain Morgan"
click at [378, 76] on b "Morgan" at bounding box center [393, 78] width 31 height 5
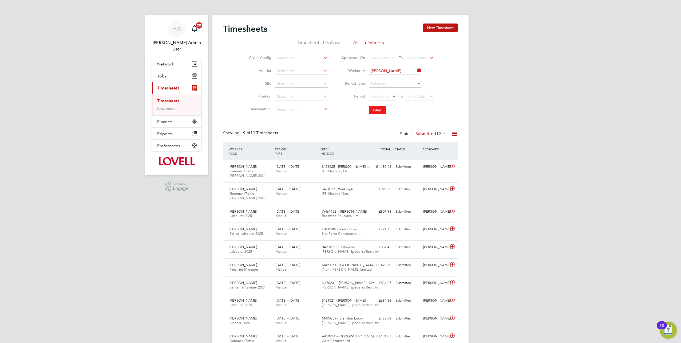
click at [377, 108] on button "Filter" at bounding box center [377, 110] width 17 height 9
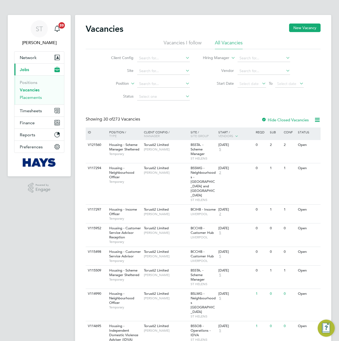
click at [37, 98] on link "Placements" at bounding box center [31, 97] width 22 height 5
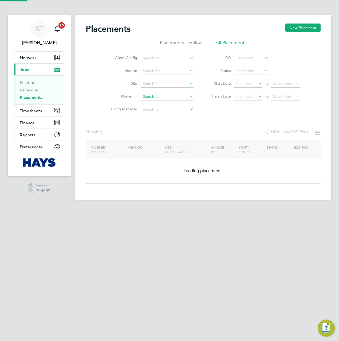
click at [149, 95] on input at bounding box center [167, 96] width 53 height 7
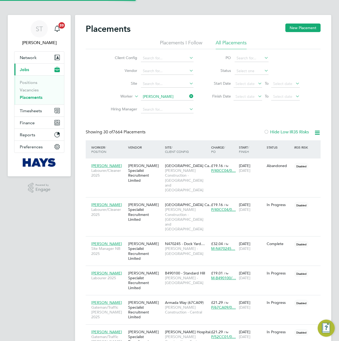
click at [160, 102] on li "[PERSON_NAME]" at bounding box center [167, 103] width 53 height 7
type input "[PERSON_NAME]"
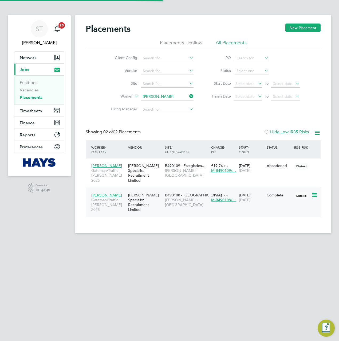
click at [178, 200] on div "[PERSON_NAME] [PERSON_NAME]/Traffic [PERSON_NAME] 2025 [PERSON_NAME] Specialist…" at bounding box center [203, 201] width 235 height 29
click at [173, 198] on div "B490108 - [GEOGRAPHIC_DATA][PERSON_NAME] - [GEOGRAPHIC_DATA]" at bounding box center [187, 200] width 46 height 20
click at [188, 94] on icon at bounding box center [188, 95] width 0 height 7
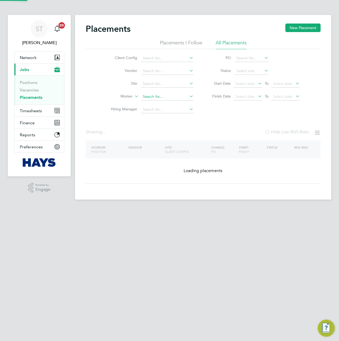
click at [179, 96] on input at bounding box center [167, 96] width 53 height 7
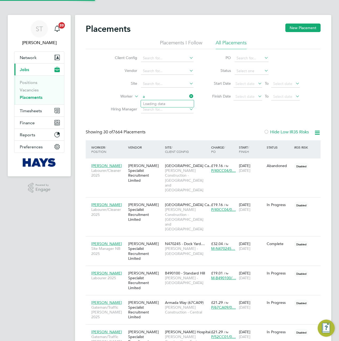
scroll to position [25, 46]
click at [168, 104] on li "Arian L ezaj" at bounding box center [181, 103] width 80 height 7
type input "Arian Lezaj"
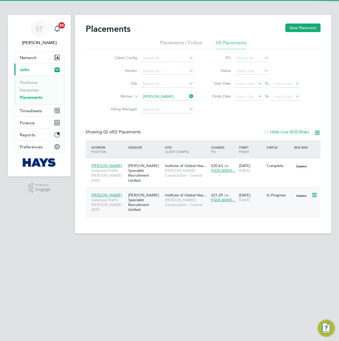
click at [161, 198] on div "[PERSON_NAME] Specialist Recruitment Limited" at bounding box center [145, 202] width 37 height 25
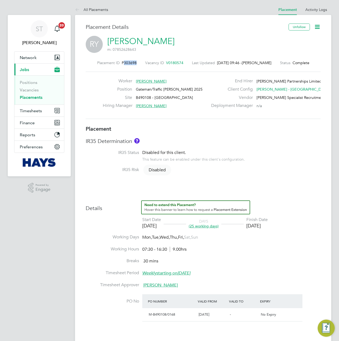
drag, startPoint x: 140, startPoint y: 64, endPoint x: 125, endPoint y: 64, distance: 14.7
click at [125, 64] on div "Placement ID P303698 Vacancy ID V0180574 Last Updated [DATE] 09:46 - [PERSON_NA…" at bounding box center [203, 62] width 235 height 5
copy span "303698"
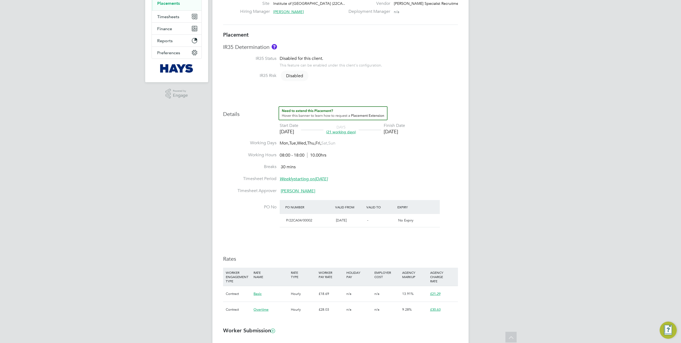
scroll to position [27, 0]
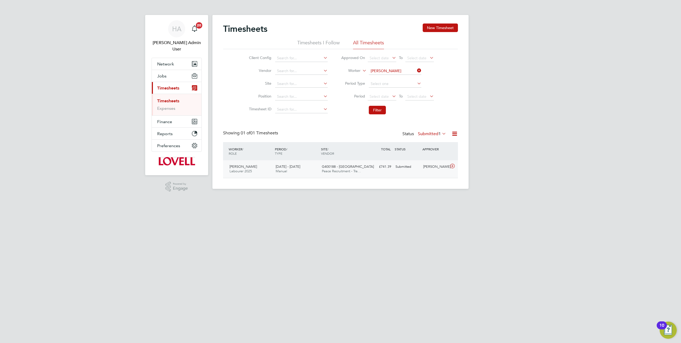
scroll to position [13, 46]
click at [389, 170] on div "£741.39 Submitted" at bounding box center [380, 166] width 28 height 9
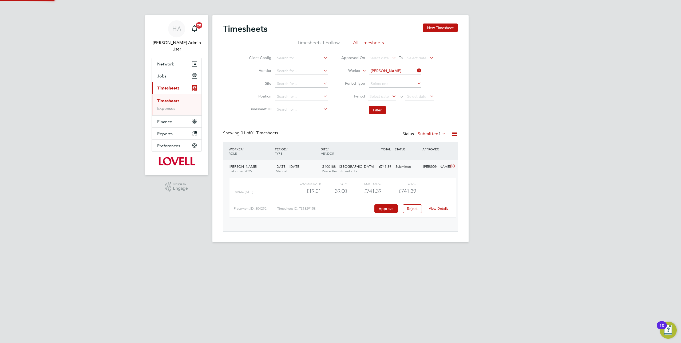
scroll to position [9, 52]
click at [433, 208] on link "View Details" at bounding box center [438, 208] width 19 height 5
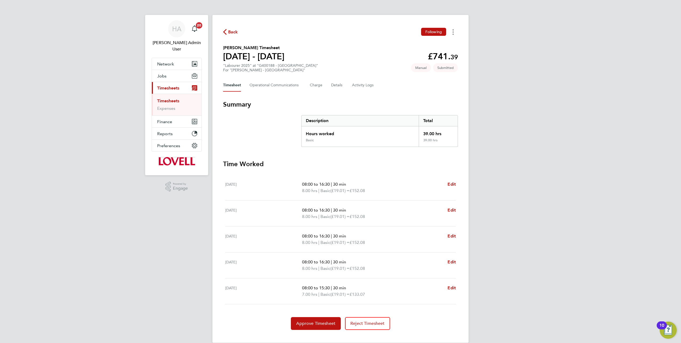
click at [454, 31] on button "Timesheets Menu" at bounding box center [453, 32] width 10 height 8
click at [417, 54] on link "Download timesheet" at bounding box center [426, 54] width 64 height 11
click at [230, 32] on span "Back" at bounding box center [233, 32] width 10 height 6
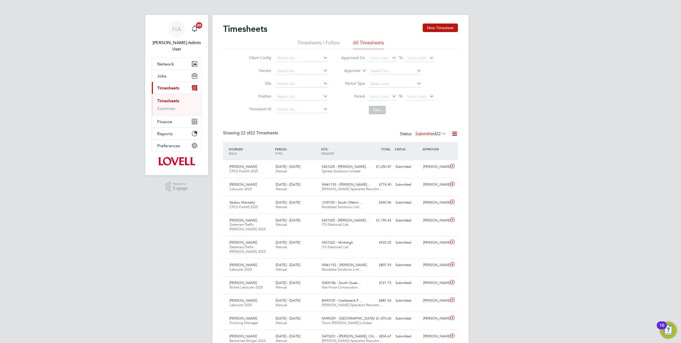
click at [354, 74] on li "Approver" at bounding box center [387, 71] width 106 height 13
click at [354, 72] on label "Approver" at bounding box center [349, 70] width 24 height 5
click at [345, 76] on li "Worker" at bounding box center [347, 76] width 26 height 7
click at [376, 69] on input at bounding box center [395, 70] width 53 height 7
type input "[PERSON_NAME]"
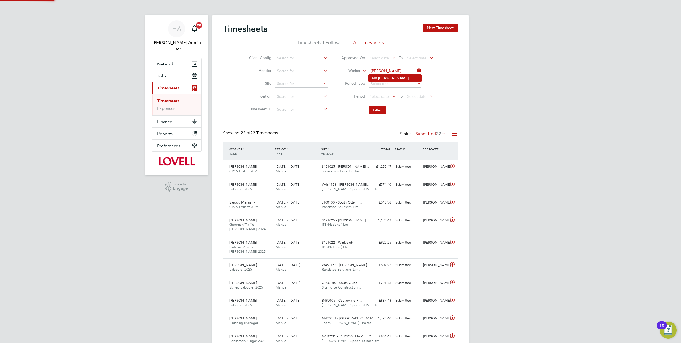
click at [379, 76] on b "[PERSON_NAME]" at bounding box center [393, 78] width 31 height 5
click at [375, 110] on button "Filter" at bounding box center [377, 110] width 17 height 9
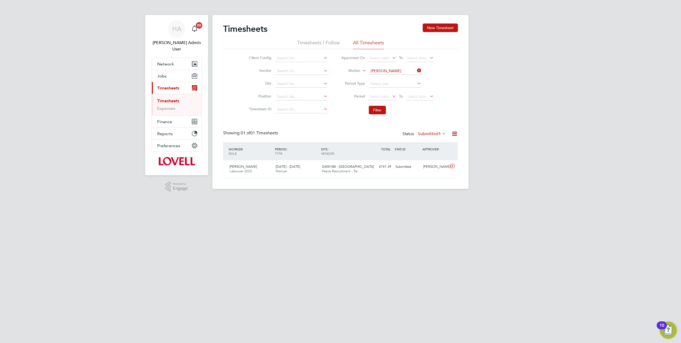
click at [428, 135] on label "Submitted 1" at bounding box center [432, 133] width 28 height 5
click at [373, 197] on html "HA Hays Admin User Notifications 20 Applications: Network Team Members Business…" at bounding box center [340, 98] width 681 height 197
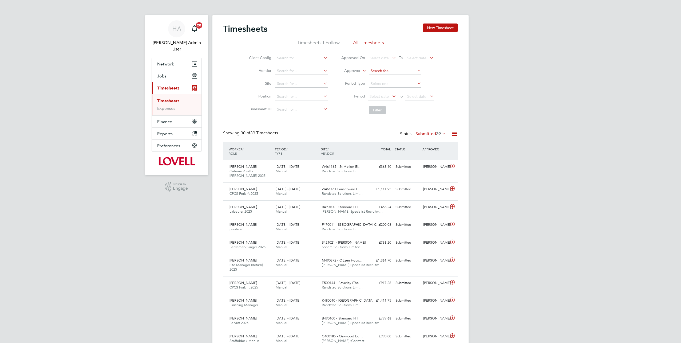
drag, startPoint x: 0, startPoint y: 0, endPoint x: 379, endPoint y: 73, distance: 385.9
click at [390, 73] on input at bounding box center [395, 70] width 53 height 7
click at [361, 69] on icon at bounding box center [361, 69] width 0 height 5
click at [347, 76] on li "Worker" at bounding box center [347, 76] width 26 height 7
click at [391, 69] on input at bounding box center [395, 70] width 53 height 7
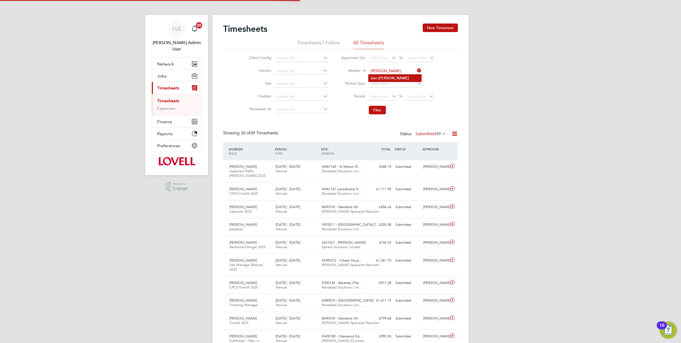
type input "[PERSON_NAME]"
click at [386, 77] on b "[PERSON_NAME]" at bounding box center [393, 78] width 31 height 5
click at [377, 108] on button "Filter" at bounding box center [377, 110] width 17 height 9
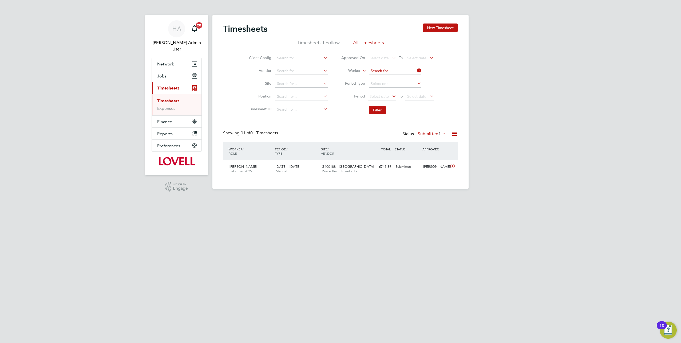
drag, startPoint x: 404, startPoint y: 70, endPoint x: 397, endPoint y: 73, distance: 7.2
click at [404, 70] on input at bounding box center [395, 70] width 53 height 7
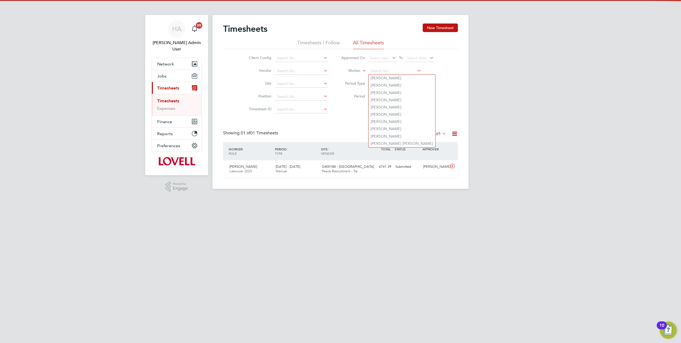
click at [309, 124] on div "Timesheets New Timesheet Timesheets I Follow All Timesheets Client Config Vendo…" at bounding box center [340, 100] width 235 height 155
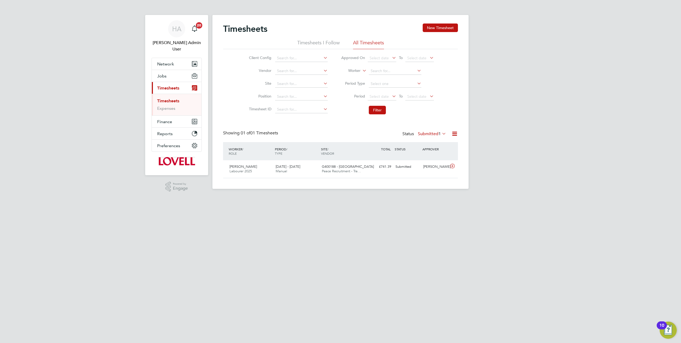
click at [366, 111] on li "Filter" at bounding box center [387, 110] width 106 height 14
click at [167, 98] on link "Timesheets" at bounding box center [168, 100] width 22 height 5
click at [378, 96] on span "Select date" at bounding box center [379, 96] width 19 height 5
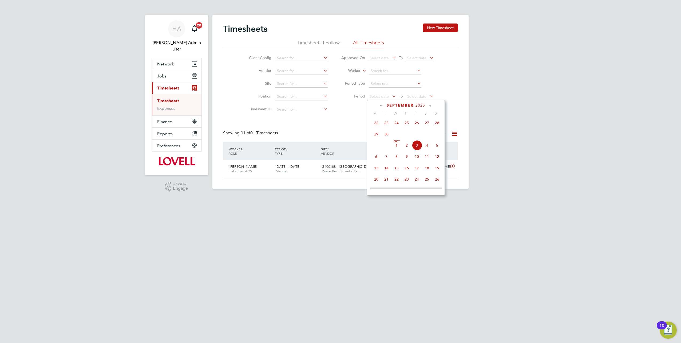
scroll to position [122, 0]
click at [426, 138] on span "20" at bounding box center [427, 138] width 10 height 10
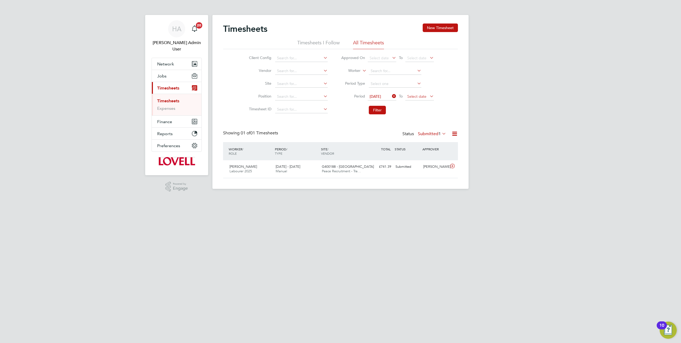
click at [422, 95] on span "Select date" at bounding box center [416, 96] width 19 height 5
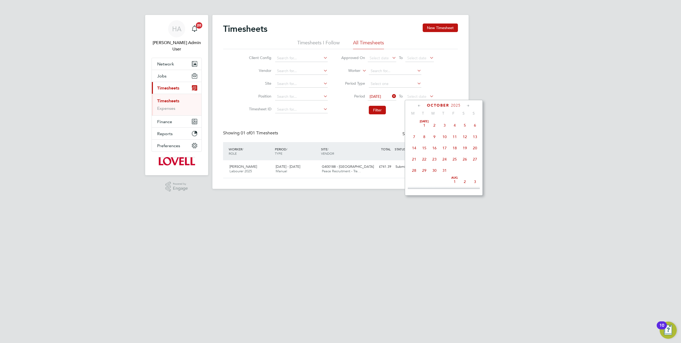
scroll to position [149, 0]
click at [454, 125] on span "26" at bounding box center [455, 123] width 10 height 10
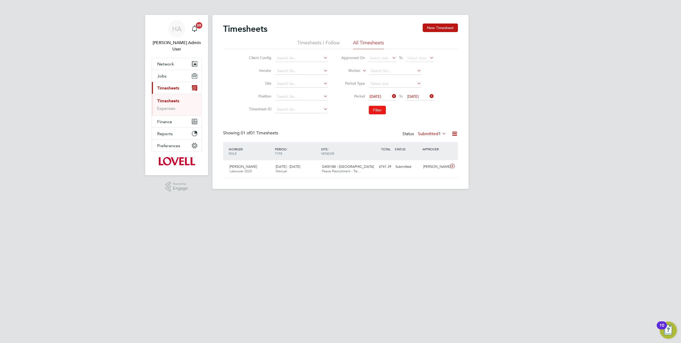
click at [377, 111] on button "Filter" at bounding box center [377, 110] width 17 height 9
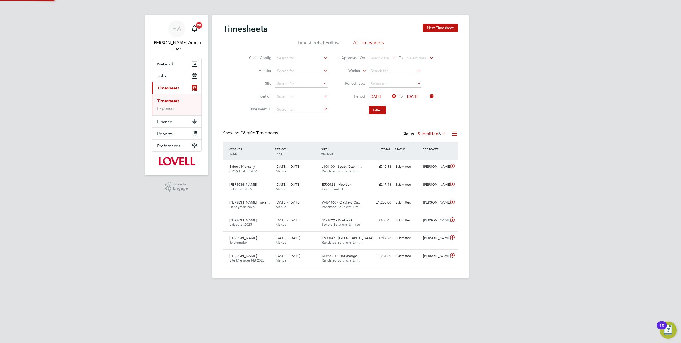
scroll to position [13, 46]
click at [353, 219] on span "S421022 - Winkleigh" at bounding box center [337, 220] width 31 height 5
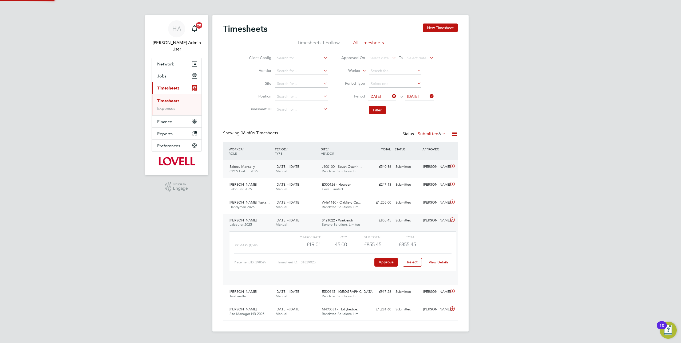
scroll to position [9, 52]
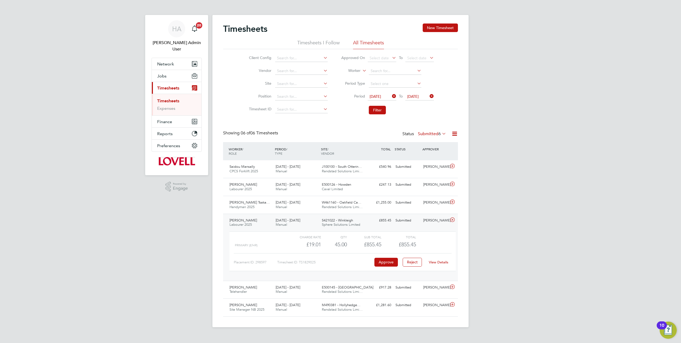
click at [440, 261] on link "View Details" at bounding box center [438, 262] width 19 height 5
click at [176, 38] on link "HA Hays Admin User" at bounding box center [177, 36] width 50 height 32
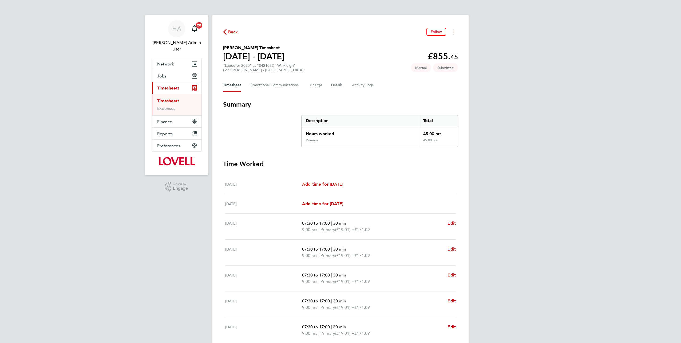
click at [374, 84] on div "Timesheet Operational Communications Charge Details Activity Logs" at bounding box center [340, 85] width 235 height 13
click at [369, 84] on Logs-tab "Activity Logs" at bounding box center [363, 85] width 22 height 13
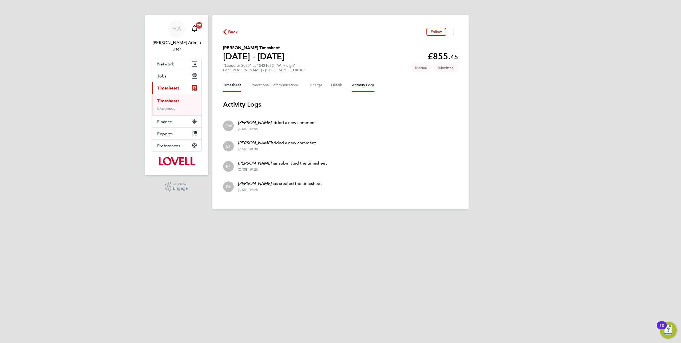
click at [236, 89] on button "Timesheet" at bounding box center [232, 85] width 18 height 13
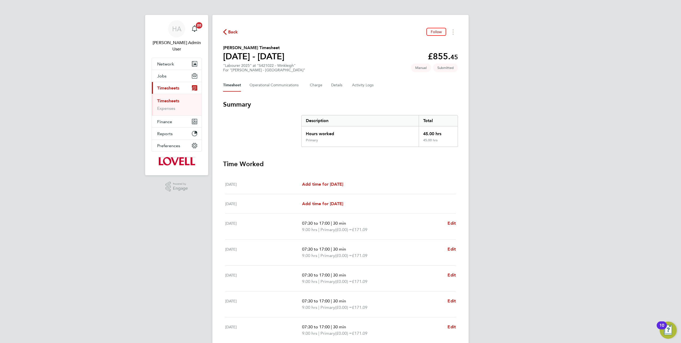
click at [228, 33] on span "Back" at bounding box center [230, 31] width 15 height 5
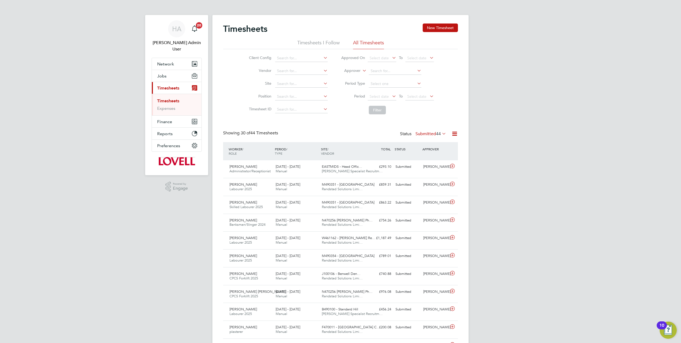
click at [419, 136] on label "Submitted 44" at bounding box center [431, 133] width 31 height 5
click at [414, 113] on li "Filter" at bounding box center [387, 110] width 106 height 14
click at [358, 72] on label "Approver" at bounding box center [349, 70] width 24 height 5
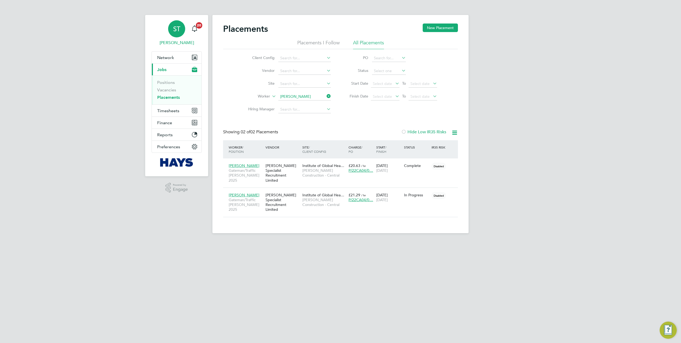
drag, startPoint x: 175, startPoint y: 37, endPoint x: 178, endPoint y: 35, distance: 3.4
click at [175, 37] on div "ST" at bounding box center [176, 28] width 17 height 17
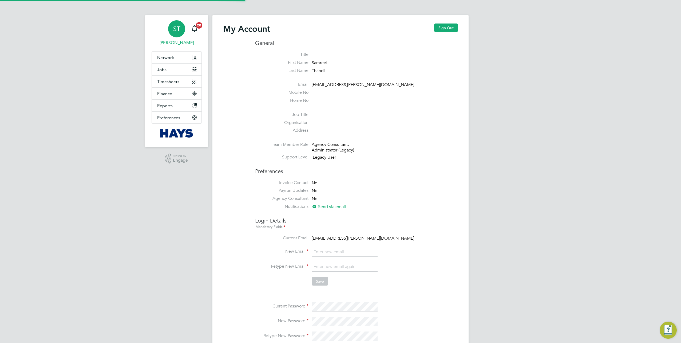
click at [442, 33] on div "My Account Sign Out" at bounding box center [340, 31] width 235 height 16
click at [445, 30] on button "Sign Out" at bounding box center [446, 27] width 24 height 9
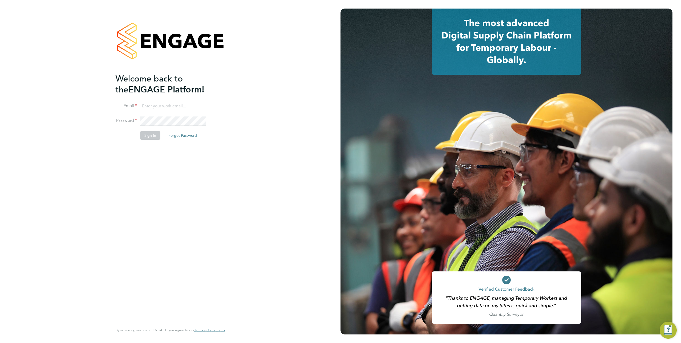
click at [160, 105] on input at bounding box center [173, 106] width 66 height 10
type input "[EMAIL_ADDRESS][PERSON_NAME][DOMAIN_NAME]"
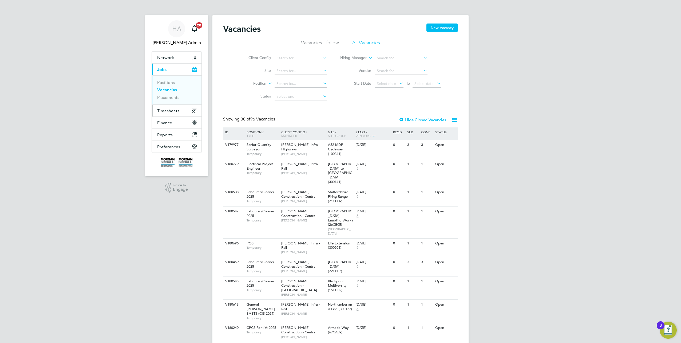
click at [171, 109] on span "Timesheets" at bounding box center [168, 110] width 22 height 5
click at [171, 94] on link "Timesheets" at bounding box center [168, 94] width 22 height 5
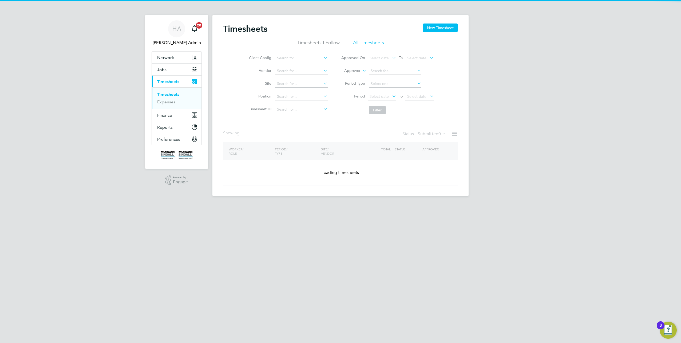
click at [388, 97] on span "Select date" at bounding box center [379, 96] width 19 height 5
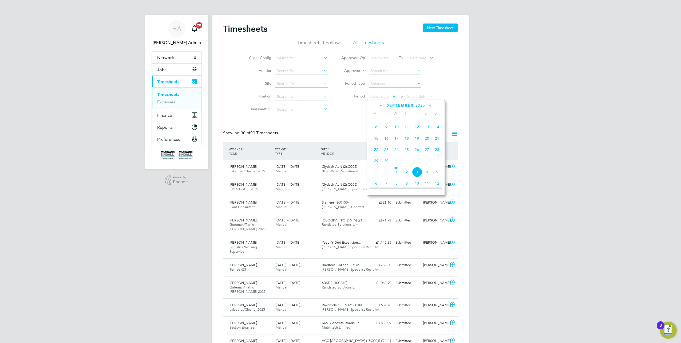
click at [429, 139] on span "20" at bounding box center [427, 138] width 10 height 10
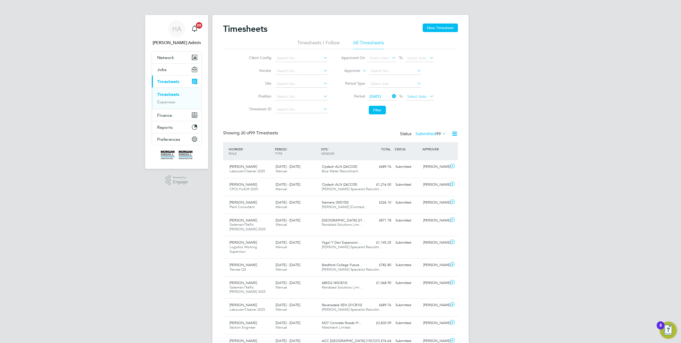
click at [418, 100] on span "Select date" at bounding box center [419, 96] width 29 height 7
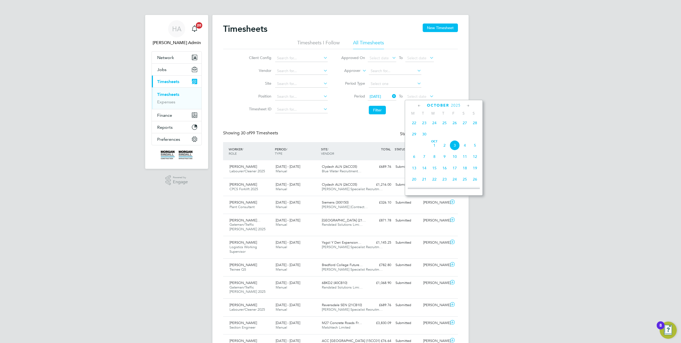
click at [454, 125] on span "26" at bounding box center [455, 123] width 10 height 10
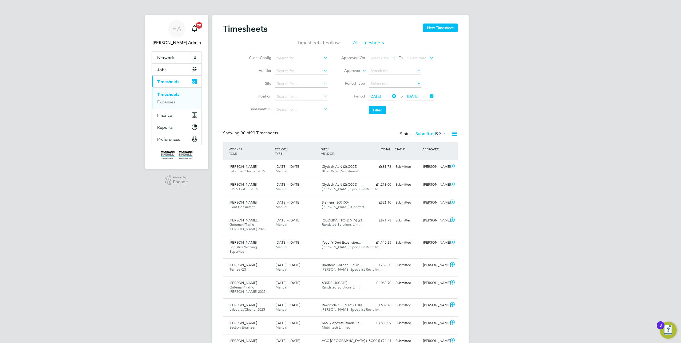
drag, startPoint x: 373, startPoint y: 113, endPoint x: 393, endPoint y: 120, distance: 21.9
click at [373, 113] on button "Filter" at bounding box center [377, 110] width 17 height 9
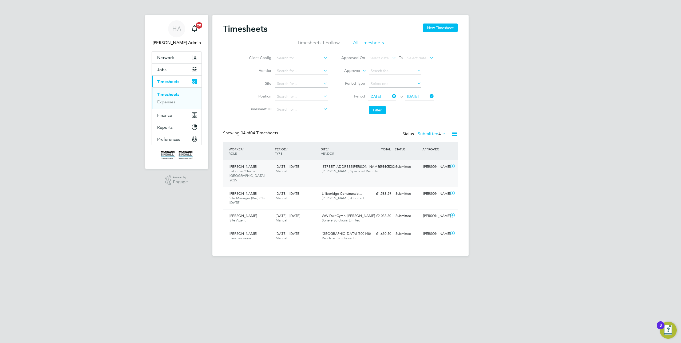
click at [339, 173] on div "4 Brandon Road (54CC02) Hays Specialist Recruitm…" at bounding box center [343, 168] width 46 height 13
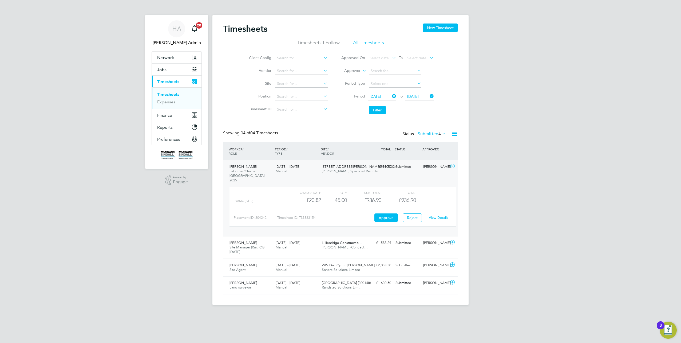
click at [438, 215] on link "View Details" at bounding box center [438, 217] width 19 height 5
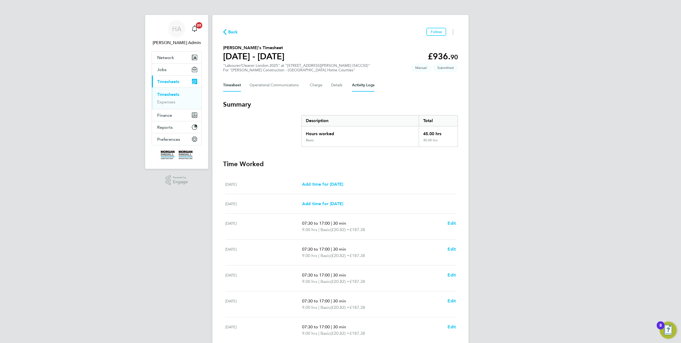
click at [357, 83] on Logs-tab "Activity Logs" at bounding box center [363, 85] width 22 height 13
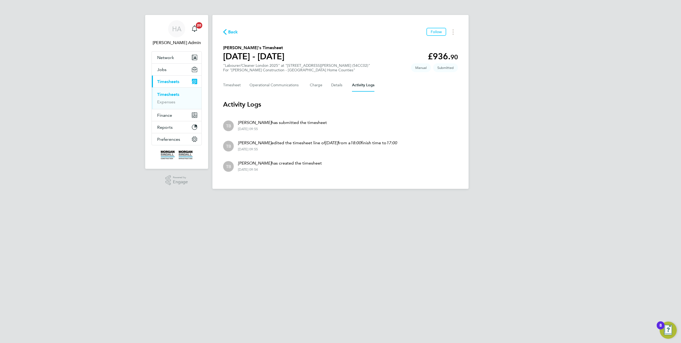
click at [230, 30] on span "Back" at bounding box center [233, 32] width 10 height 6
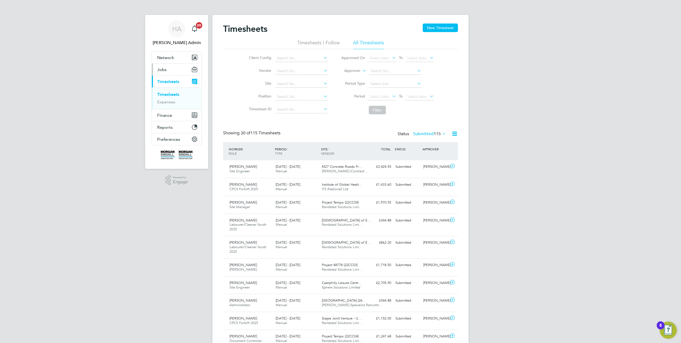
click at [163, 72] on span "Jobs" at bounding box center [161, 69] width 9 height 5
click at [165, 98] on link "Placements" at bounding box center [168, 97] width 22 height 5
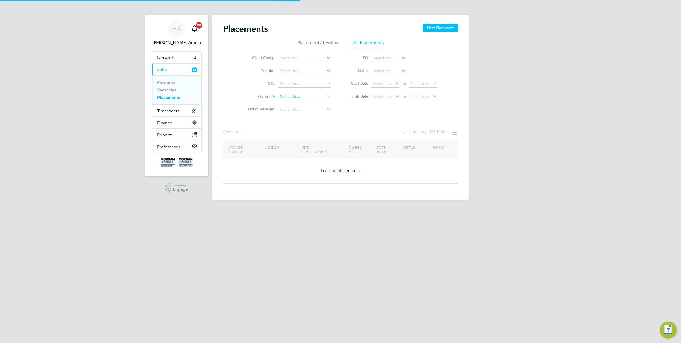
click at [291, 96] on input at bounding box center [304, 96] width 53 height 7
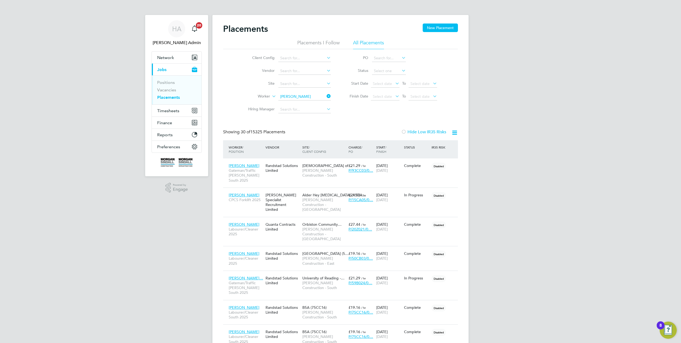
click at [297, 106] on li "[PERSON_NAME]" at bounding box center [311, 103] width 67 height 7
type input "[PERSON_NAME]"
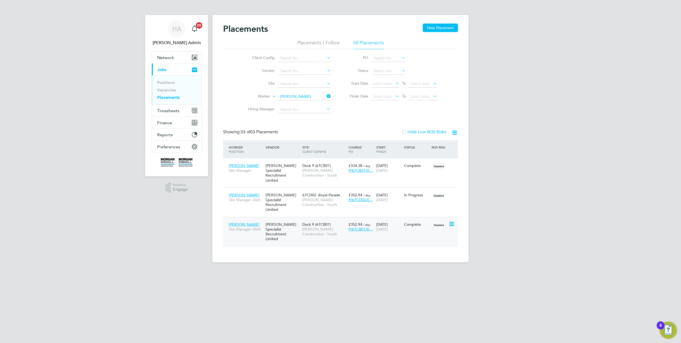
click at [331, 227] on span "[PERSON_NAME] Construction - South" at bounding box center [324, 232] width 44 height 10
click at [312, 98] on input at bounding box center [304, 96] width 53 height 7
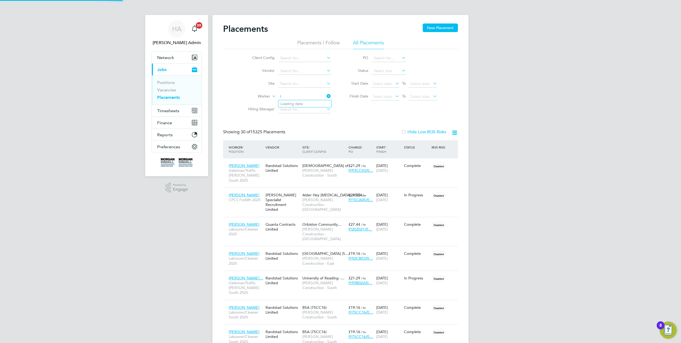
scroll to position [25, 46]
type input "[PERSON_NAME]"
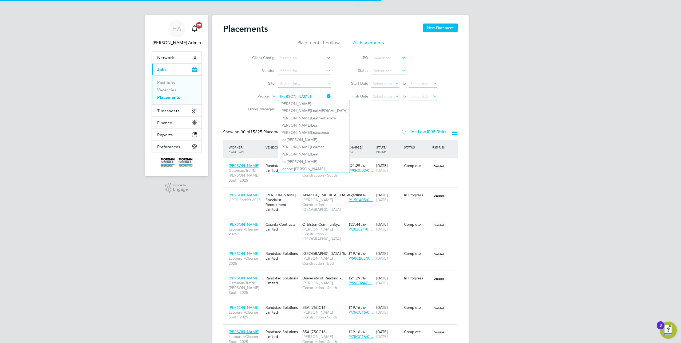
drag, startPoint x: 298, startPoint y: 97, endPoint x: 267, endPoint y: 97, distance: 30.4
click at [268, 97] on li "Worker [PERSON_NAME]" at bounding box center [287, 96] width 100 height 13
click at [306, 104] on li "[PERSON_NAME] gway" at bounding box center [311, 103] width 67 height 7
type input "[PERSON_NAME]"
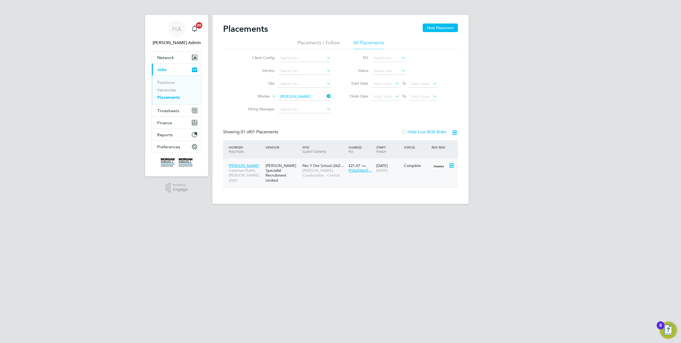
click at [388, 172] on span "[DATE]" at bounding box center [381, 170] width 11 height 5
click at [312, 97] on input at bounding box center [304, 96] width 53 height 7
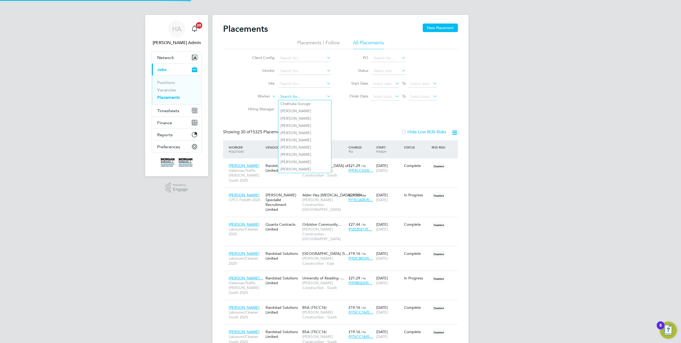
scroll to position [25, 46]
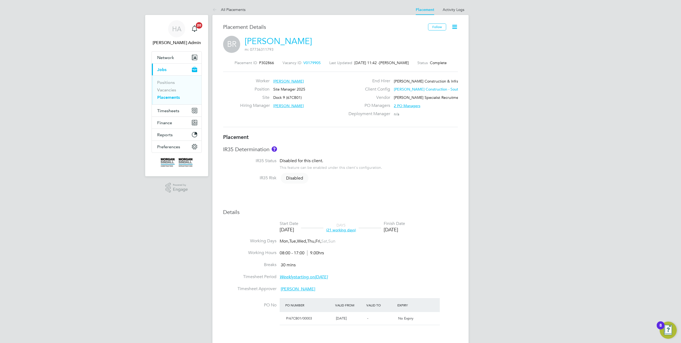
click at [458, 24] on icon at bounding box center [454, 26] width 7 height 7
click at [420, 39] on li "Edit Placement e" at bounding box center [429, 39] width 55 height 7
type input "[PERSON_NAME]"
type input "[DATE]"
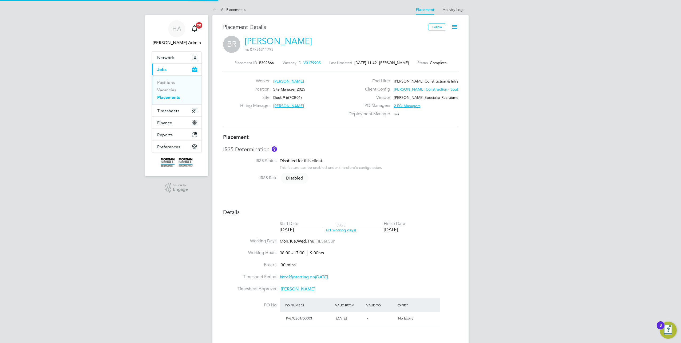
type input "[DATE]"
type input "08:00"
type input "17:00"
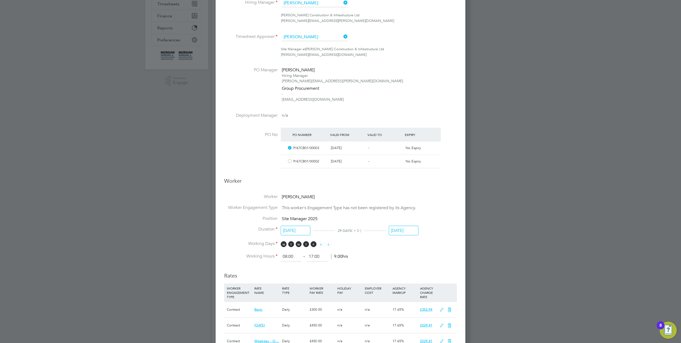
click at [397, 233] on input "[DATE]" at bounding box center [404, 231] width 30 height 10
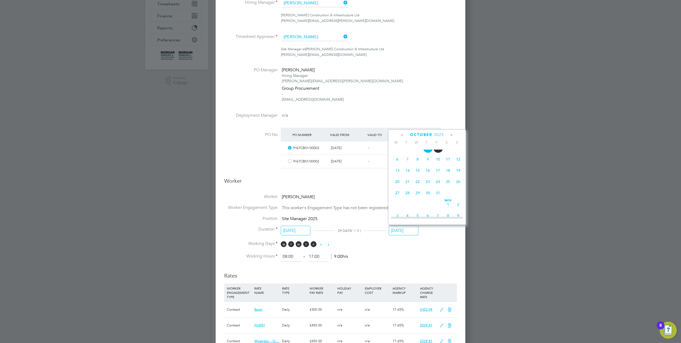
click at [426, 196] on span "30" at bounding box center [428, 193] width 10 height 10
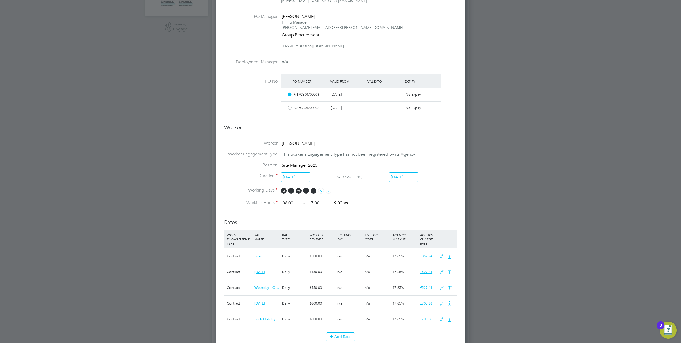
click at [400, 178] on input "[DATE]" at bounding box center [404, 177] width 30 height 10
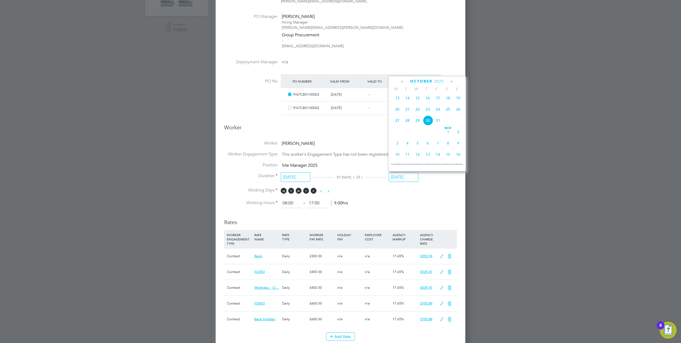
click at [440, 122] on span "31" at bounding box center [438, 120] width 10 height 10
type input "[DATE]"
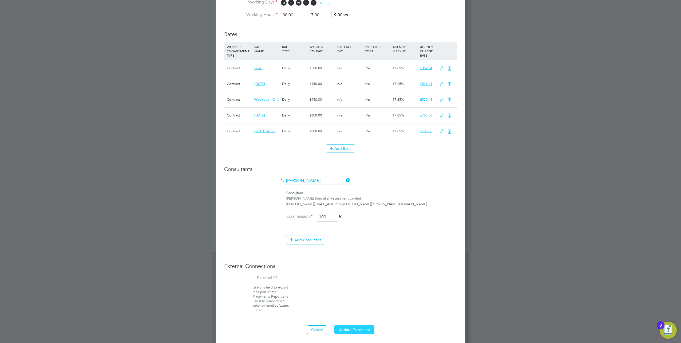
click at [356, 328] on button "Update Placement" at bounding box center [354, 329] width 40 height 9
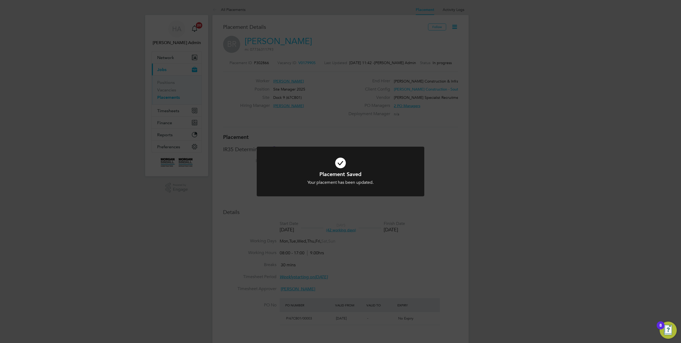
click at [454, 10] on div "Placement Saved Your placement has been updated. Cancel Okay" at bounding box center [340, 171] width 681 height 343
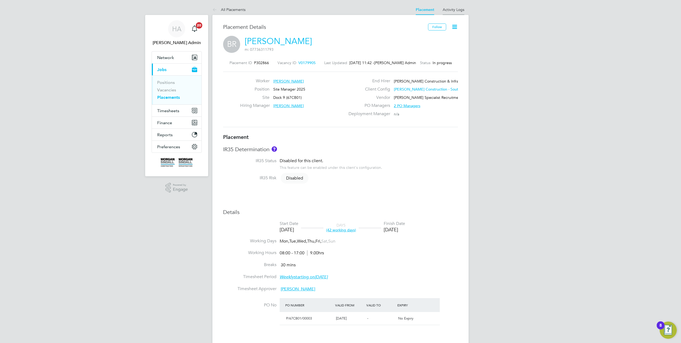
click at [452, 10] on link "Activity Logs" at bounding box center [454, 9] width 22 height 5
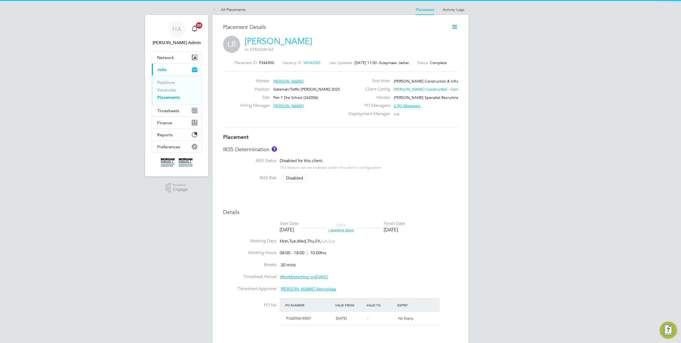
click at [454, 27] on icon at bounding box center [454, 26] width 7 height 7
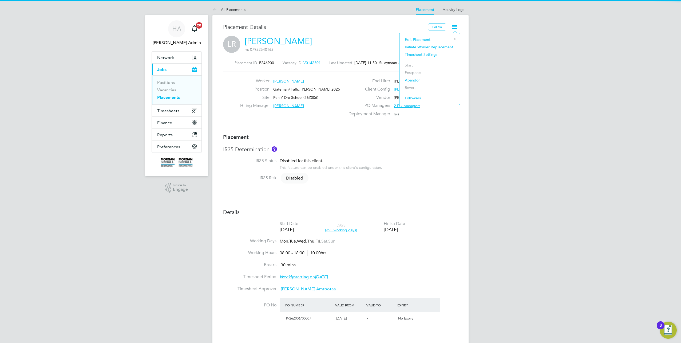
click at [425, 37] on li "Edit Placement e" at bounding box center [429, 39] width 55 height 7
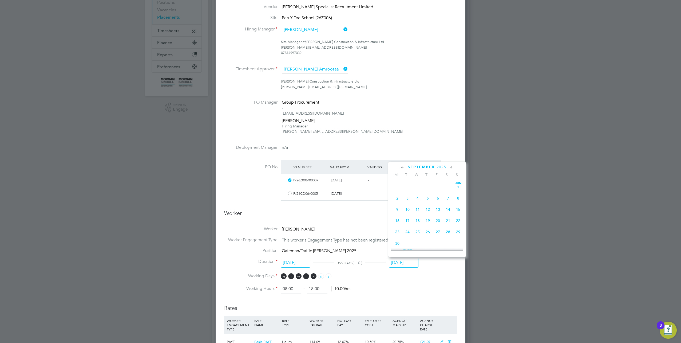
click at [400, 261] on input "26 Sep 2025" at bounding box center [404, 263] width 30 height 10
click at [439, 214] on span "24" at bounding box center [438, 209] width 10 height 10
type input "24 Oct 2025"
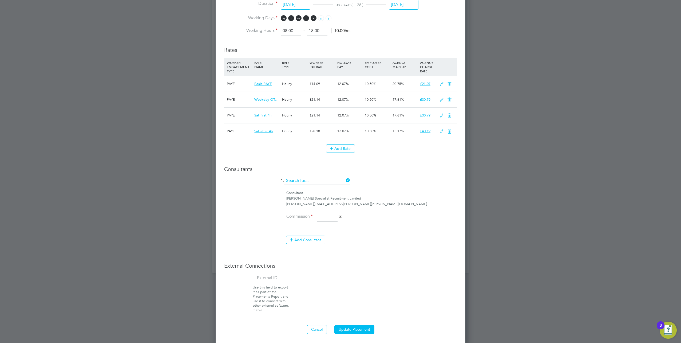
click at [330, 179] on ng-form "Deployment End Hirer Morgan Sindall Construction & Infrastructure Ltd Client Co…" at bounding box center [340, 23] width 233 height 620
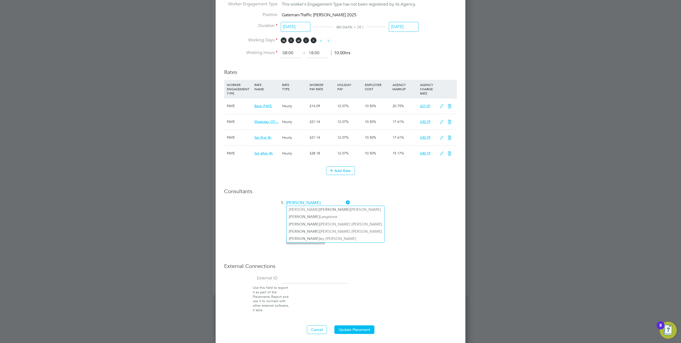
type input "brad"
click at [345, 199] on icon at bounding box center [345, 202] width 0 height 7
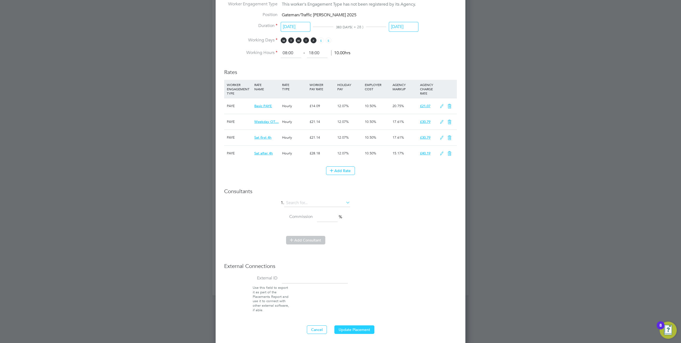
click at [349, 326] on button "Update Placement" at bounding box center [354, 329] width 40 height 9
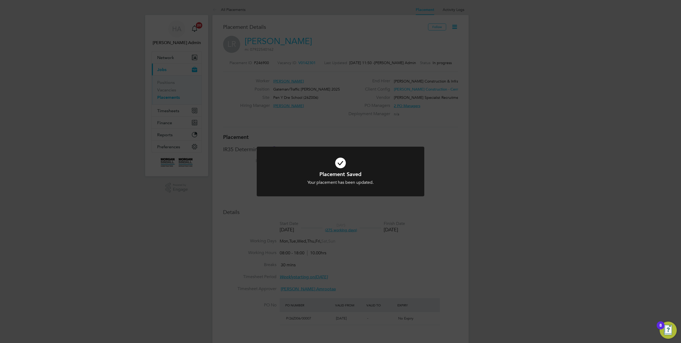
click at [455, 224] on div "Placement Saved Your placement has been updated. Cancel Okay" at bounding box center [340, 171] width 681 height 343
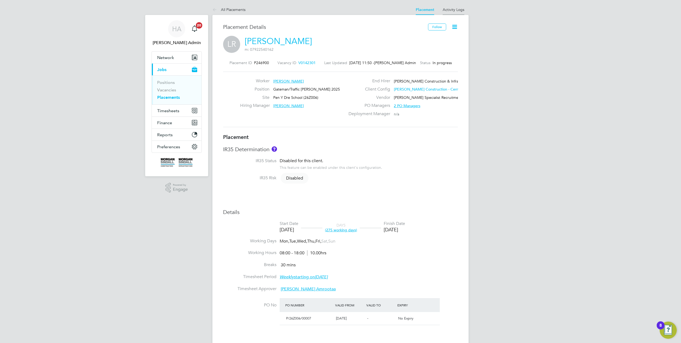
click at [452, 11] on link "Activity Logs" at bounding box center [454, 9] width 22 height 5
